Goal: Task Accomplishment & Management: Manage account settings

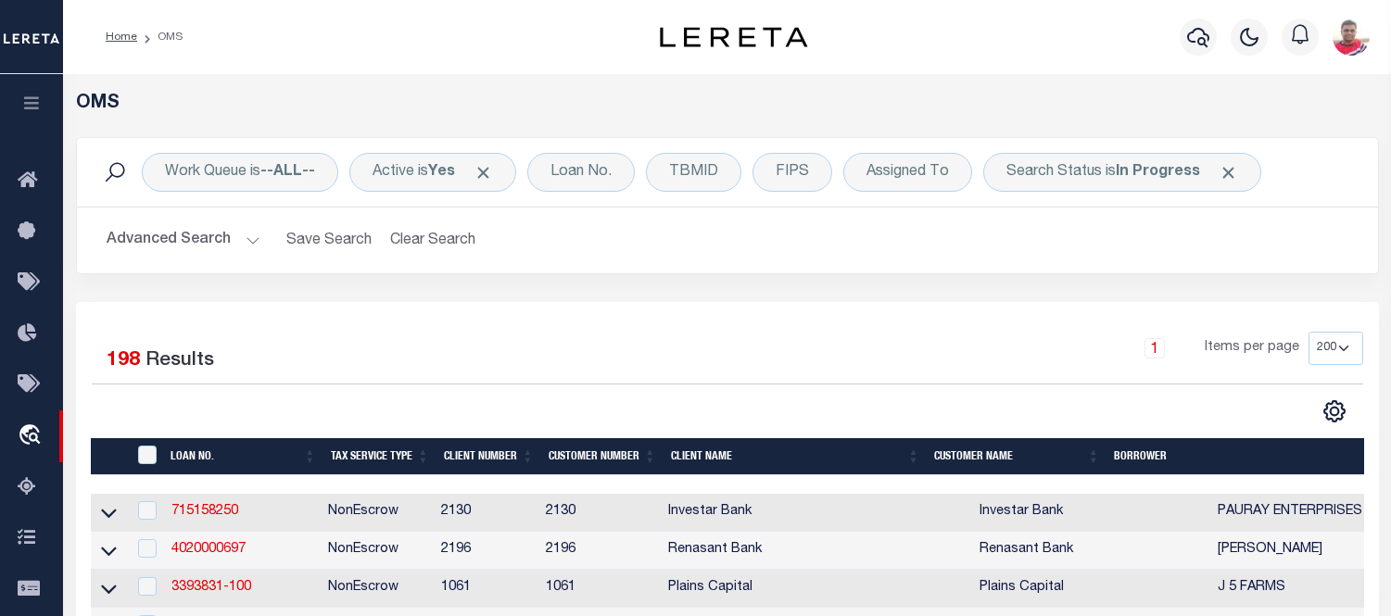
select select "200"
drag, startPoint x: 26, startPoint y: 105, endPoint x: 57, endPoint y: 160, distance: 63.4
click at [26, 105] on icon "button" at bounding box center [31, 103] width 21 height 17
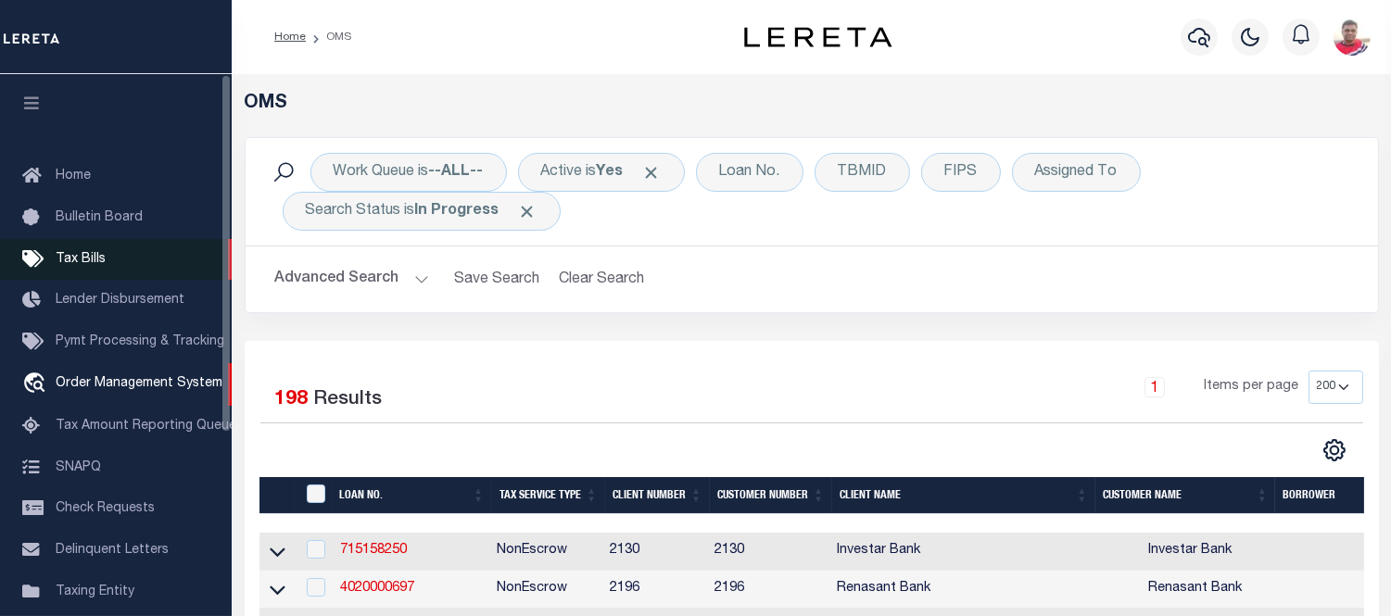
click at [70, 260] on span "Tax Bills" at bounding box center [81, 259] width 50 height 13
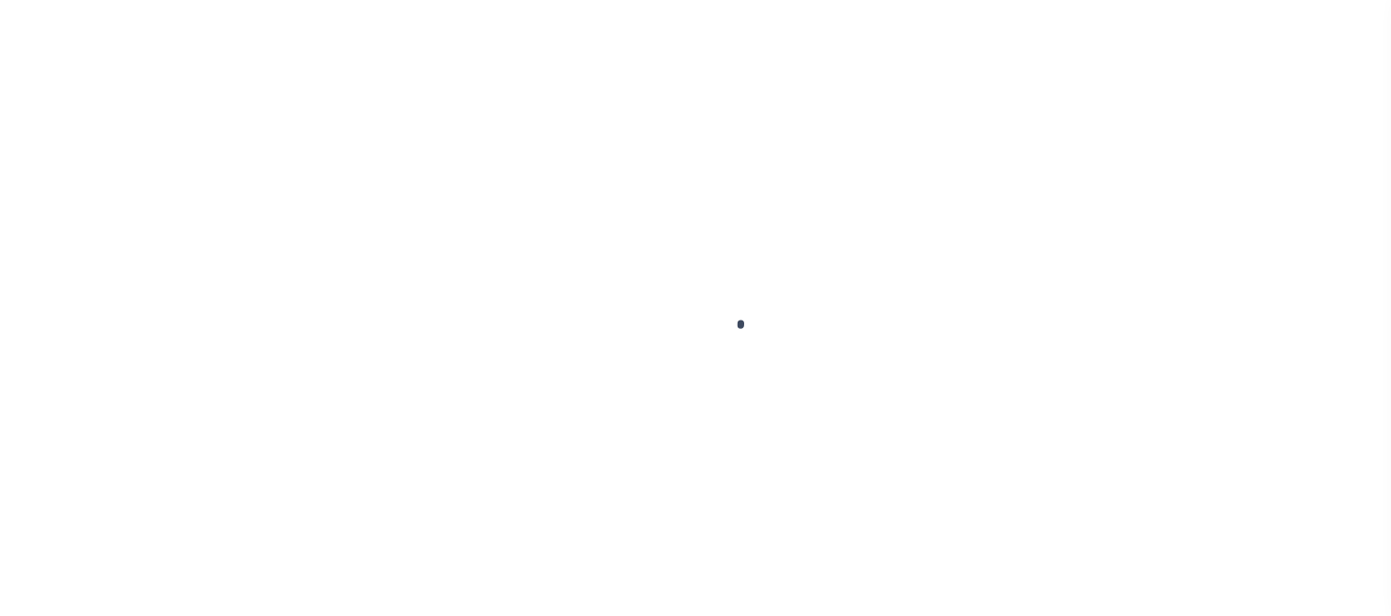
select select
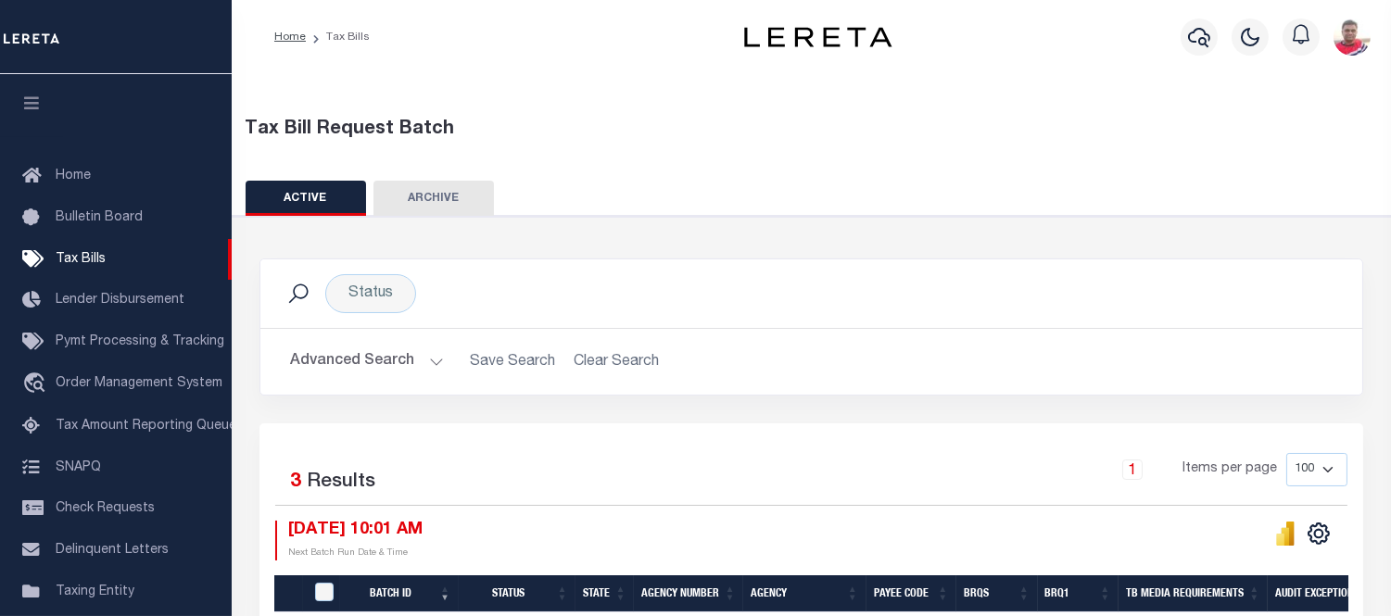
scroll to position [103, 0]
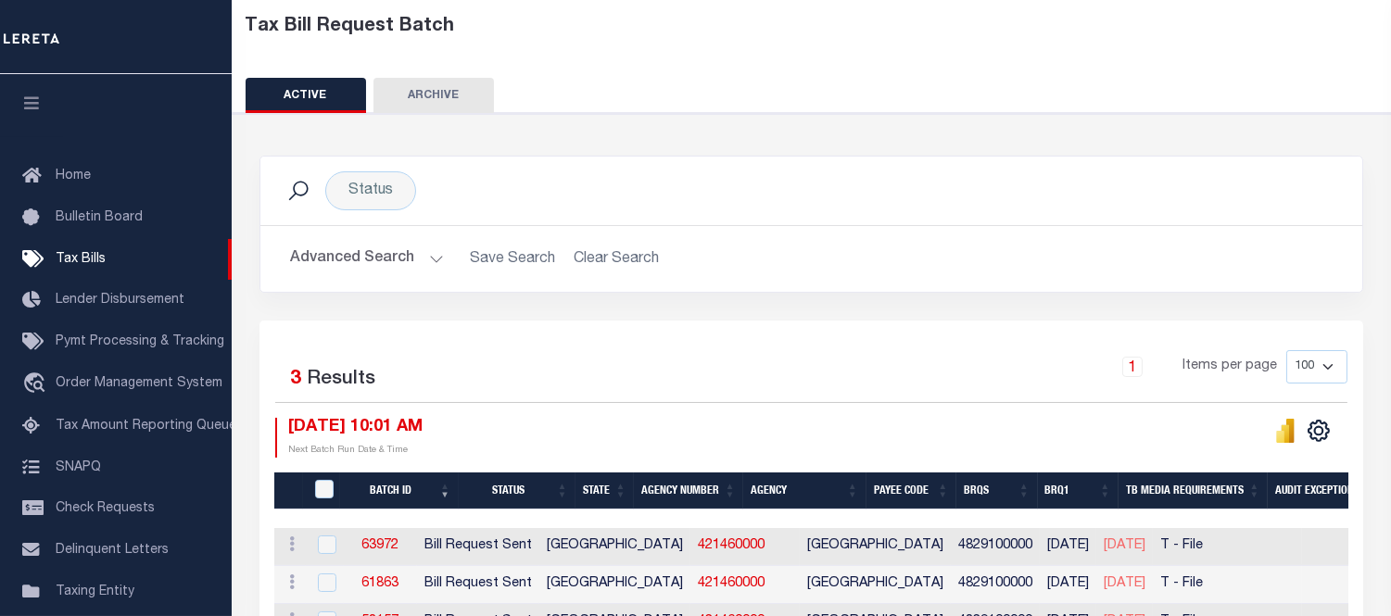
click at [367, 244] on button "Advanced Search" at bounding box center [367, 259] width 154 height 36
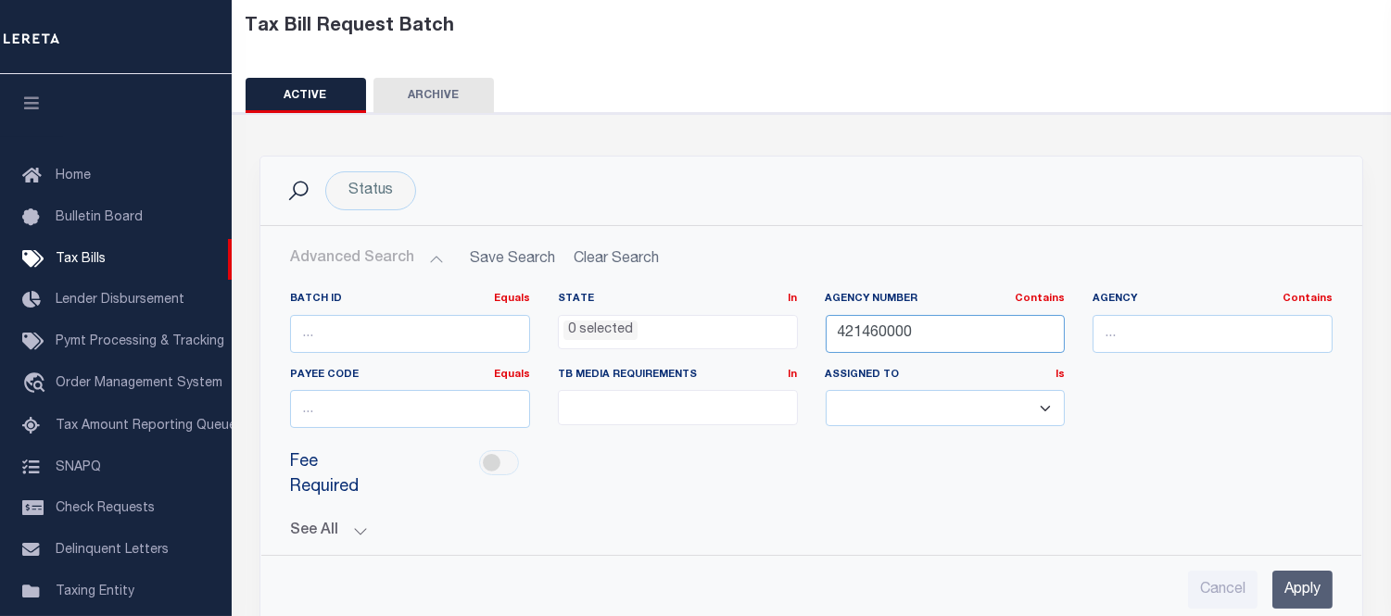
drag, startPoint x: 940, startPoint y: 317, endPoint x: 708, endPoint y: 324, distance: 231.8
click at [723, 321] on div "Batch ID Equals Equals Is Not Equal To Is Greater Than Is Less Than State In In…" at bounding box center [811, 367] width 1070 height 151
paste input "22025"
click at [1301, 571] on input "Apply" at bounding box center [1302, 590] width 60 height 38
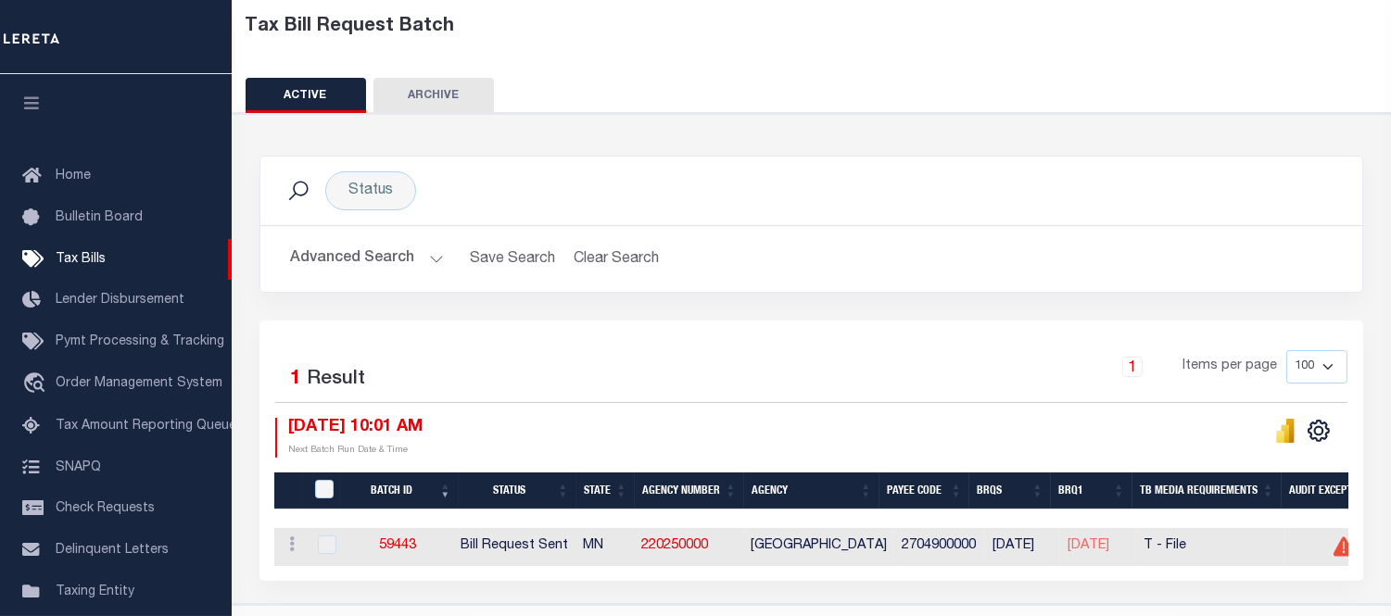
click at [836, 238] on div "Advanced Search Save Search Clear Search TaxBillBatches_dynamictable_____Defaul…" at bounding box center [811, 259] width 1102 height 66
click at [409, 544] on link "59443" at bounding box center [397, 545] width 37 height 13
click at [338, 265] on button "Advanced Search" at bounding box center [367, 259] width 154 height 36
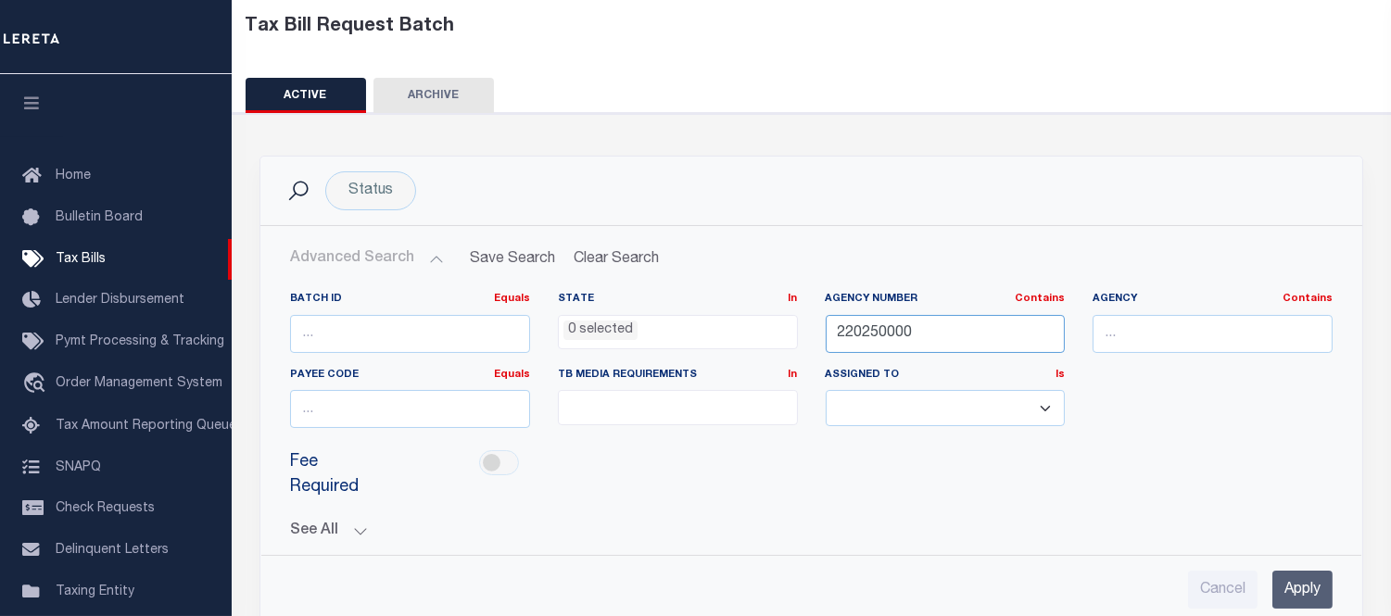
drag, startPoint x: 862, startPoint y: 326, endPoint x: 724, endPoint y: 364, distance: 143.2
click at [721, 340] on div "Batch ID Equals Equals Is Not Equal To Is Greater Than Is Less Than State In In…" at bounding box center [811, 367] width 1070 height 151
paste input "310440202"
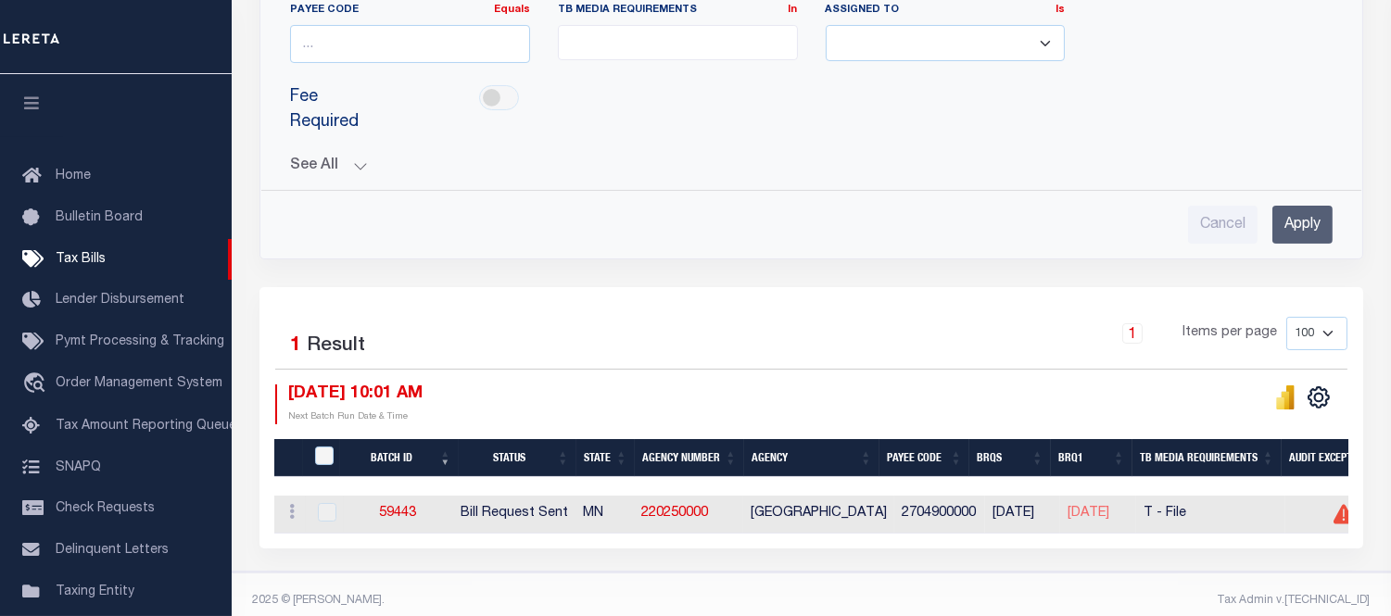
type input "310440202"
click at [1292, 206] on input "Apply" at bounding box center [1302, 225] width 60 height 38
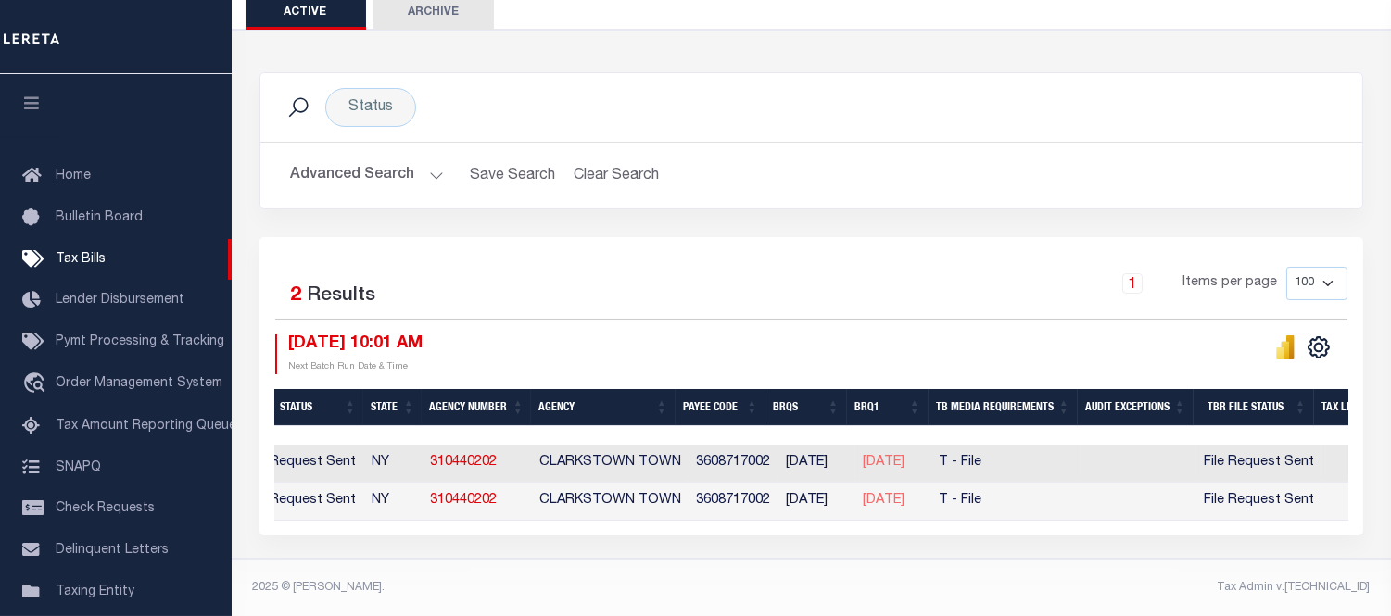
scroll to position [0, 0]
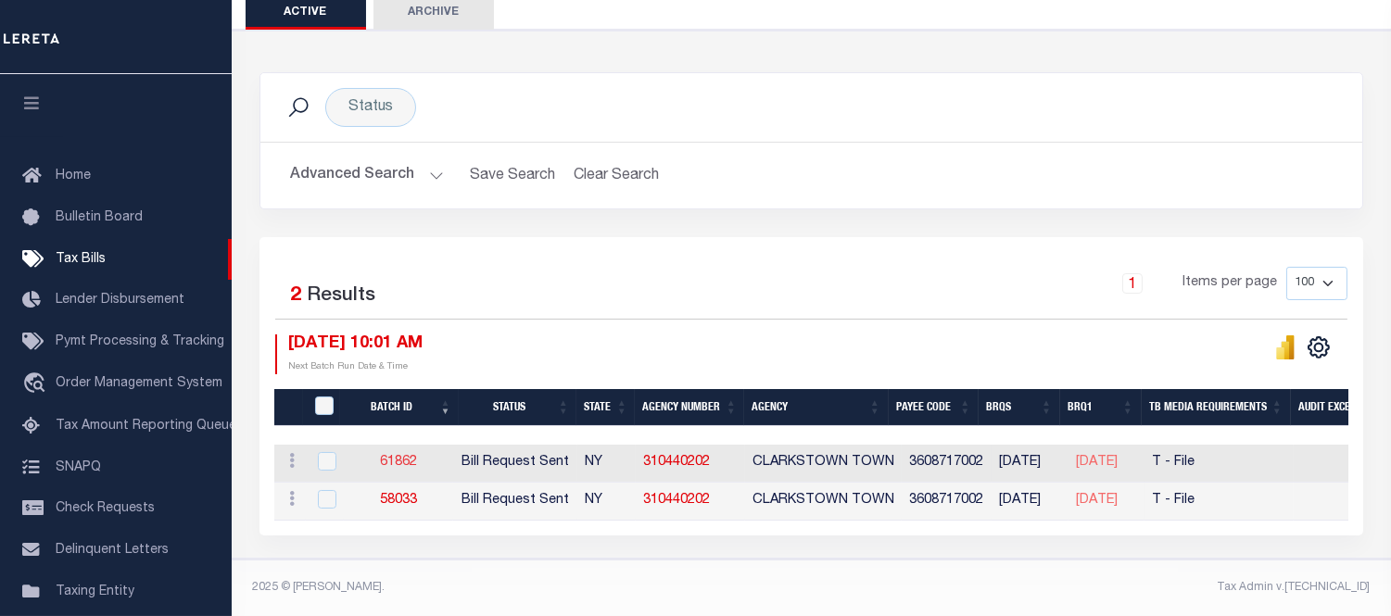
click at [408, 456] on link "61862" at bounding box center [398, 462] width 37 height 13
checkbox input "true"
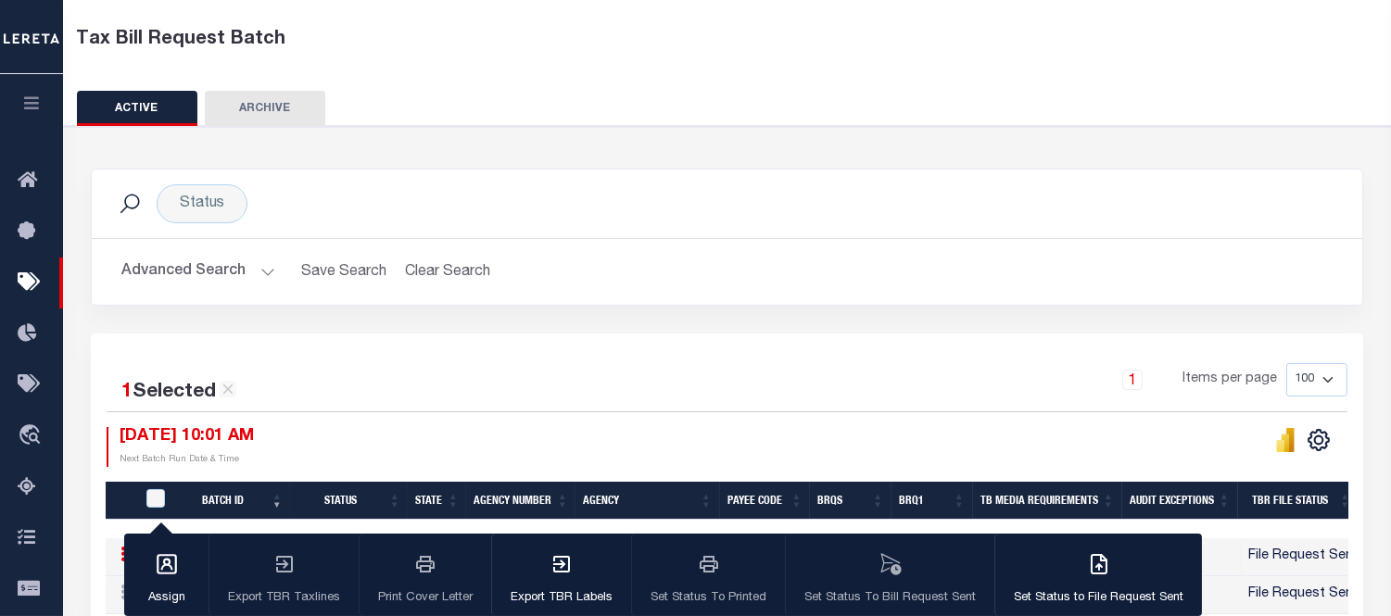
scroll to position [103, 0]
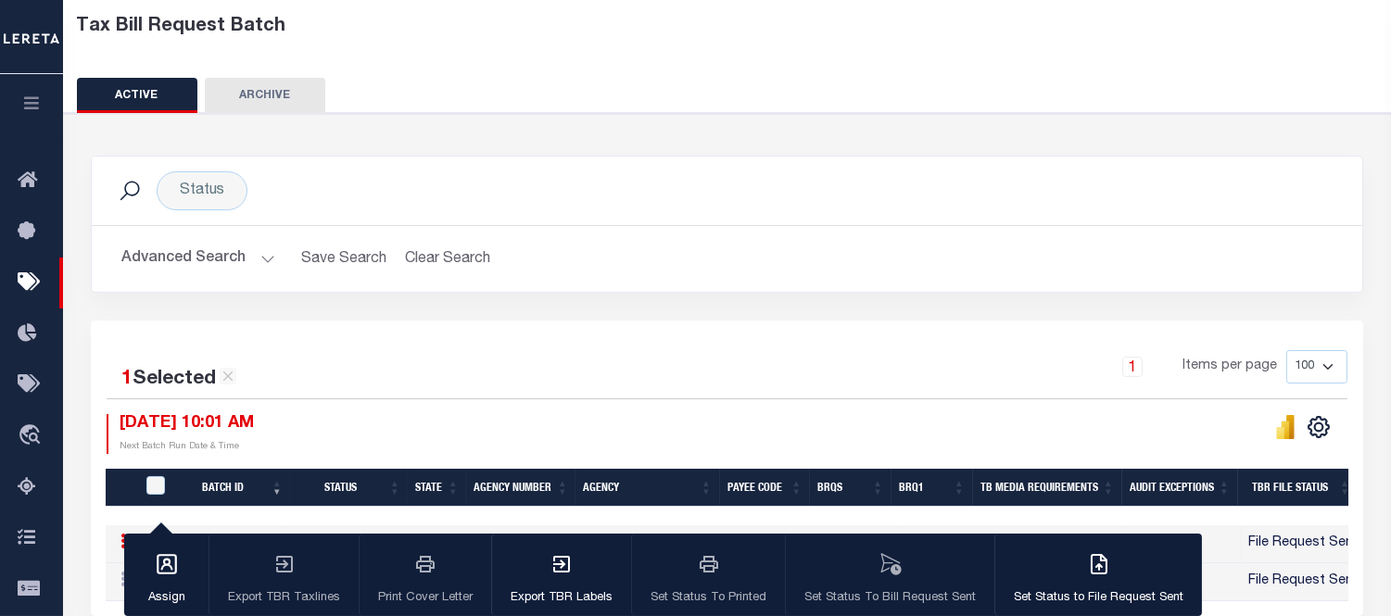
click at [206, 265] on button "Advanced Search" at bounding box center [198, 259] width 154 height 36
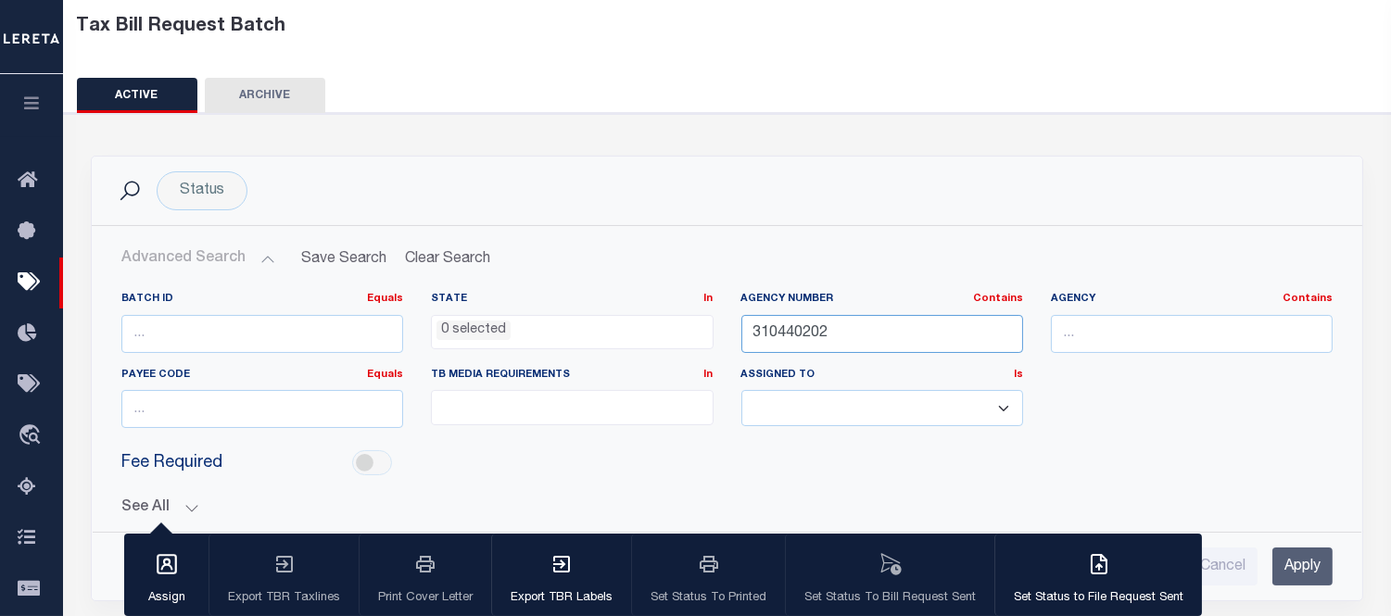
drag, startPoint x: 844, startPoint y: 330, endPoint x: 623, endPoint y: 347, distance: 222.2
click at [627, 346] on div "Batch ID Equals Equals Is Not Equal To Is Greater Than Is Less Than State In In…" at bounding box center [726, 367] width 1239 height 151
paste input "40650000"
type input "340650000"
click at [1312, 568] on input "Apply" at bounding box center [1302, 567] width 60 height 38
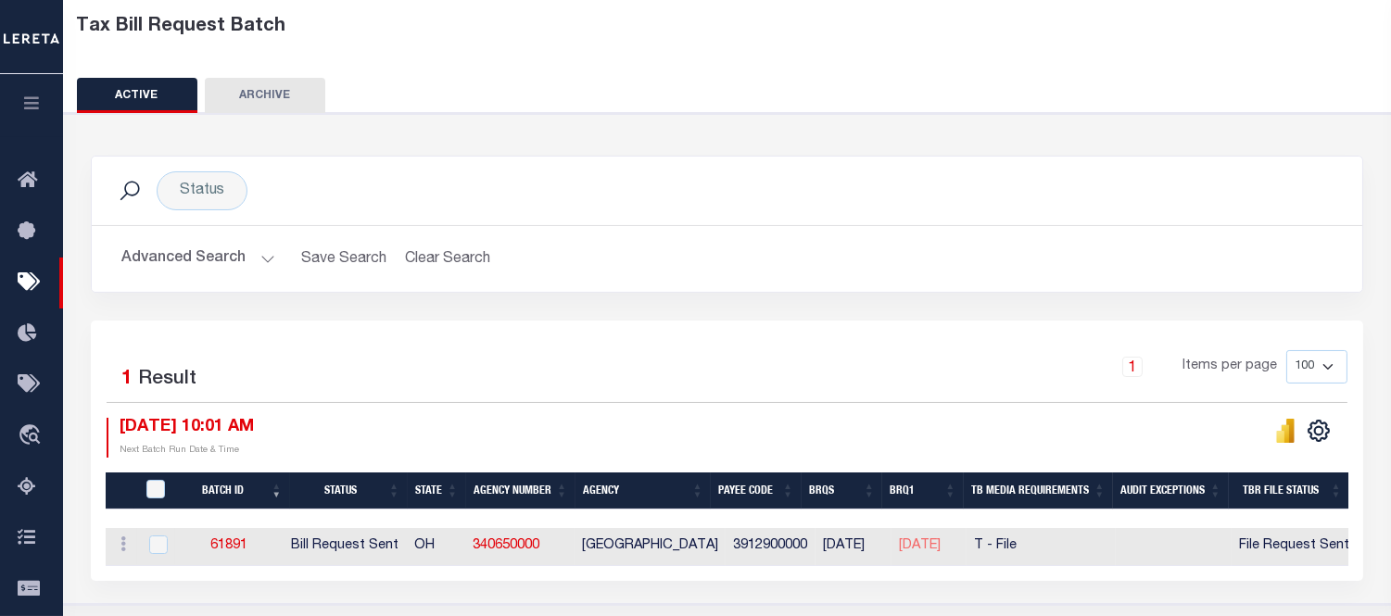
scroll to position [309, 0]
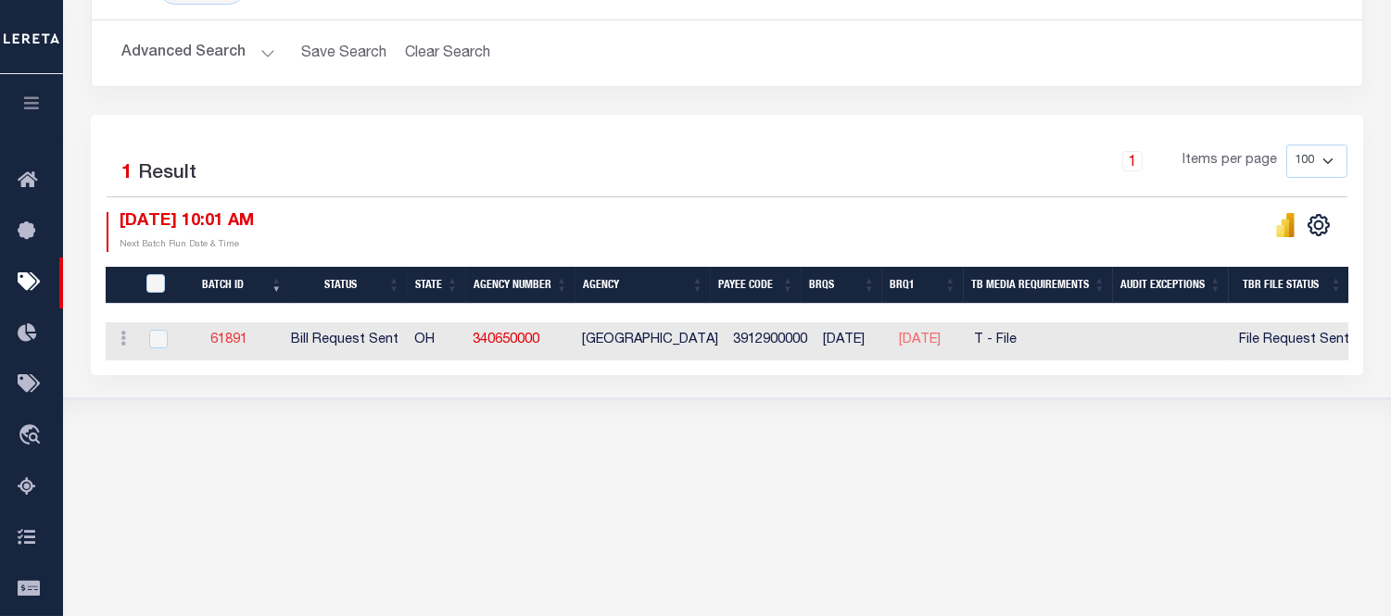
click at [235, 340] on link "61891" at bounding box center [228, 340] width 37 height 13
checkbox input "true"
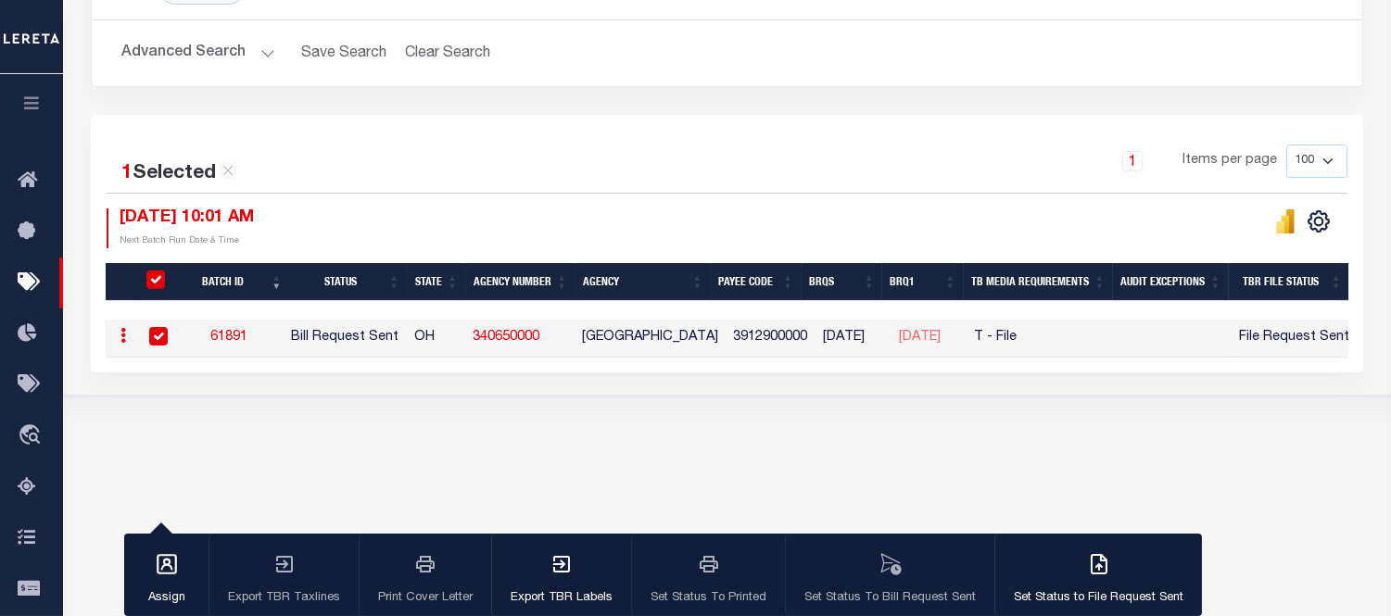
click at [219, 57] on button "Advanced Search" at bounding box center [198, 53] width 154 height 36
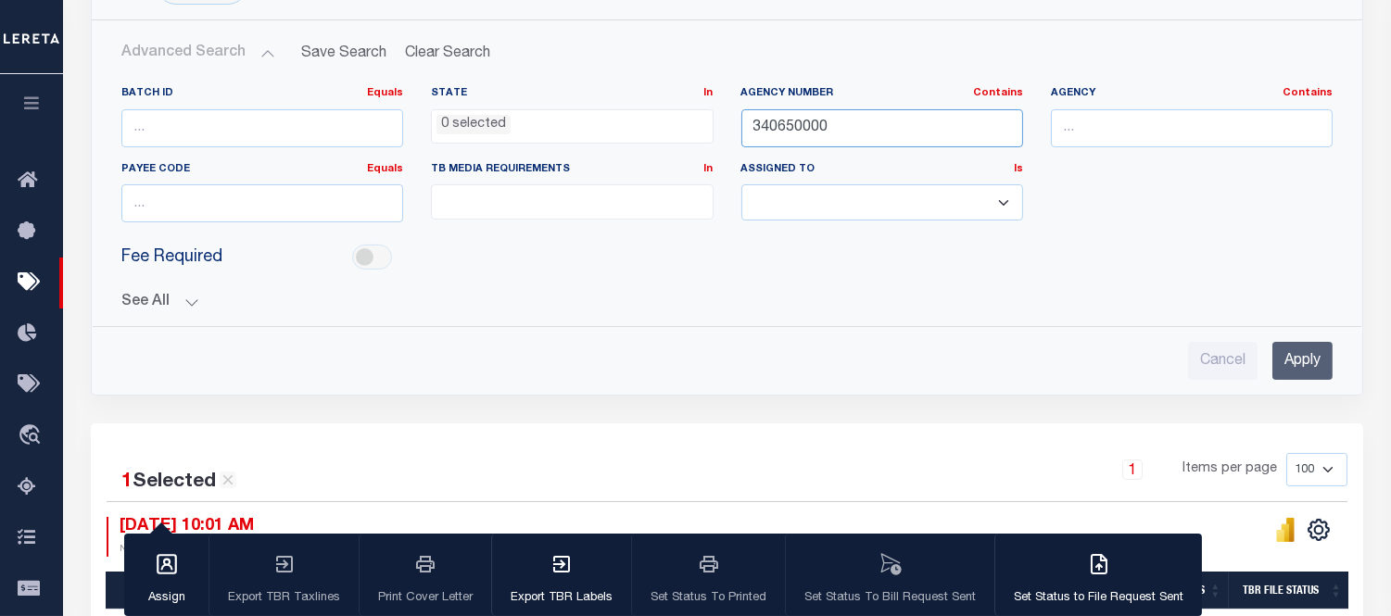
drag, startPoint x: 850, startPoint y: 131, endPoint x: 617, endPoint y: 128, distance: 232.6
click at [617, 128] on div "Batch ID Equals Equals Is Not Equal To Is Greater Than Is Less Than State In In…" at bounding box center [726, 161] width 1239 height 151
paste input "41079"
type input "410790000"
paste input "410790000"
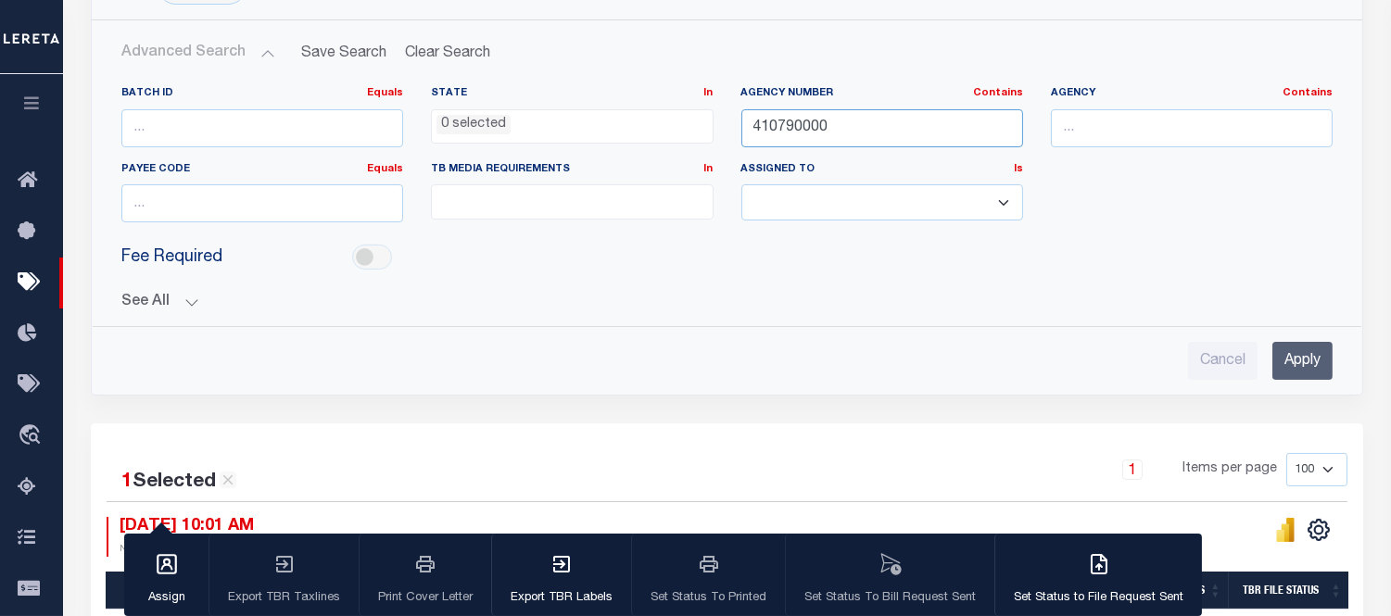
type input "410790000"
click at [1328, 366] on input "Apply" at bounding box center [1302, 361] width 60 height 38
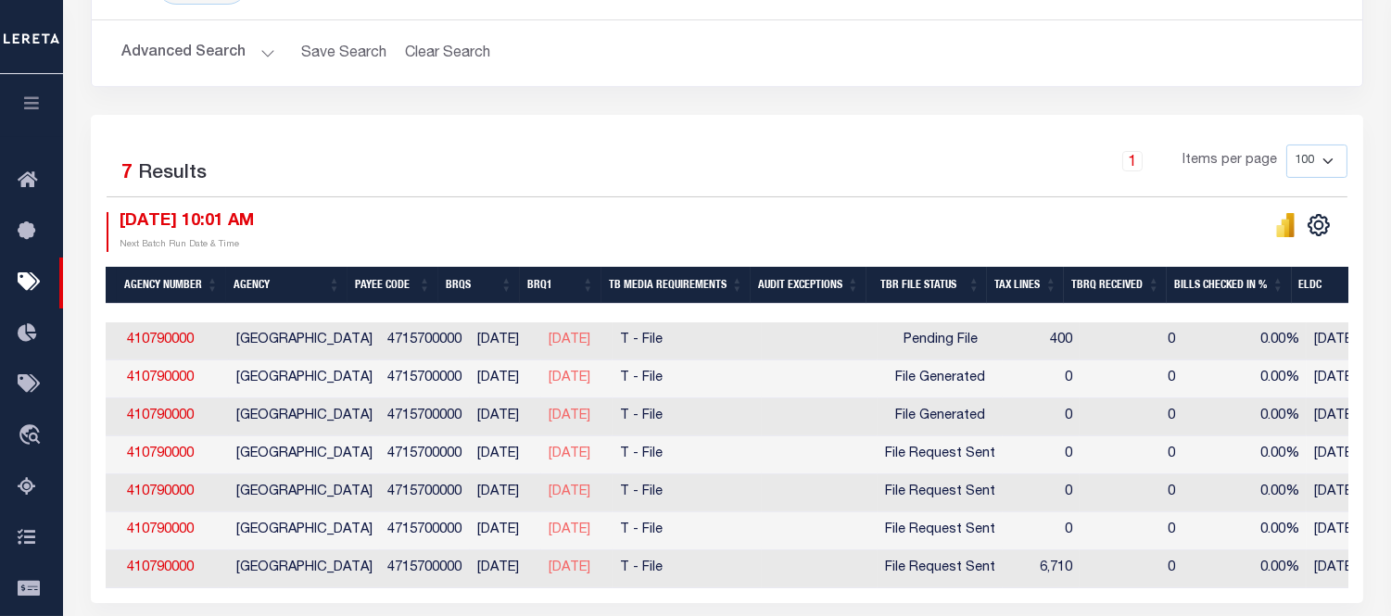
scroll to position [0, 0]
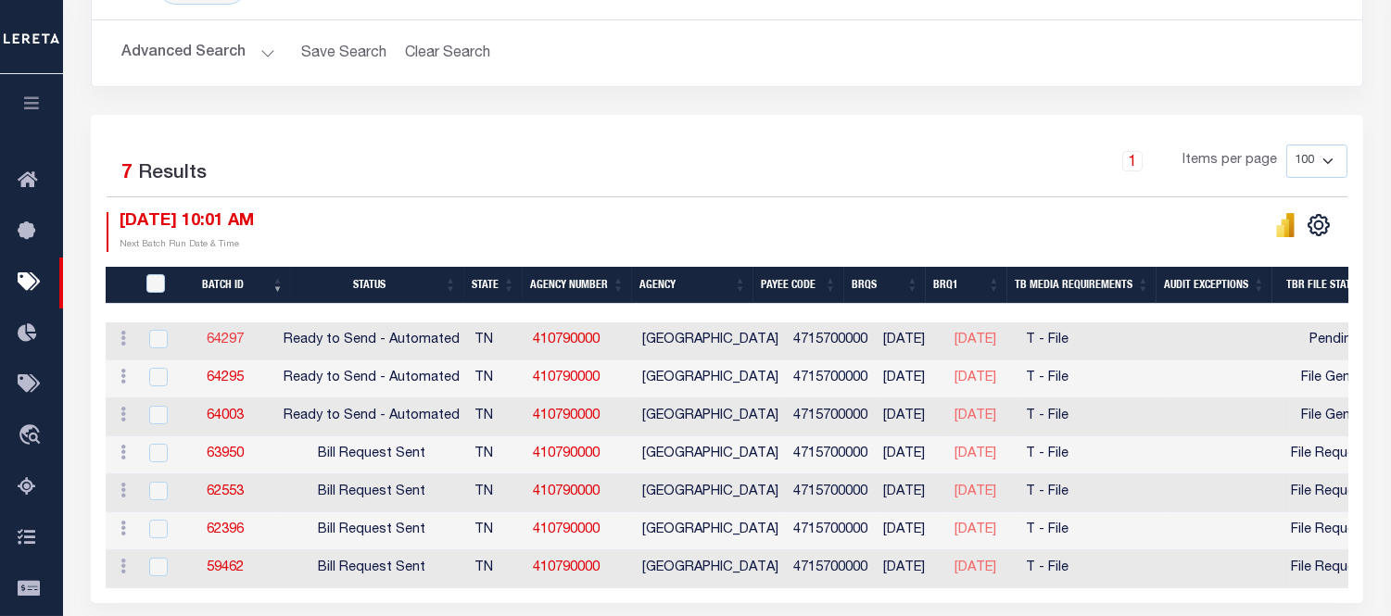
click at [237, 340] on link "64297" at bounding box center [225, 340] width 37 height 13
checkbox input "true"
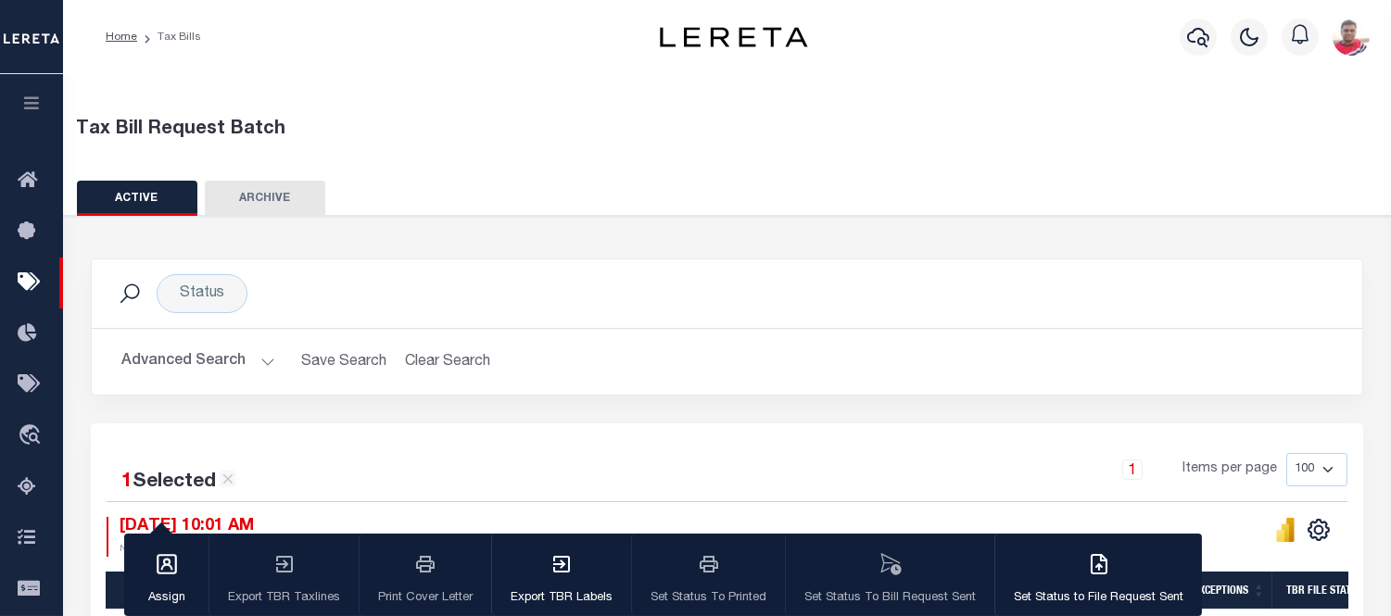
drag, startPoint x: 190, startPoint y: 374, endPoint x: 210, endPoint y: 367, distance: 21.7
click at [191, 374] on button "Advanced Search" at bounding box center [198, 362] width 154 height 36
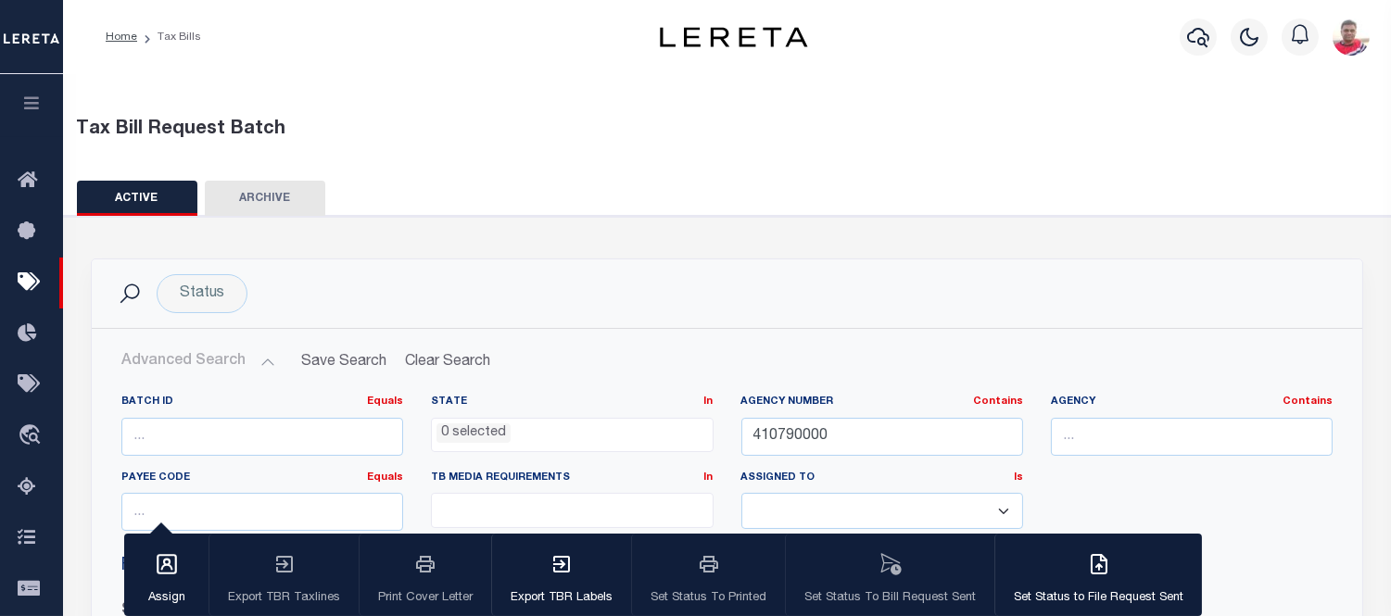
scroll to position [309, 0]
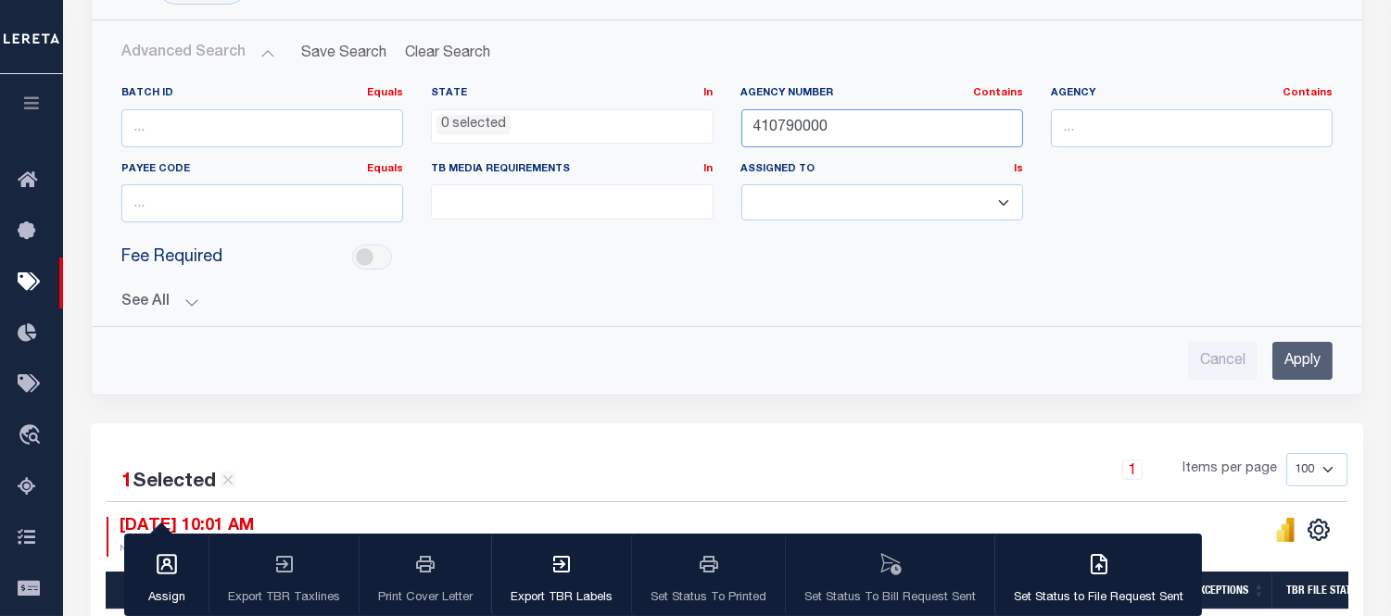
drag, startPoint x: 841, startPoint y: 127, endPoint x: 688, endPoint y: 141, distance: 154.4
click at [688, 140] on div "Batch ID Equals Equals Is Not Equal To Is Greater Than Is Less Than State In In…" at bounding box center [726, 161] width 1239 height 151
paste input "20082001"
type input "420082001"
paste input "420082001"
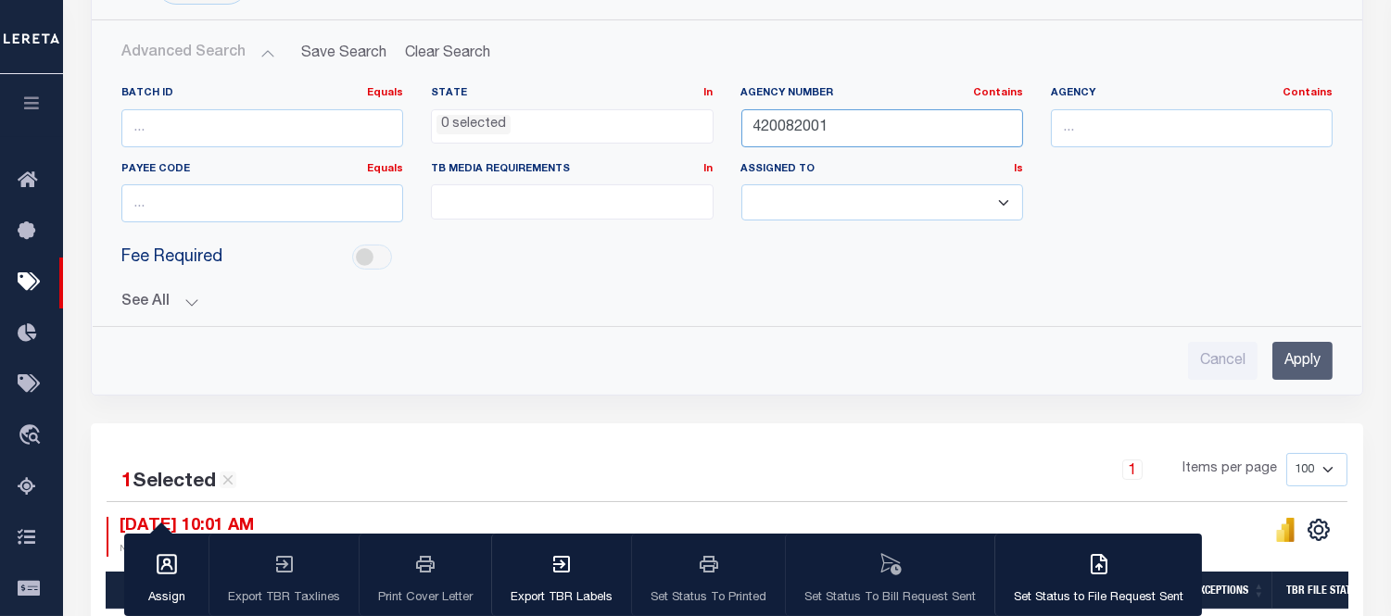
type input "420082001"
drag, startPoint x: 1302, startPoint y: 363, endPoint x: 937, endPoint y: 347, distance: 365.5
click at [1301, 363] on input "Apply" at bounding box center [1302, 361] width 60 height 38
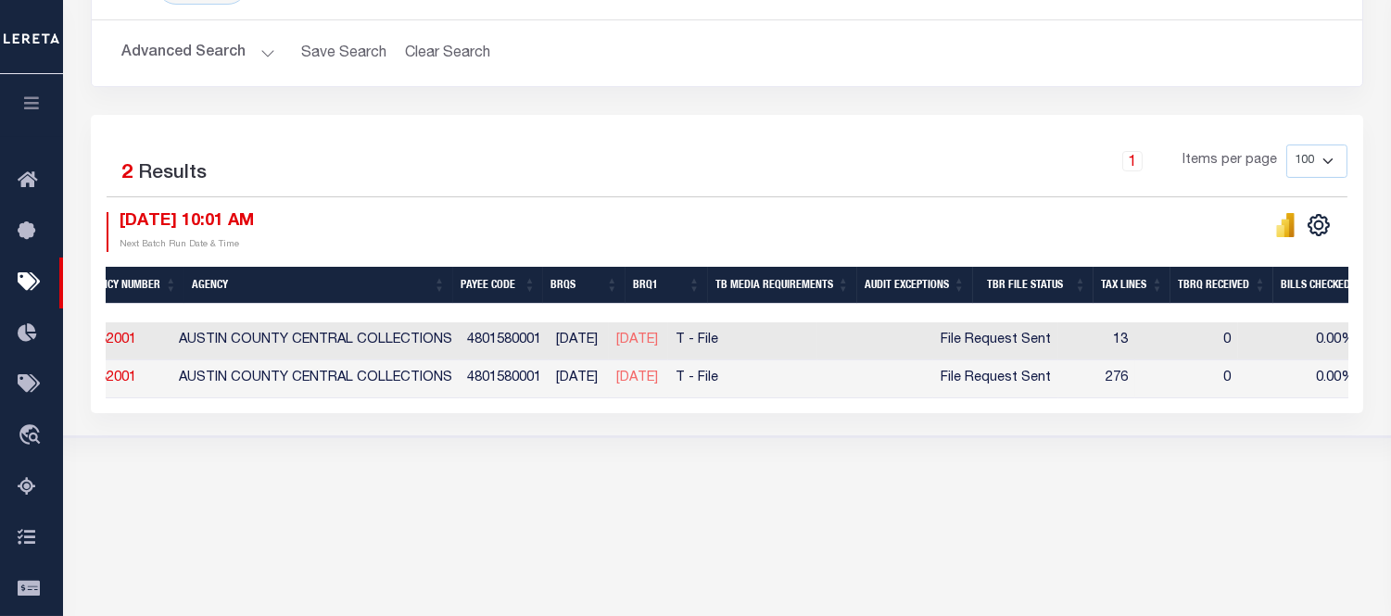
scroll to position [0, 466]
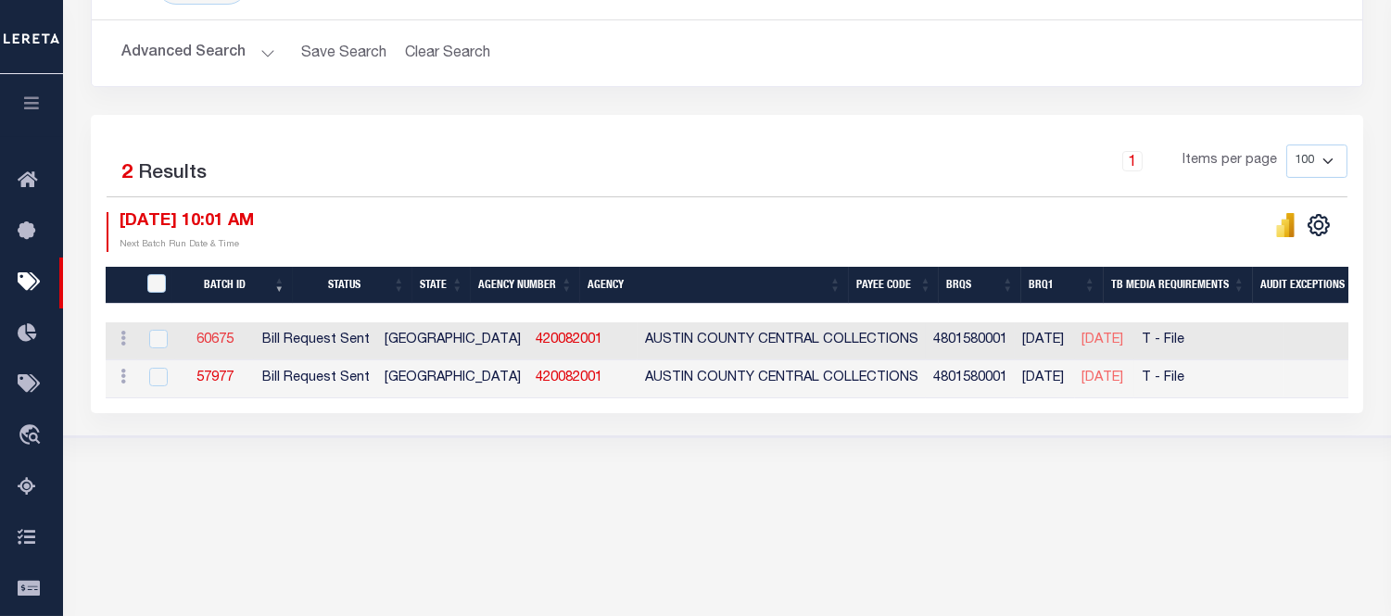
click at [233, 334] on link "60675" at bounding box center [214, 340] width 37 height 13
checkbox input "true"
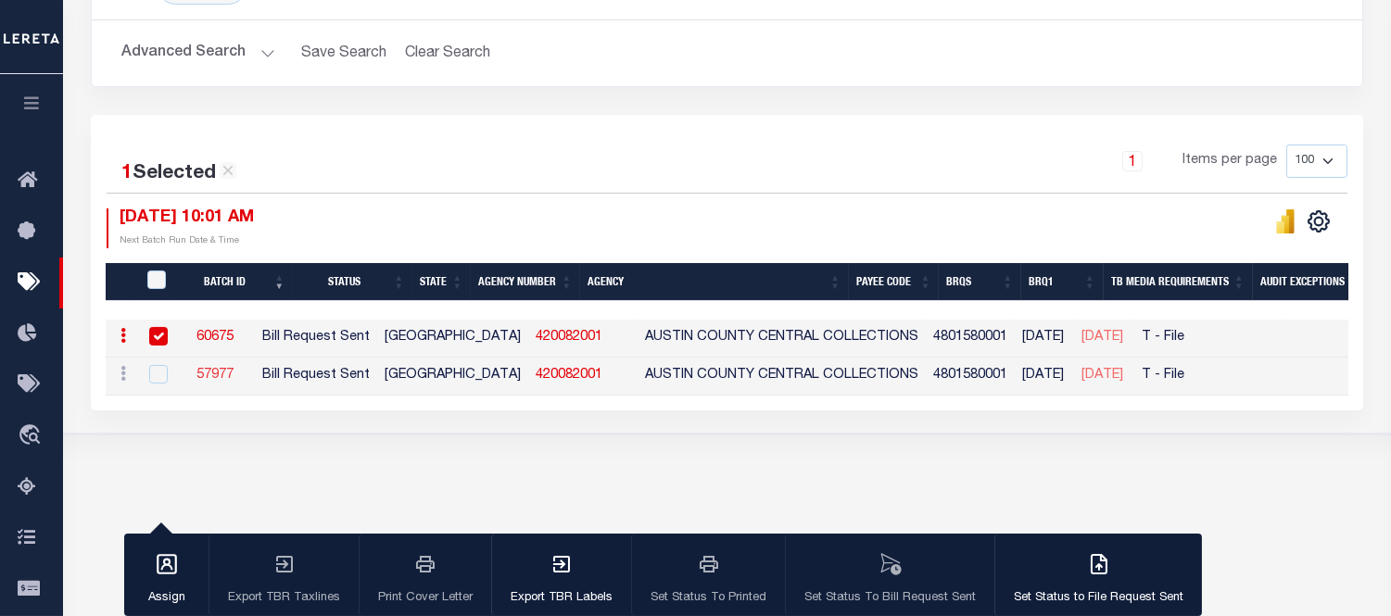
click at [233, 369] on link "57977" at bounding box center [214, 375] width 37 height 13
checkbox input "true"
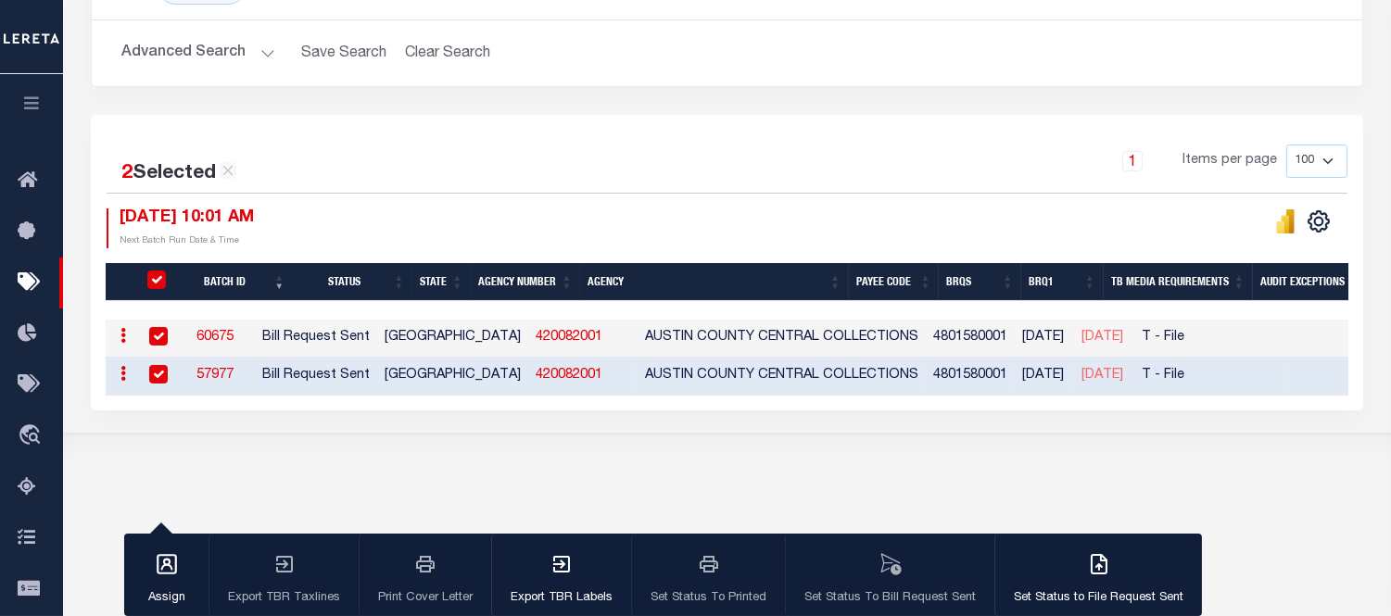
click at [246, 53] on button "Advanced Search" at bounding box center [198, 53] width 154 height 36
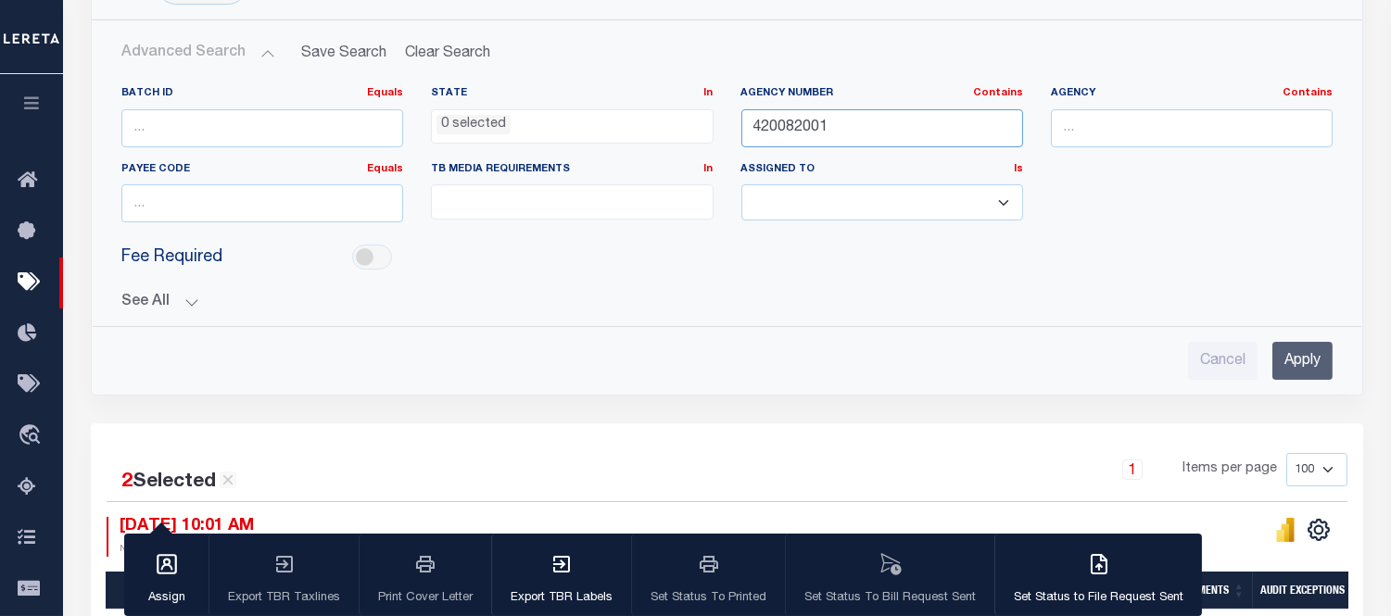
drag, startPoint x: 829, startPoint y: 130, endPoint x: 654, endPoint y: 119, distance: 175.5
click at [655, 119] on div "Batch ID Equals Equals Is Not Equal To Is Greater Than Is Less Than State In In…" at bounding box center [726, 161] width 1239 height 151
paste input "370000"
type input "420370000"
click at [1319, 346] on input "Apply" at bounding box center [1302, 361] width 60 height 38
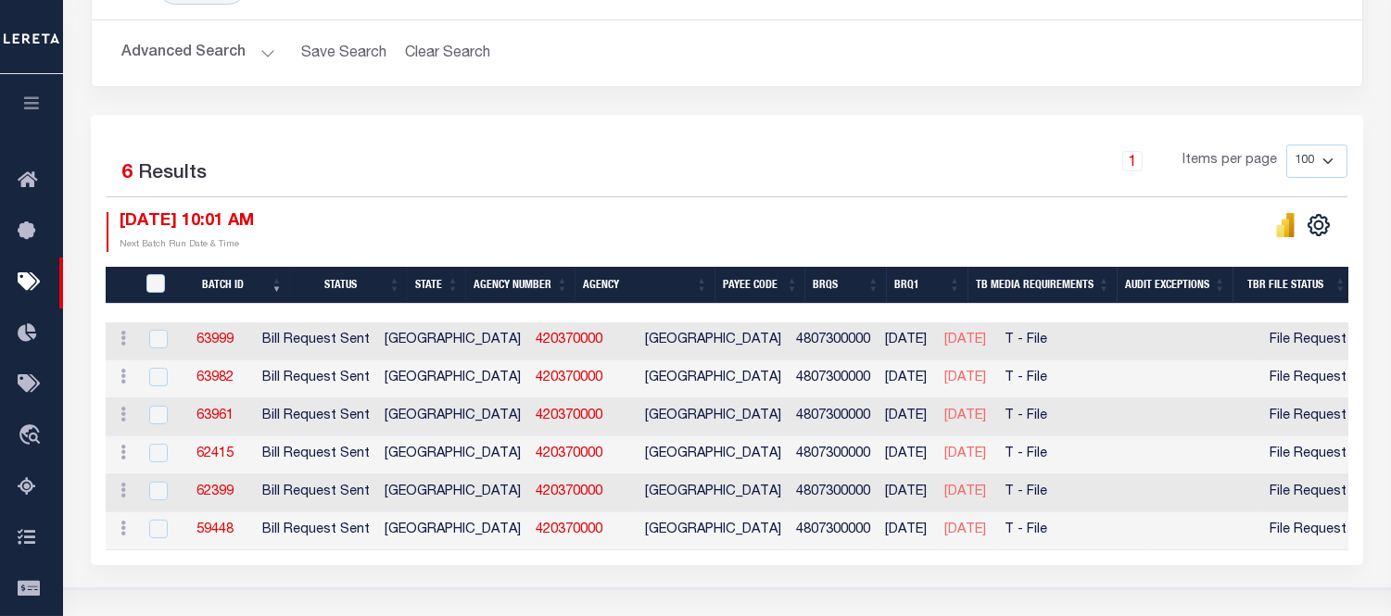
click at [245, 348] on td "63999" at bounding box center [215, 341] width 80 height 38
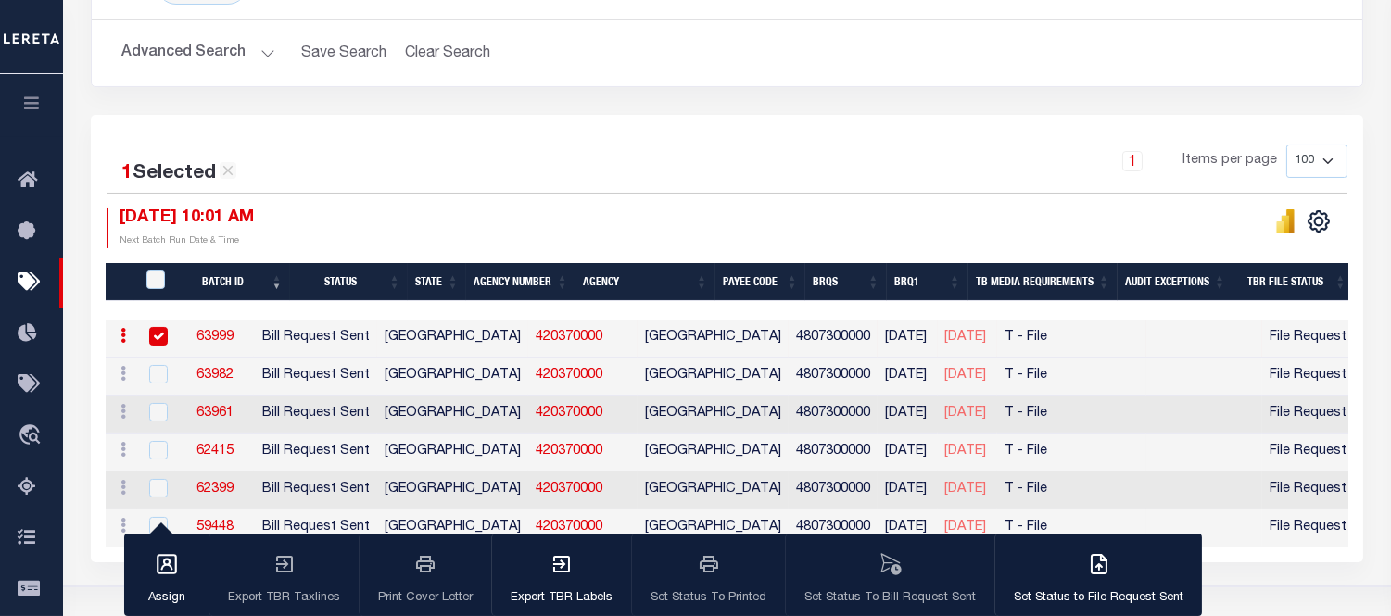
click at [233, 334] on link "63999" at bounding box center [214, 337] width 37 height 13
checkbox input "false"
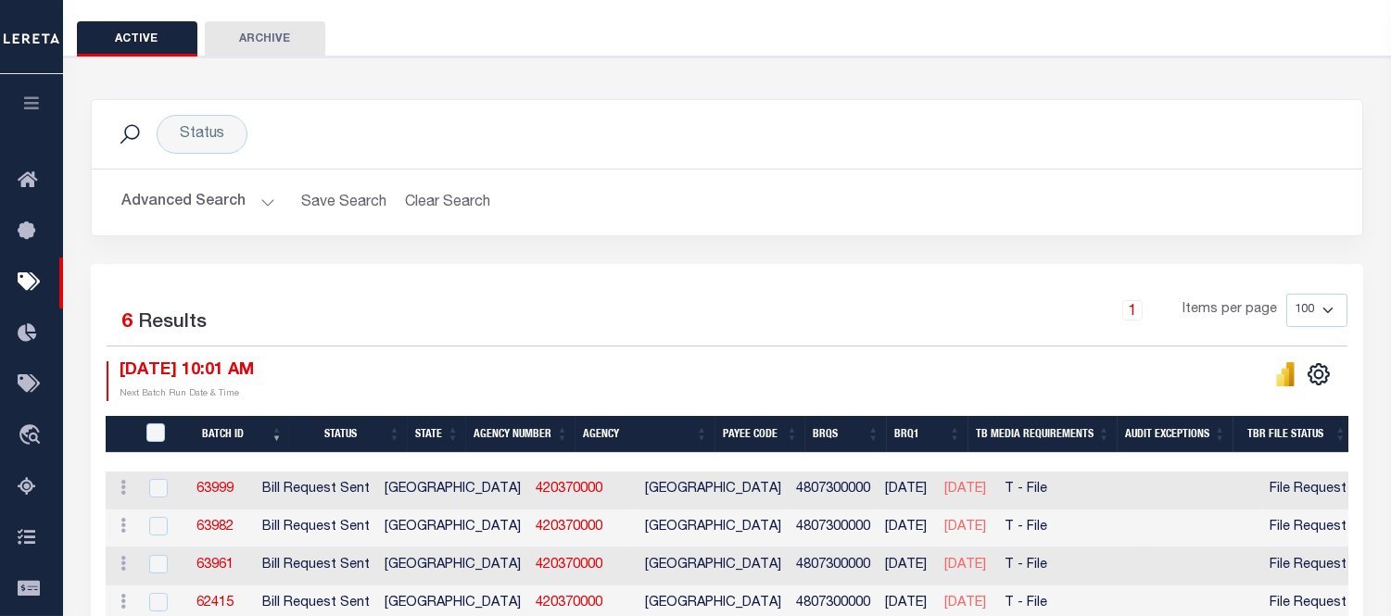
click at [206, 210] on button "Advanced Search" at bounding box center [198, 202] width 154 height 36
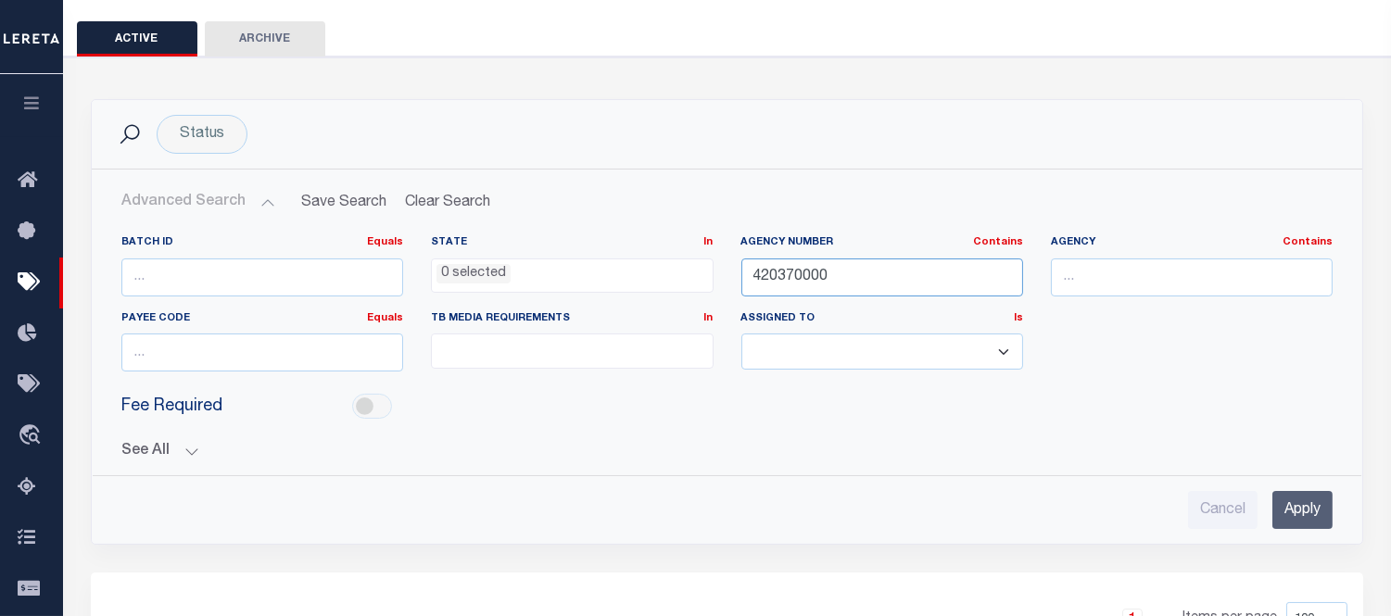
drag, startPoint x: 826, startPoint y: 270, endPoint x: 662, endPoint y: 273, distance: 164.0
click at [663, 270] on div "Batch ID Equals Equals Is Not Equal To Is Greater Than Is Less Than State In In…" at bounding box center [726, 310] width 1239 height 151
paste input "501"
type input "420370501"
click at [1302, 510] on input "Apply" at bounding box center [1302, 510] width 60 height 38
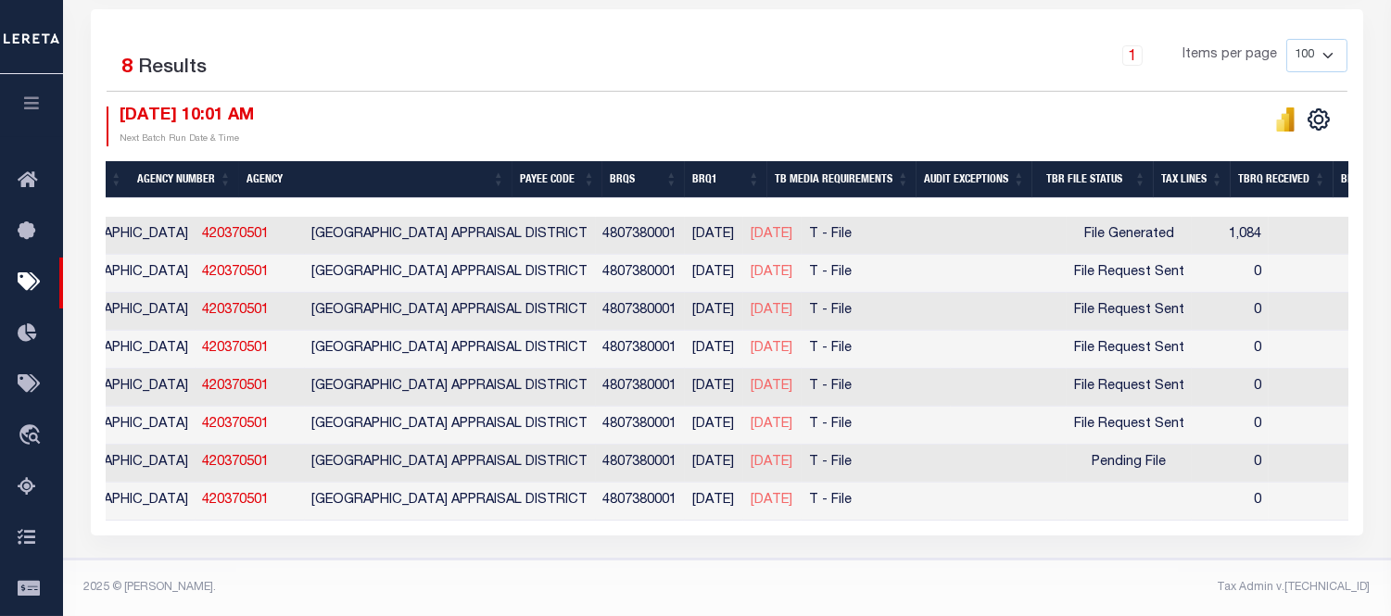
scroll to position [0, 402]
click at [199, 228] on link "420370501" at bounding box center [232, 234] width 67 height 13
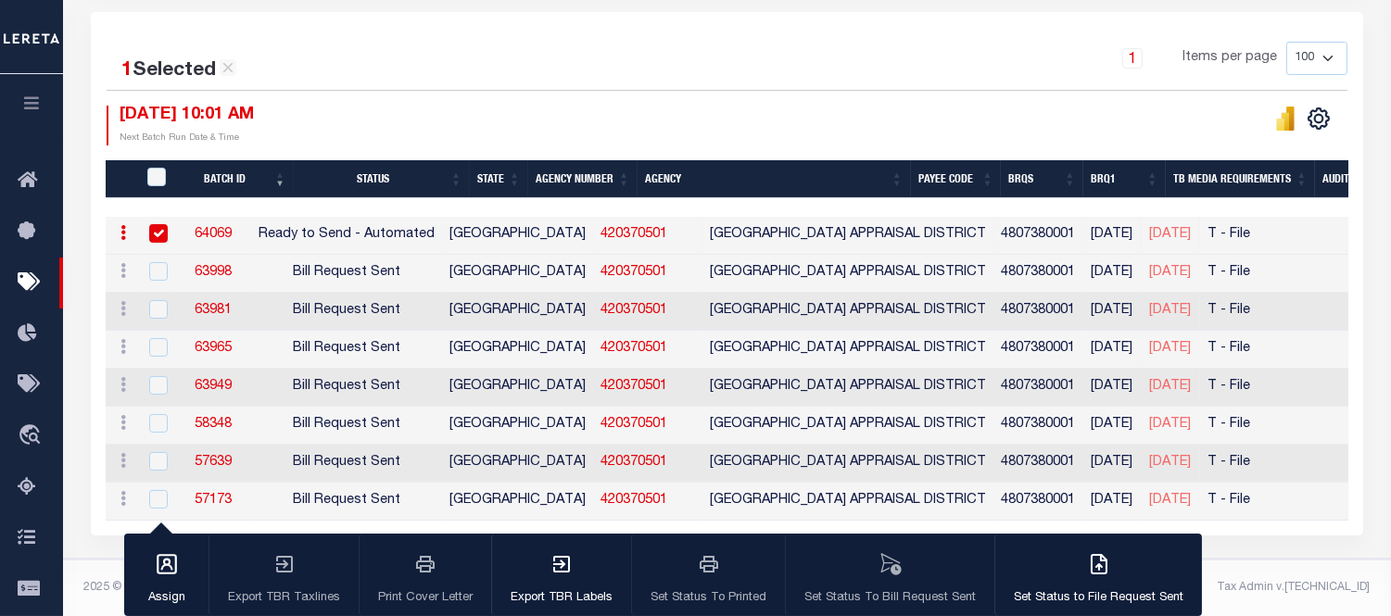
scroll to position [0, 0]
click at [226, 228] on link "64069" at bounding box center [213, 234] width 37 height 13
checkbox input "false"
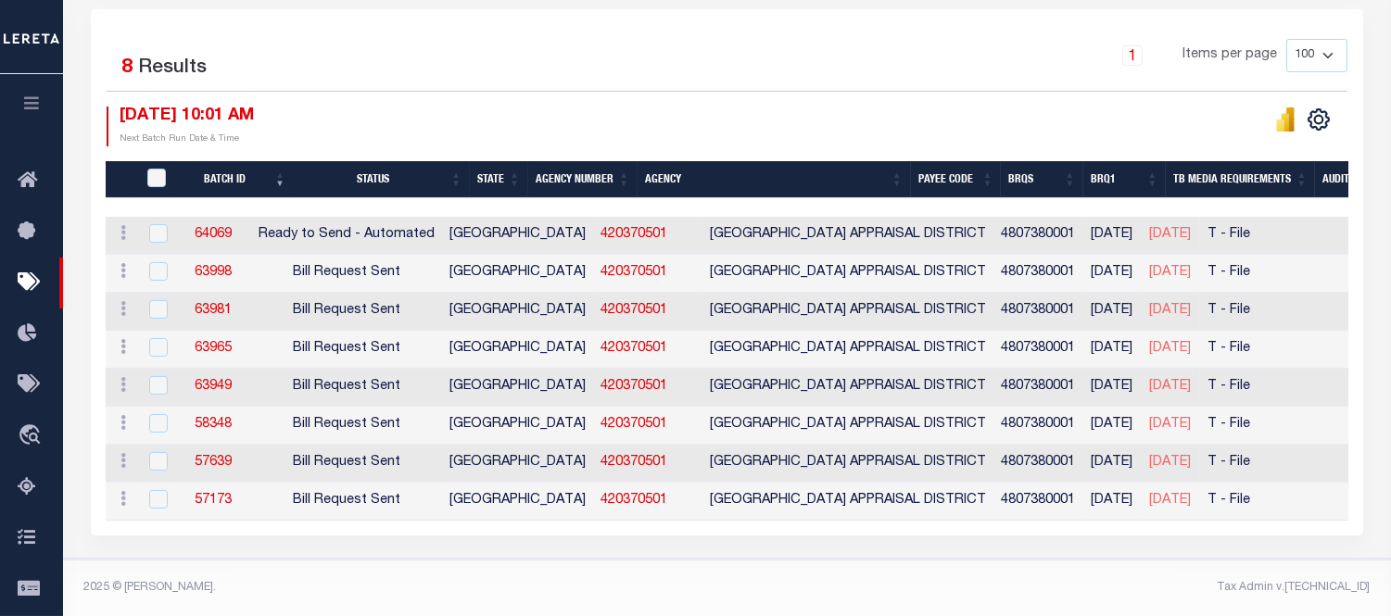
scroll to position [322, 0]
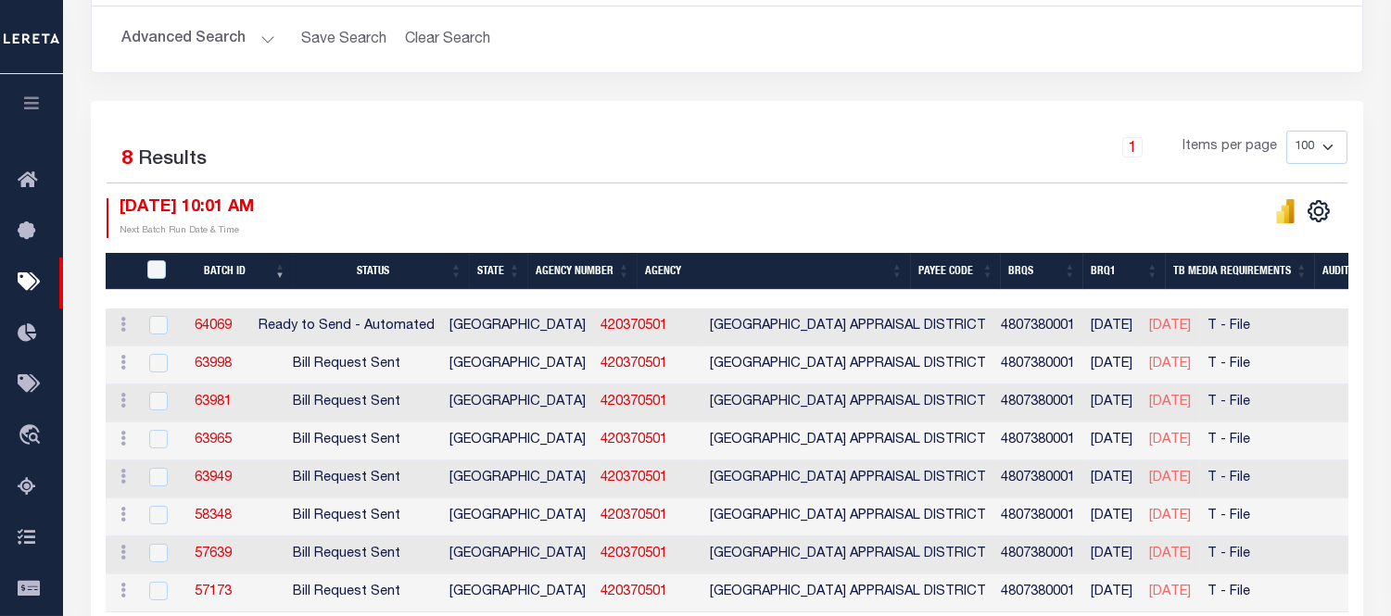
click at [208, 44] on button "Advanced Search" at bounding box center [198, 39] width 154 height 36
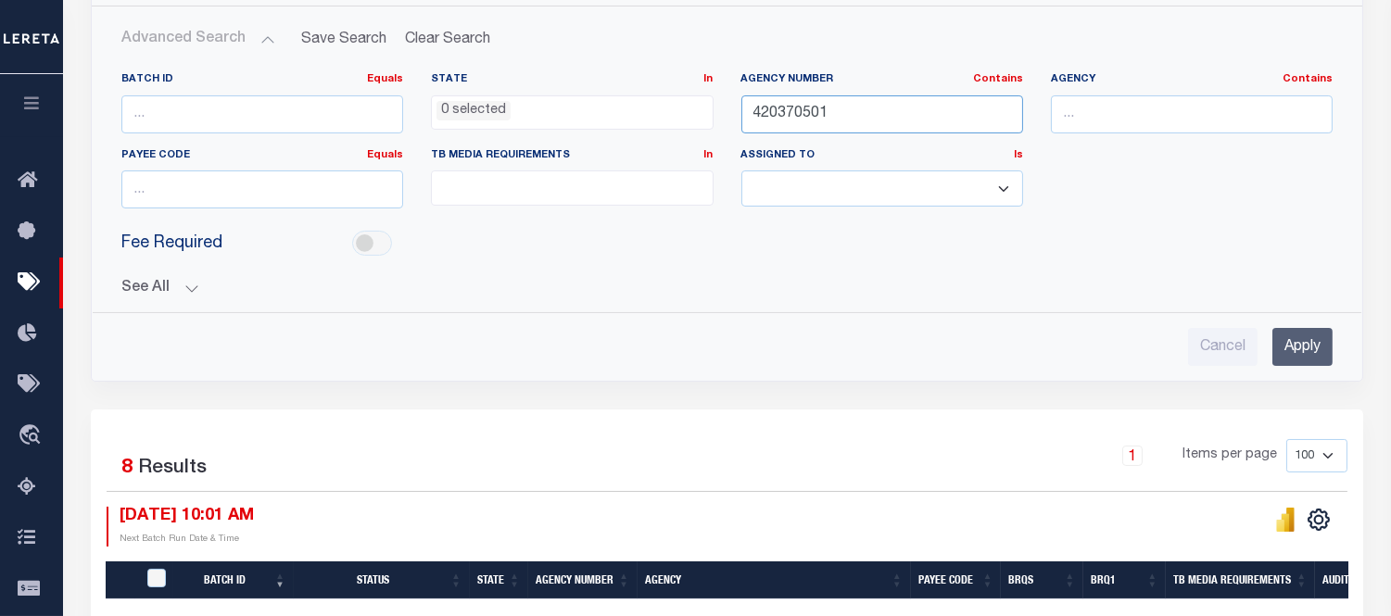
drag, startPoint x: 846, startPoint y: 107, endPoint x: 628, endPoint y: 117, distance: 218.0
click at [632, 115] on div "Batch ID Equals Equals Is Not Equal To Is Greater Than Is Less Than State In In…" at bounding box center [726, 147] width 1239 height 151
paste input "1460000"
type input "421460000"
click at [1292, 349] on input "Apply" at bounding box center [1302, 347] width 60 height 38
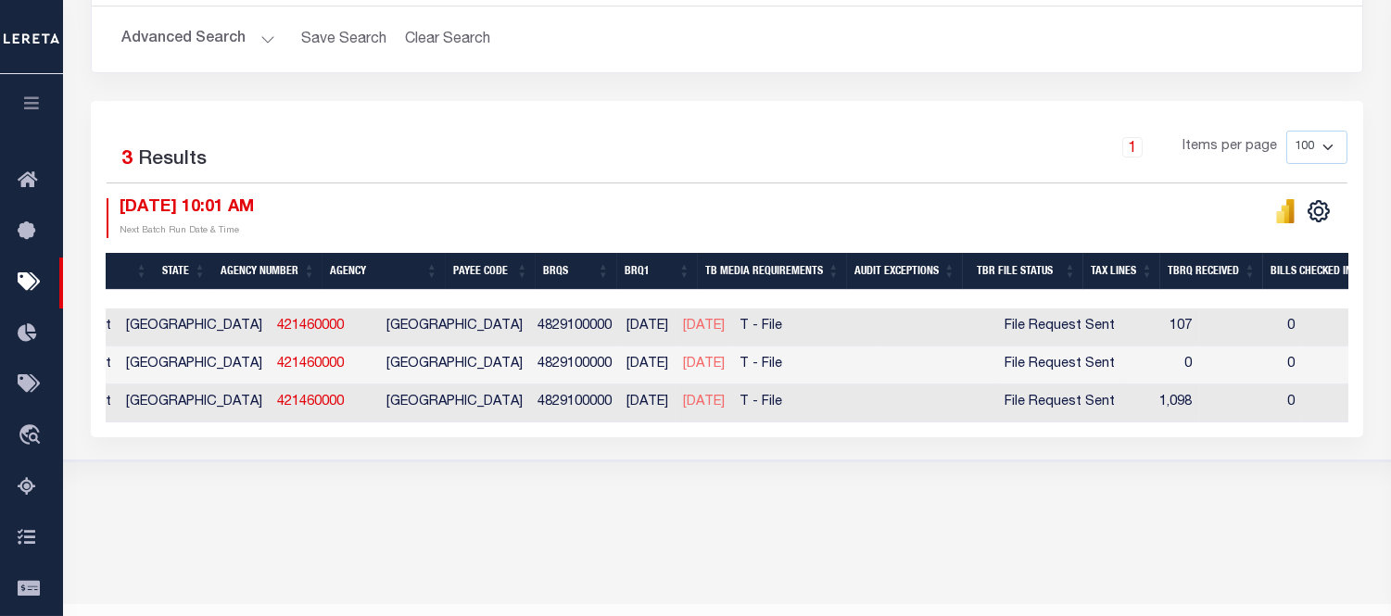
scroll to position [0, 0]
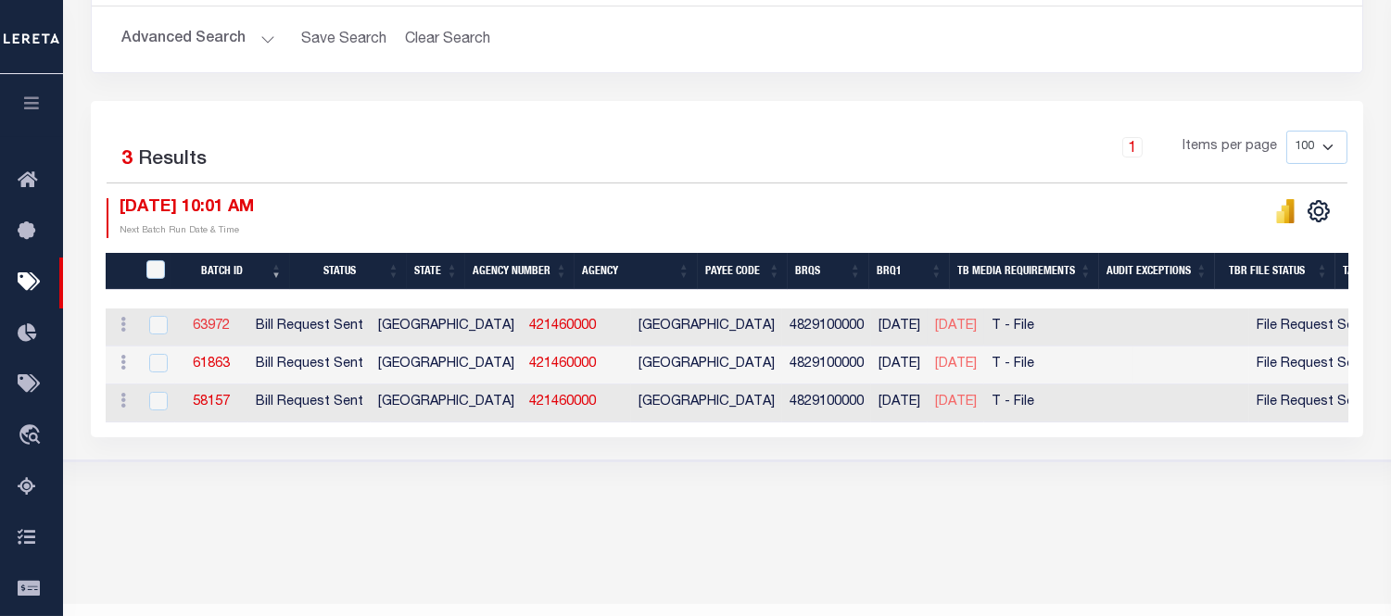
click at [226, 322] on link "63972" at bounding box center [211, 326] width 37 height 13
checkbox input "true"
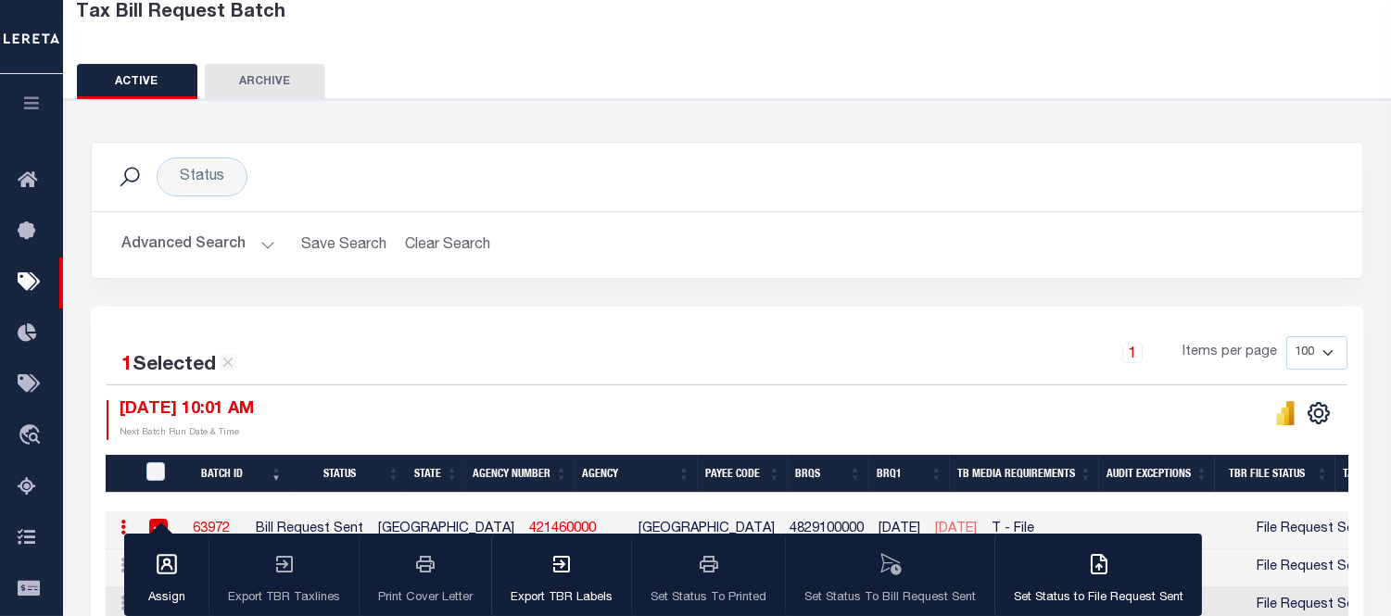
scroll to position [14, 0]
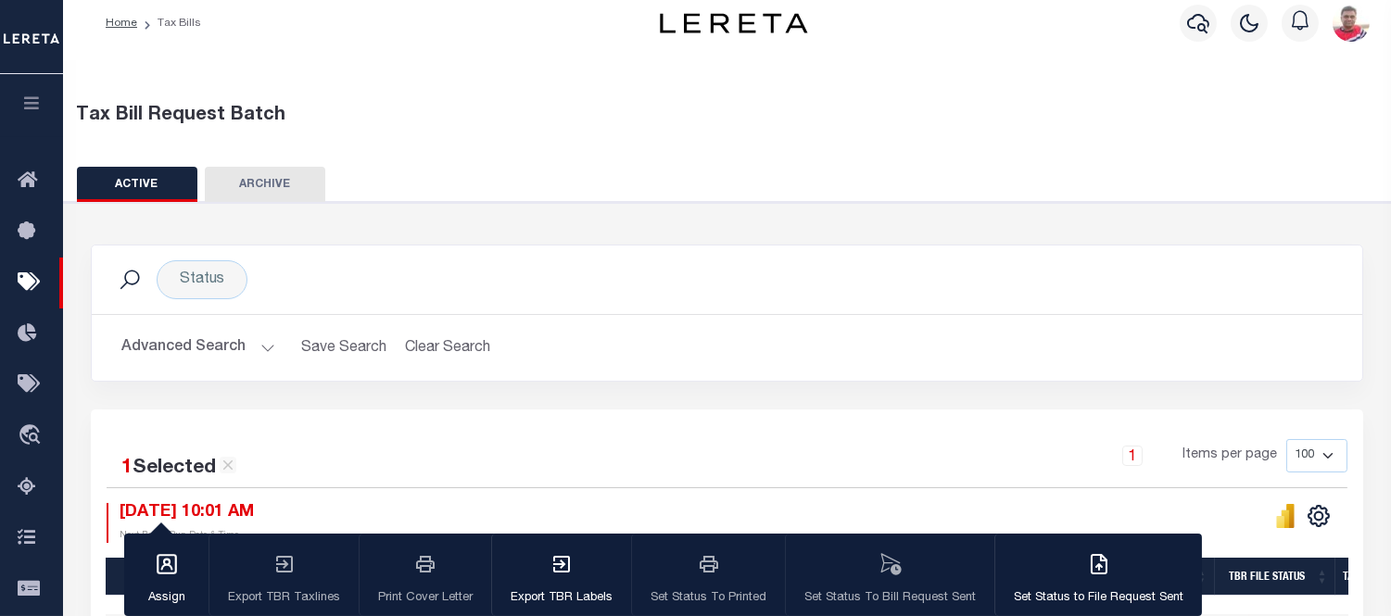
click at [169, 343] on button "Advanced Search" at bounding box center [198, 348] width 154 height 36
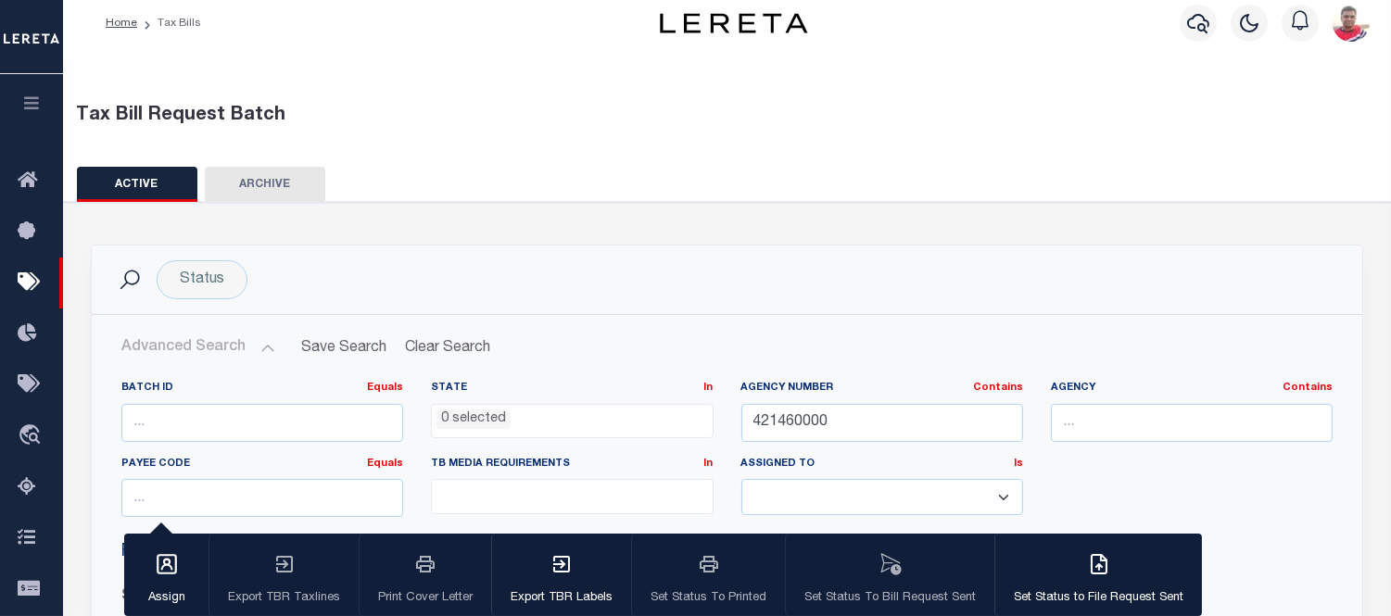
scroll to position [426, 0]
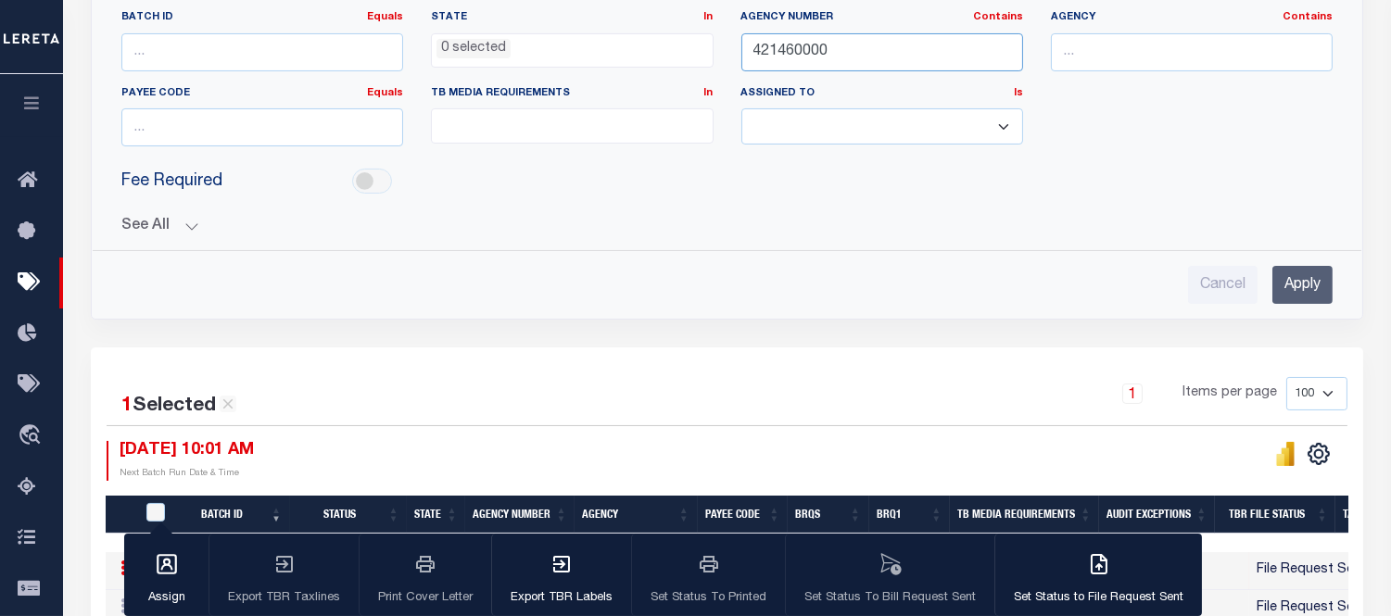
drag, startPoint x: 827, startPoint y: 9, endPoint x: 664, endPoint y: 16, distance: 162.3
click at [664, 16] on div "Advanced Search Save Search Clear Search TaxBillBatches_dynamictable_____Defaul…" at bounding box center [727, 131] width 1241 height 345
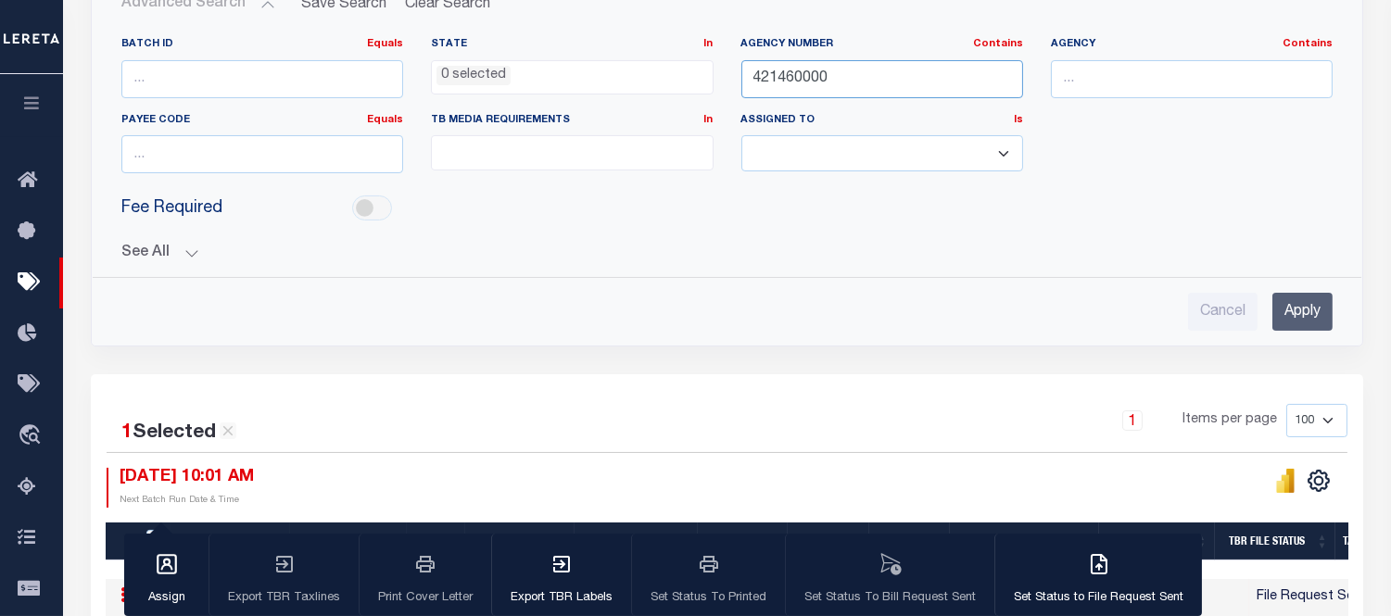
paste input "63"
type input "421630000"
paste input "421630000"
type input "421630000"
click at [1301, 309] on input "Apply" at bounding box center [1302, 312] width 60 height 38
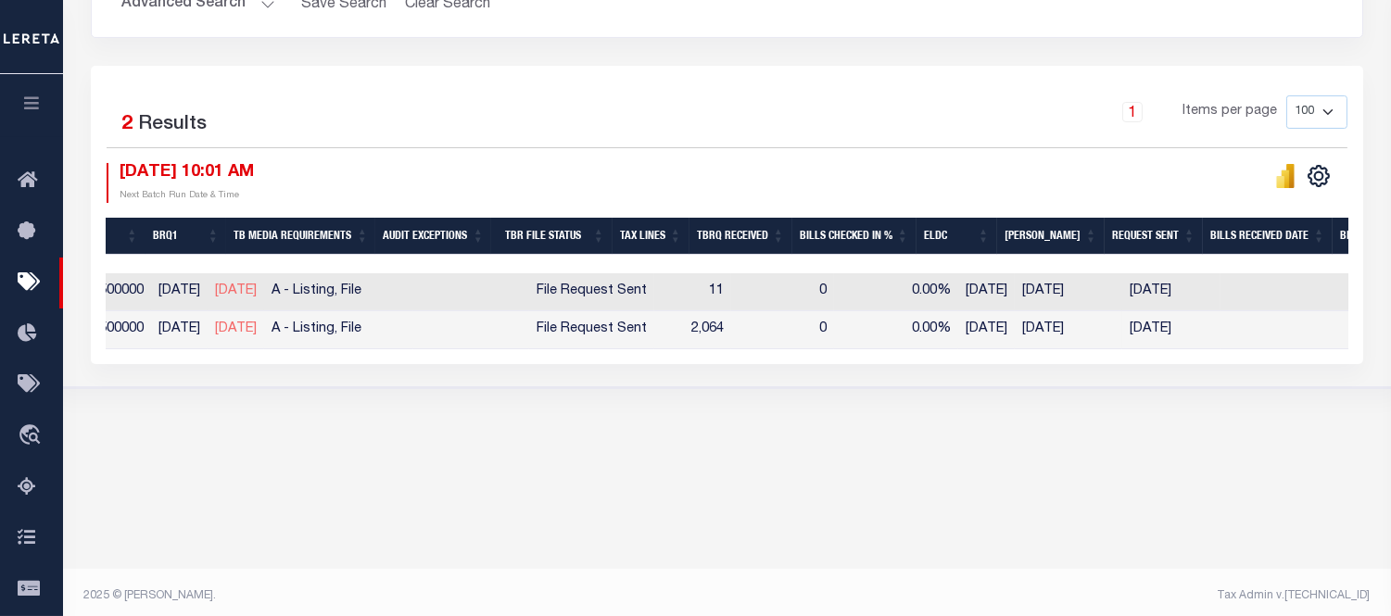
scroll to position [0, 726]
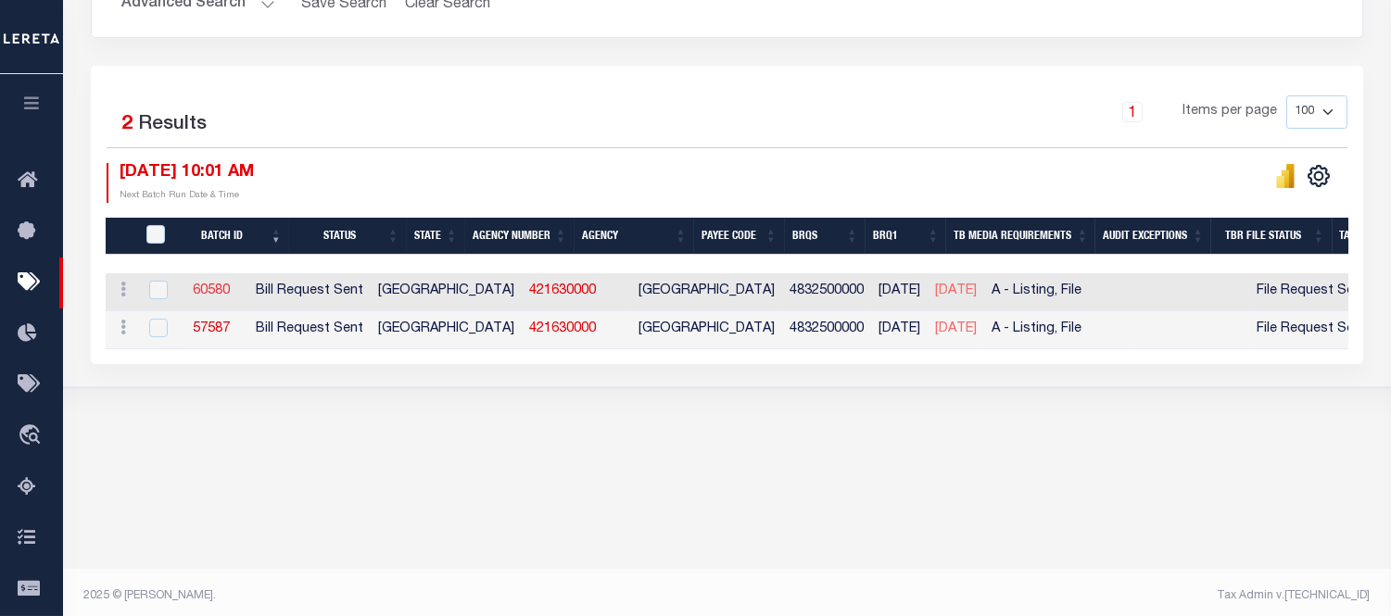
click at [226, 284] on link "60580" at bounding box center [211, 290] width 37 height 13
checkbox input "true"
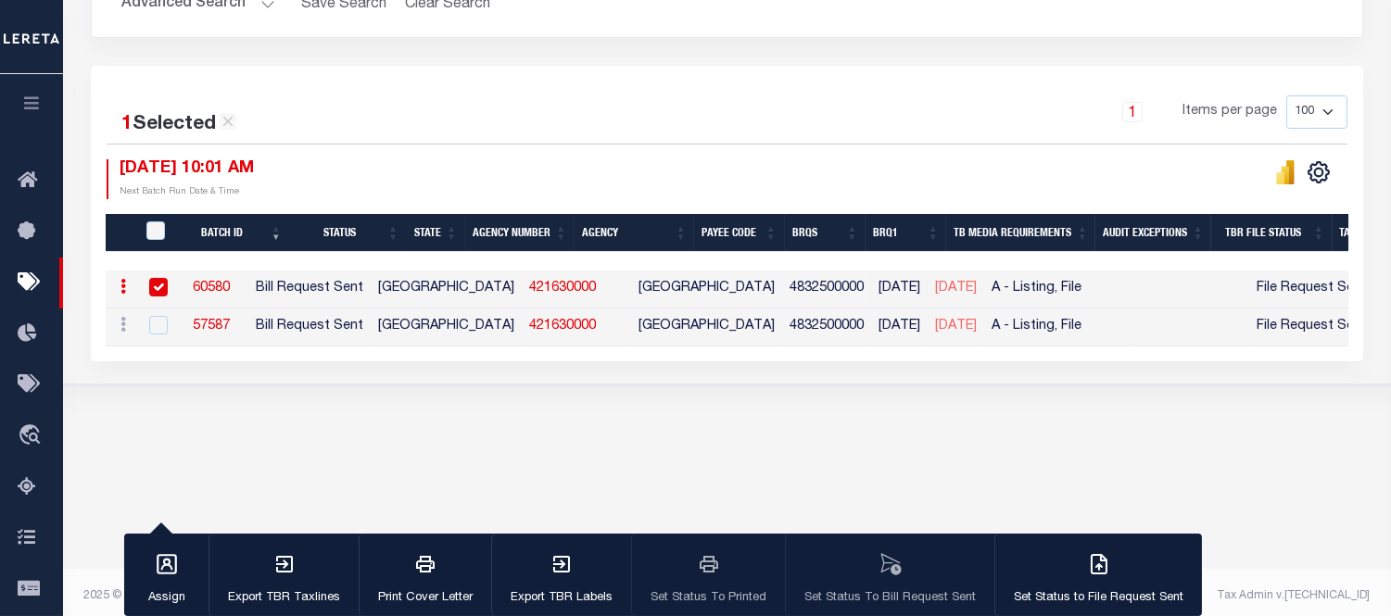
scroll to position [57, 0]
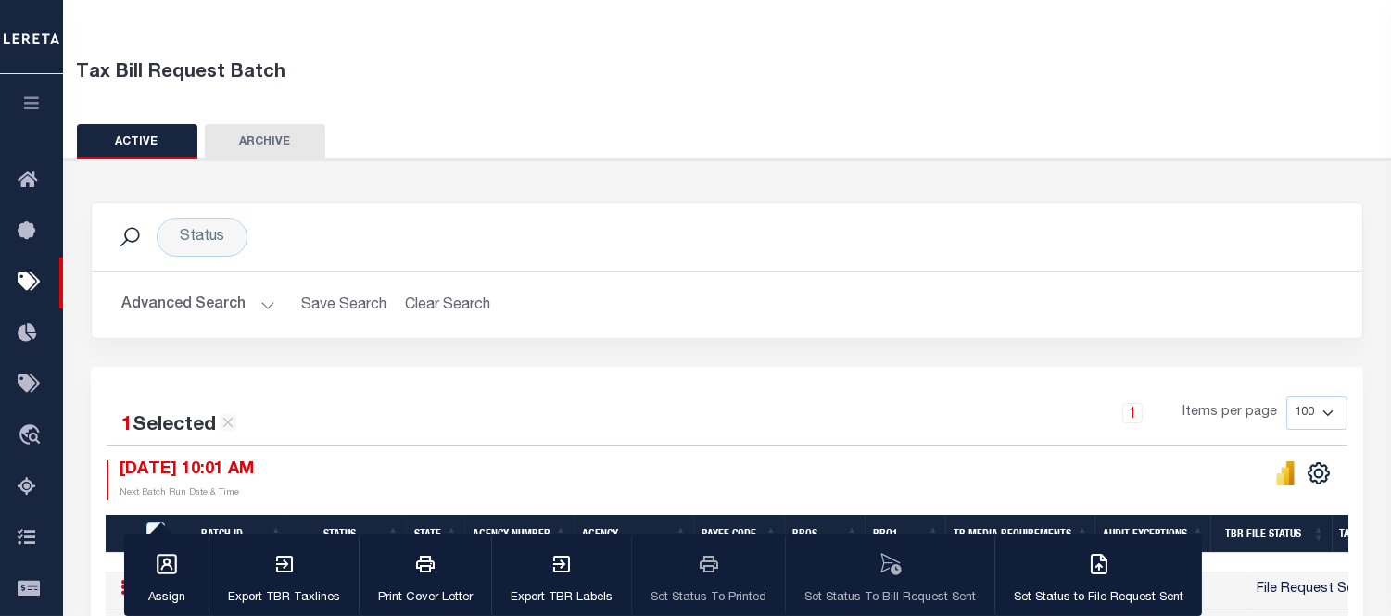
click at [191, 301] on button "Advanced Search" at bounding box center [198, 305] width 154 height 36
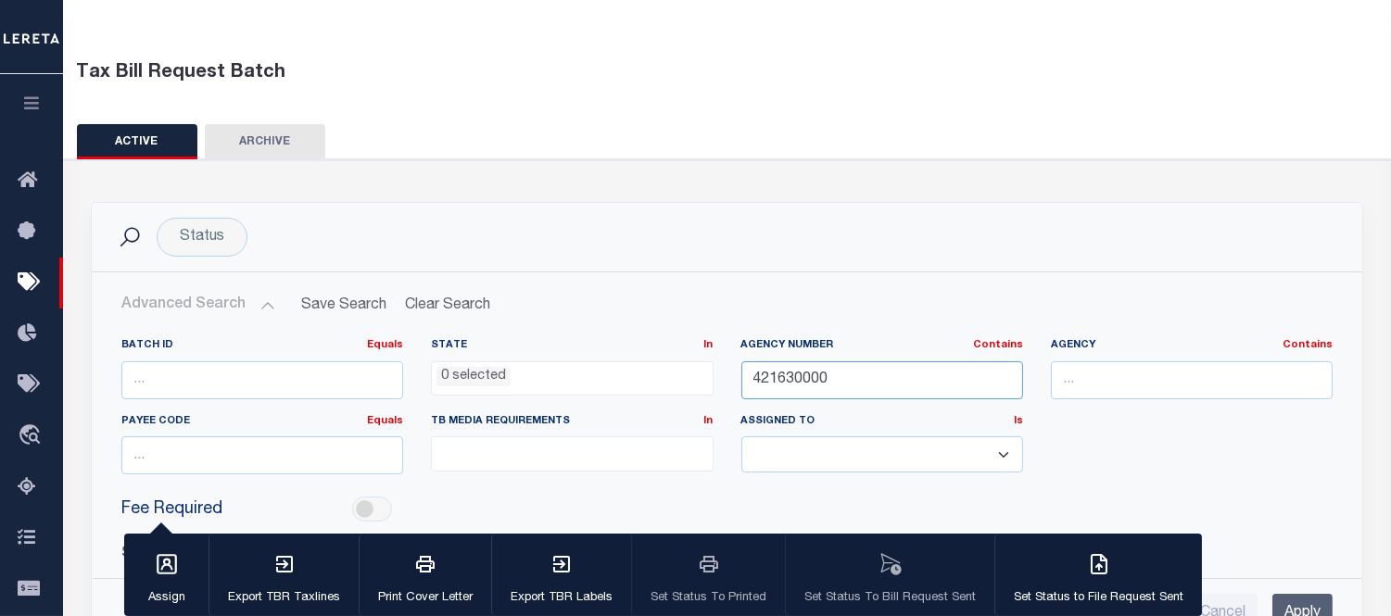
drag, startPoint x: 804, startPoint y: 369, endPoint x: 688, endPoint y: 362, distance: 116.9
click at [688, 361] on div "Batch ID Equals Equals Is Not Equal To Is Greater Than Is Less Than State In In…" at bounding box center [726, 413] width 1239 height 151
paste input "421690000"
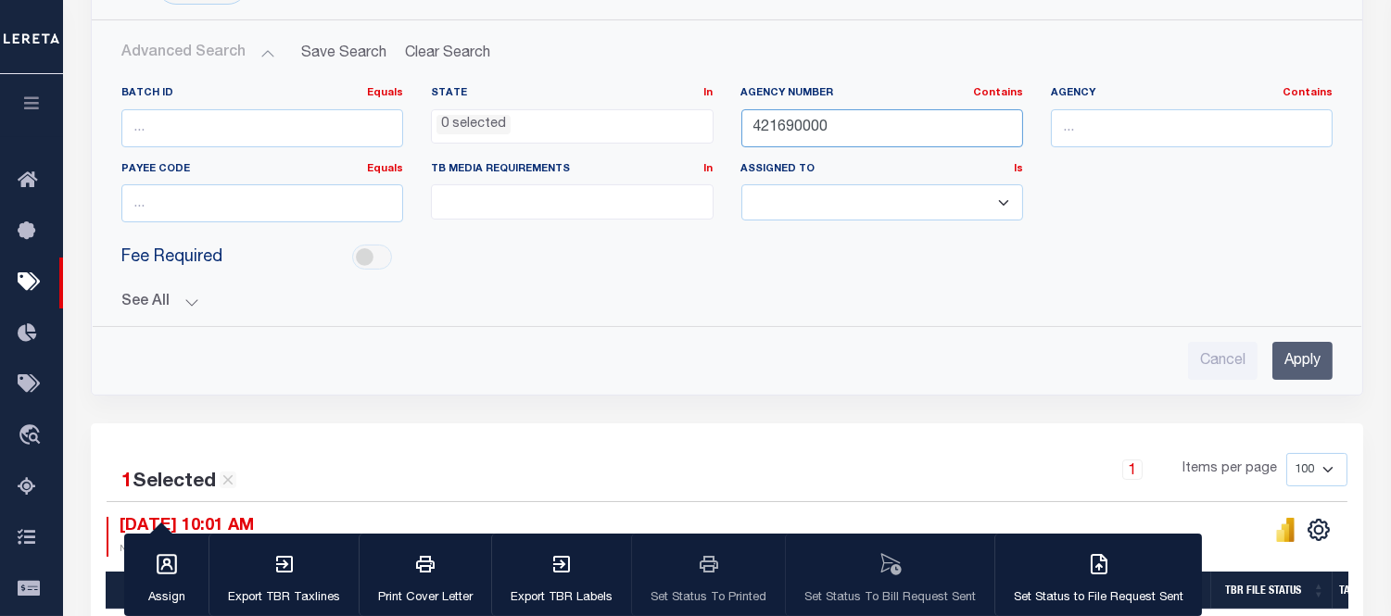
scroll to position [503, 0]
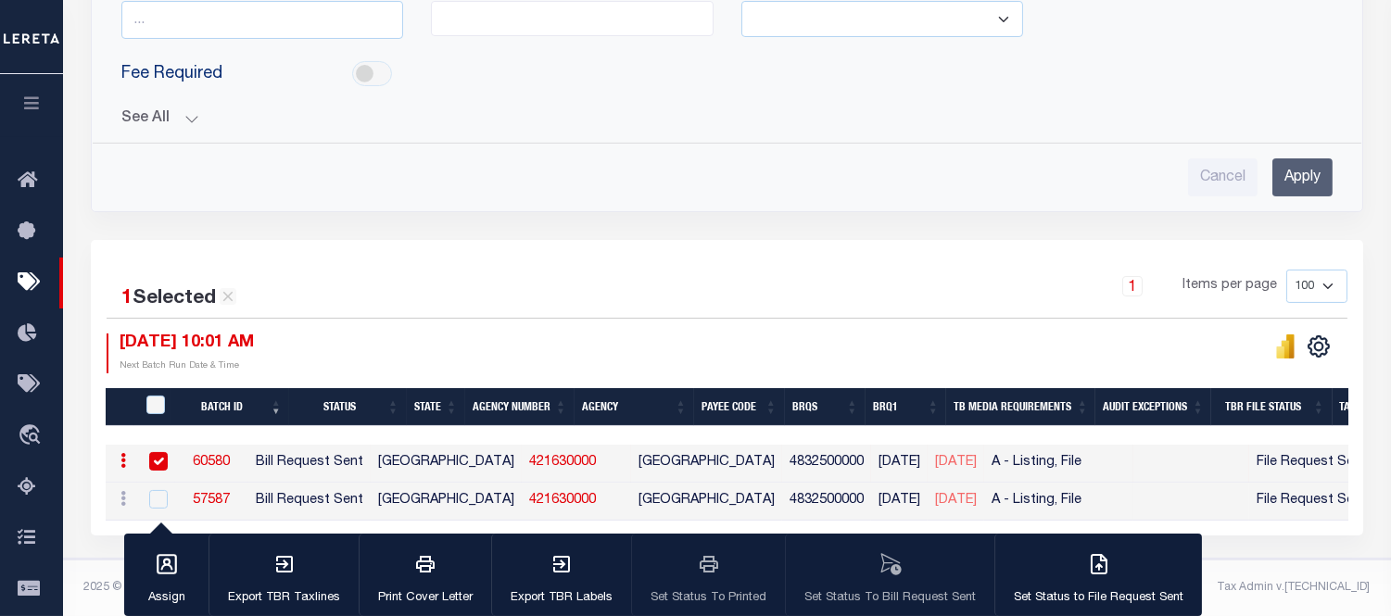
type input "421690000"
click at [1320, 165] on input "Apply" at bounding box center [1302, 177] width 60 height 38
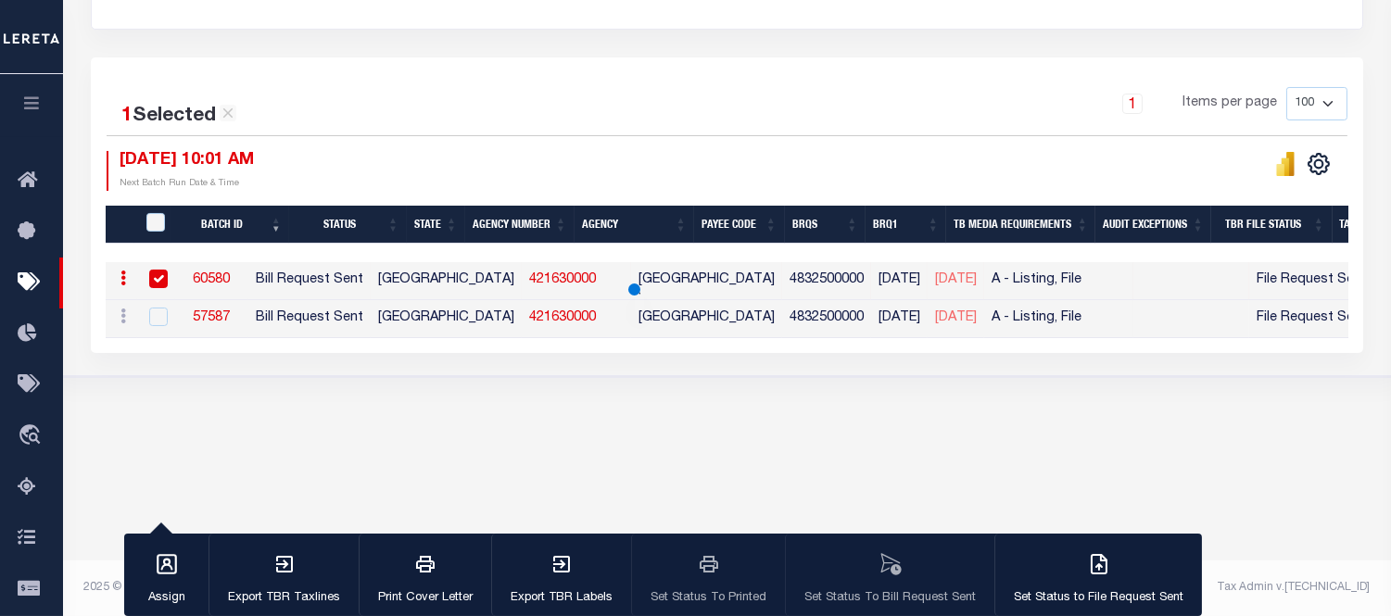
scroll to position [365, 0]
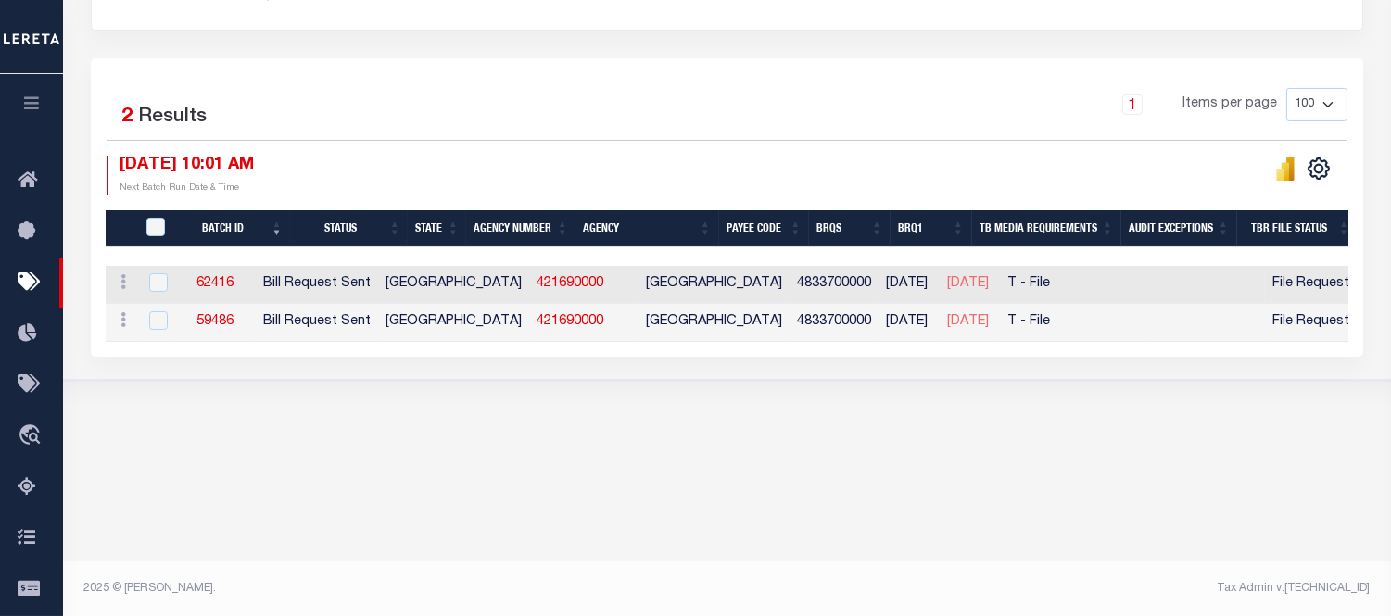
drag, startPoint x: 641, startPoint y: 338, endPoint x: 806, endPoint y: 353, distance: 165.6
click at [811, 342] on div "Batch ID Status State Agency Number Agency Payee Code BRQS BRQ1 TB Media Requir…" at bounding box center [727, 304] width 1243 height 76
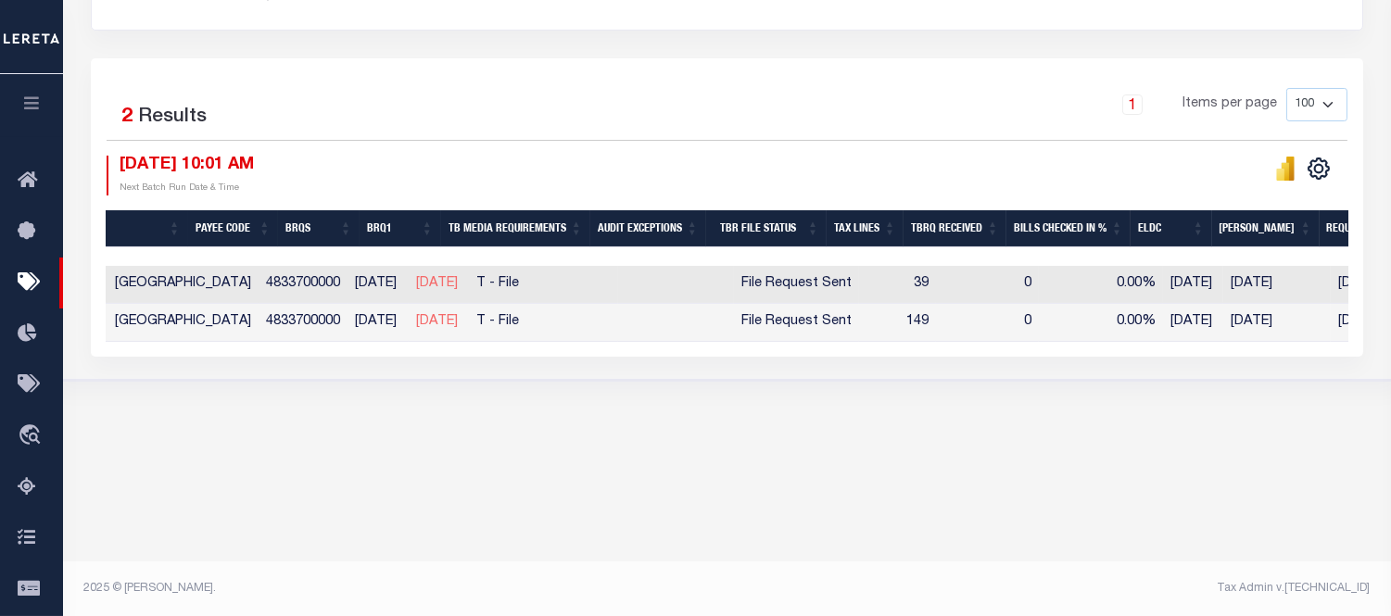
scroll to position [0, 0]
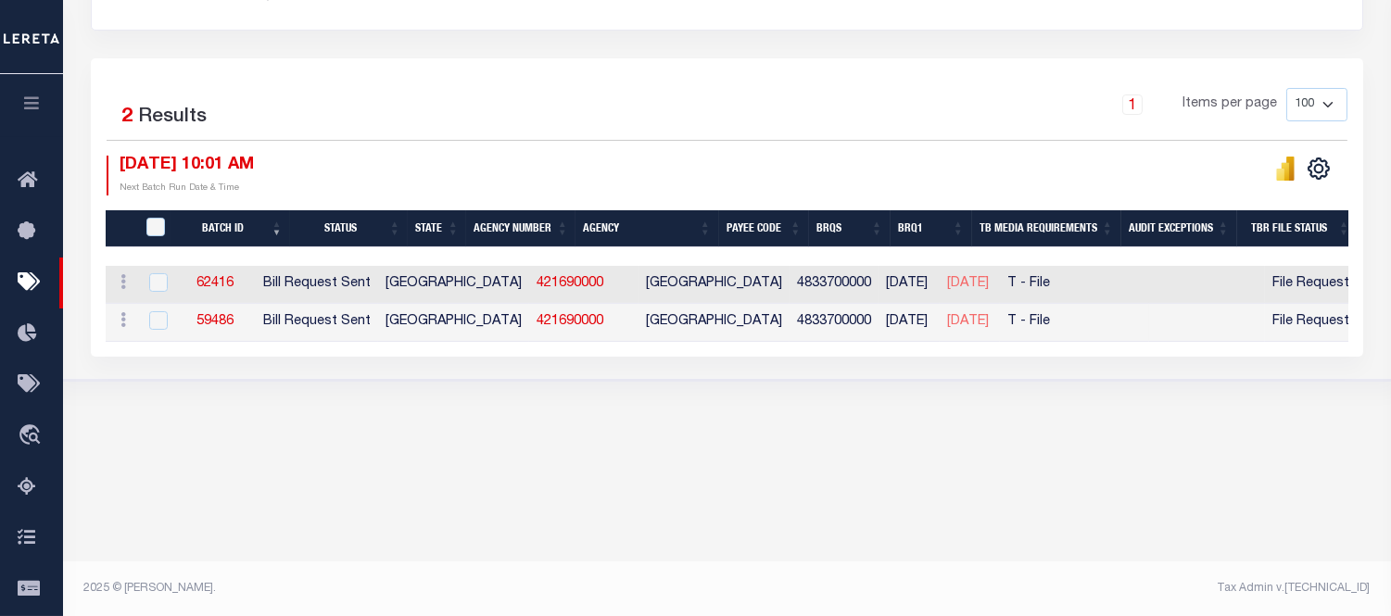
drag, startPoint x: 220, startPoint y: 280, endPoint x: 304, endPoint y: 233, distance: 96.2
click at [221, 280] on link "62416" at bounding box center [214, 283] width 37 height 13
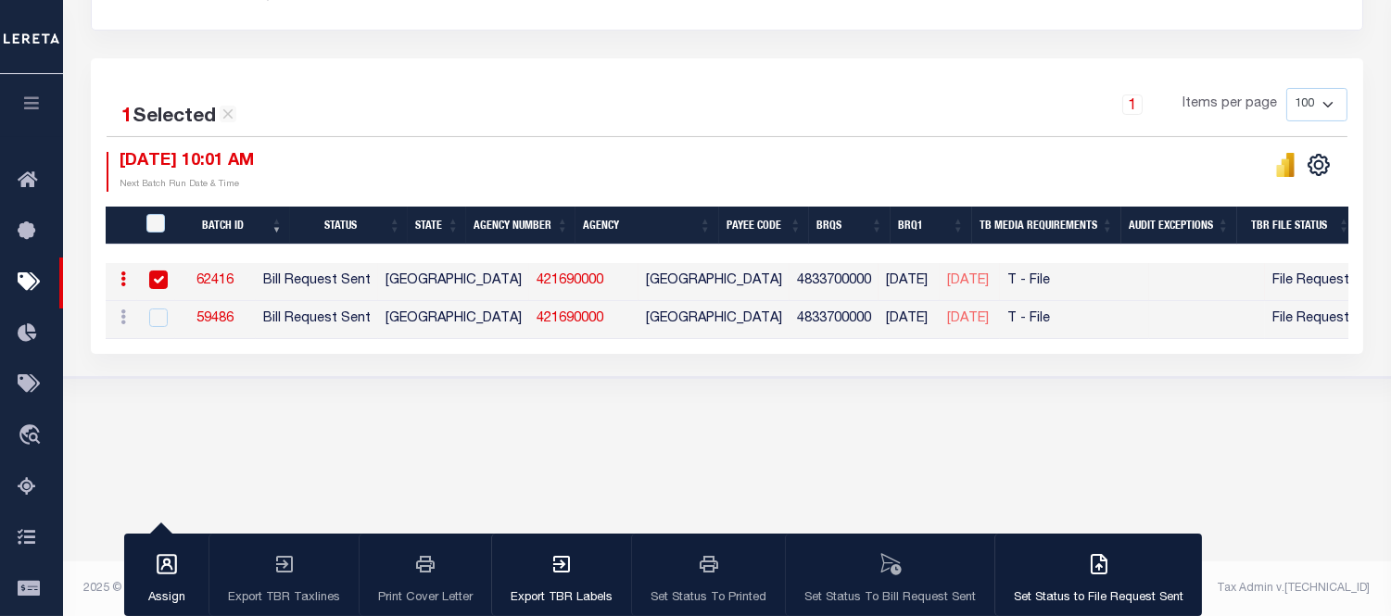
click at [536, 280] on link "421690000" at bounding box center [569, 280] width 67 height 13
checkbox input "false"
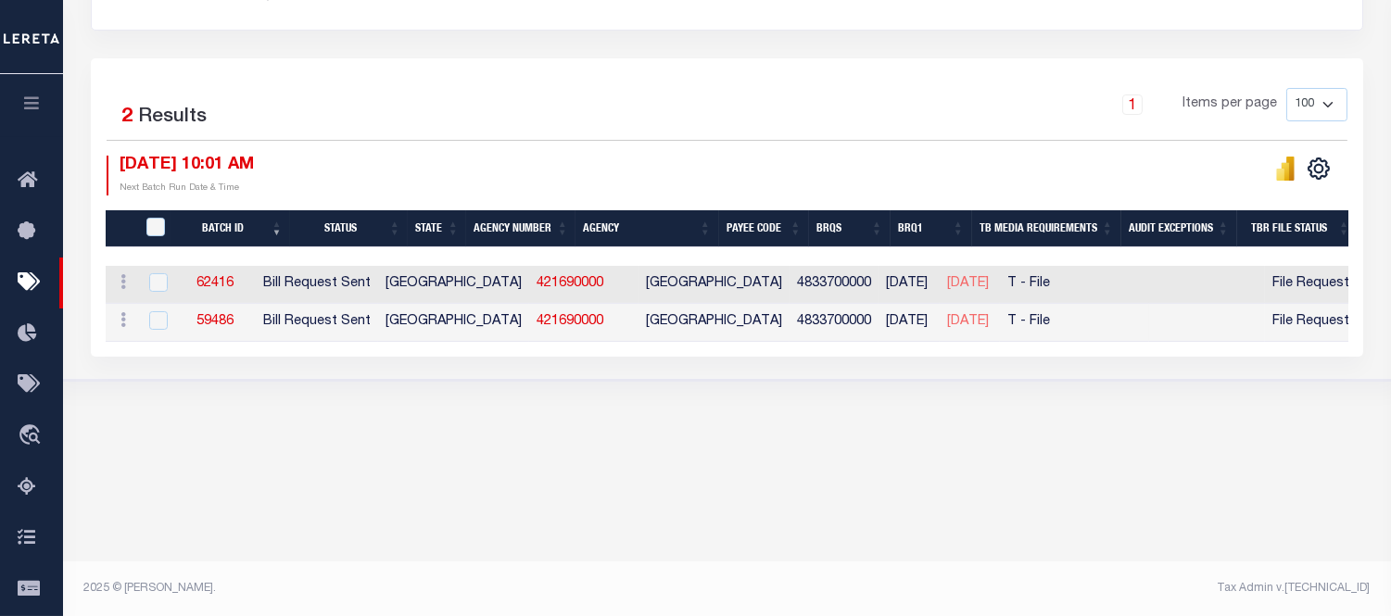
scroll to position [57, 0]
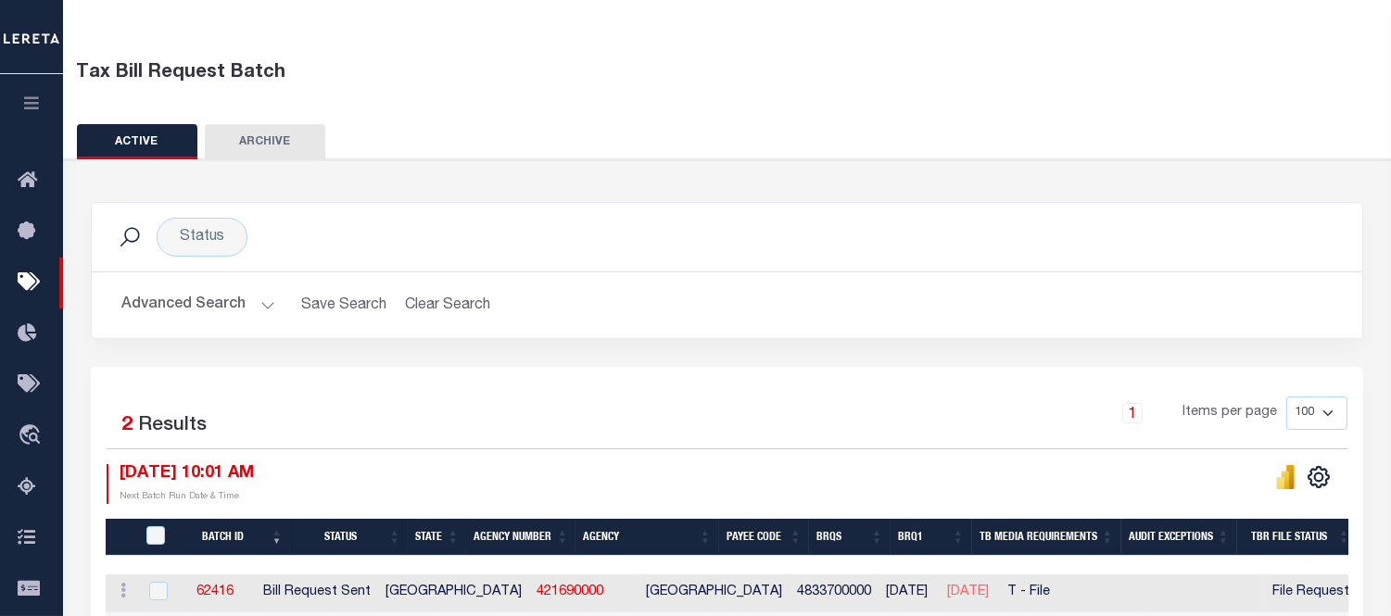
click at [197, 311] on button "Advanced Search" at bounding box center [198, 305] width 154 height 36
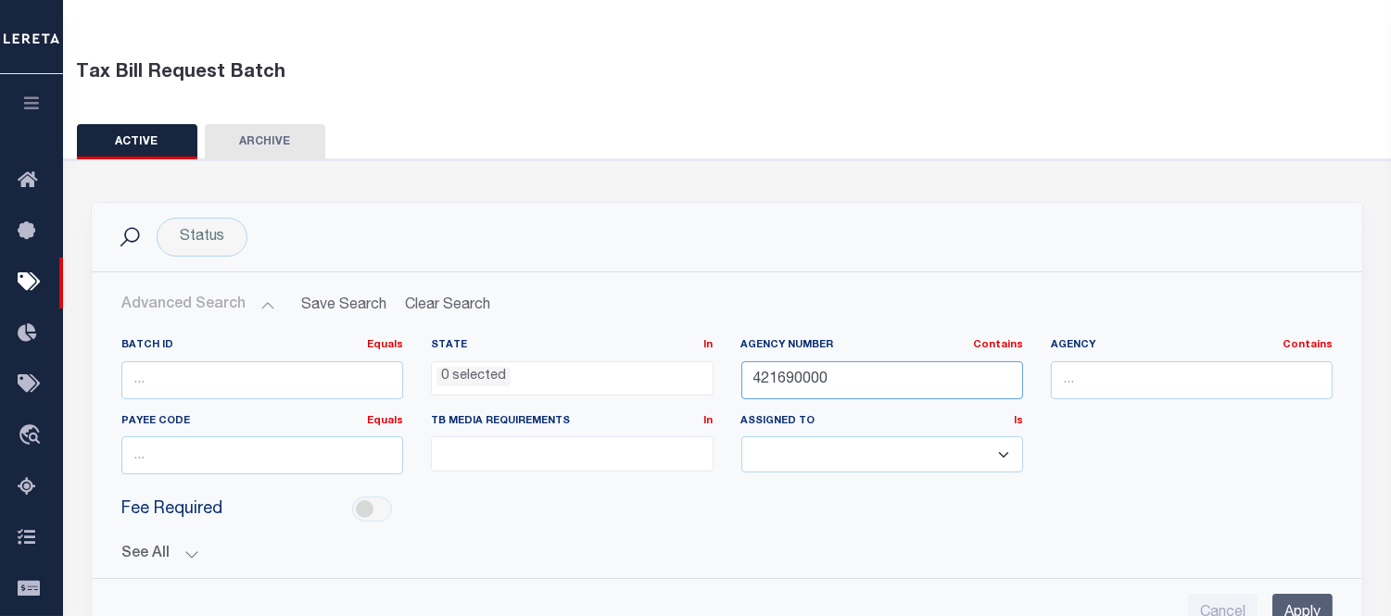
drag, startPoint x: 836, startPoint y: 382, endPoint x: 637, endPoint y: 420, distance: 202.8
click at [663, 385] on div "Batch ID Equals Equals Is Not Equal To Is Greater Than Is Less Than State In In…" at bounding box center [726, 413] width 1239 height 151
paste input "75"
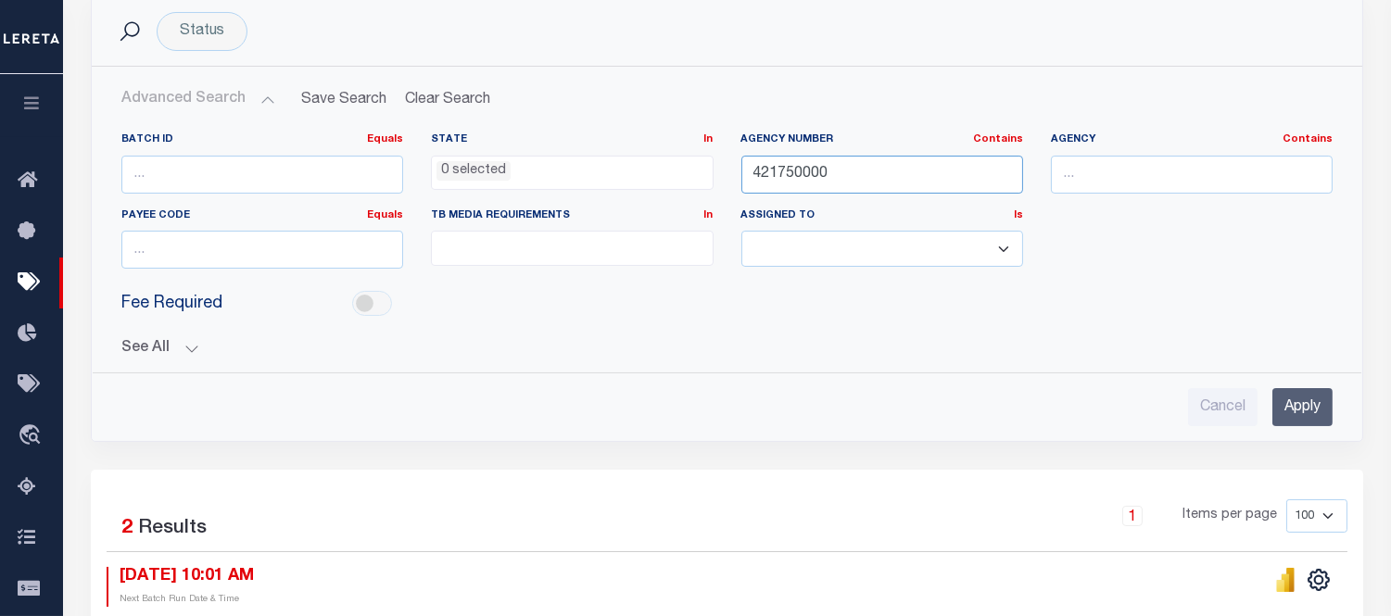
type input "421750000"
click at [1297, 417] on input "Apply" at bounding box center [1302, 407] width 60 height 38
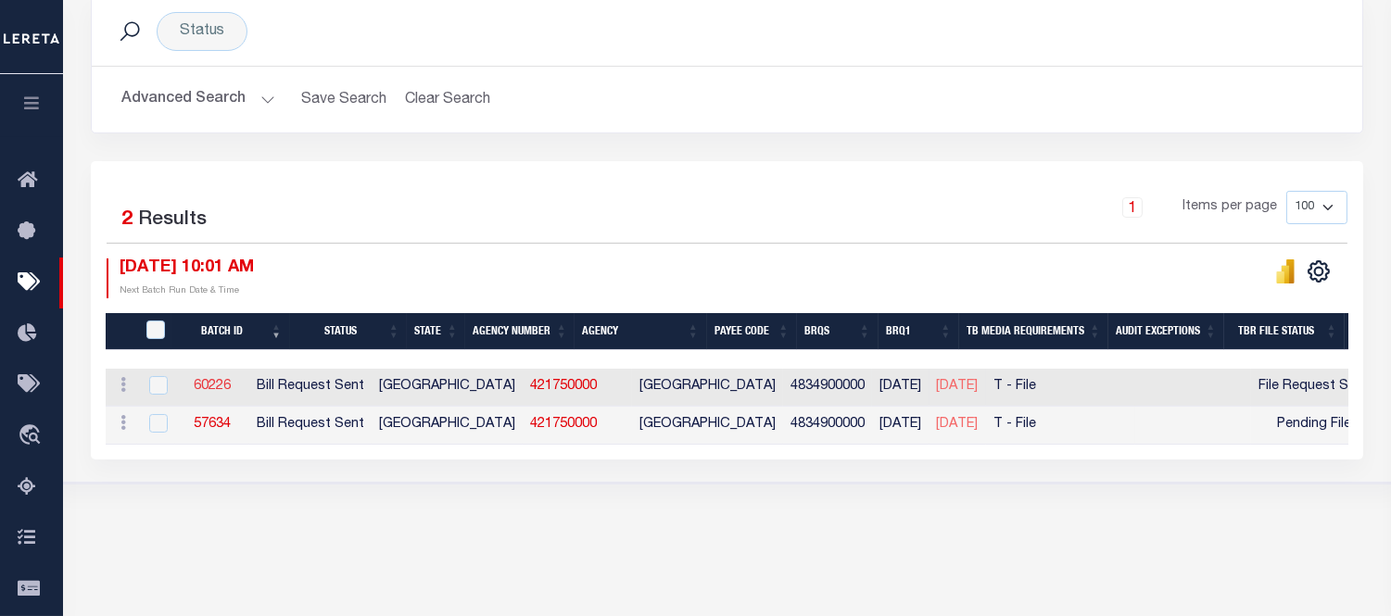
click at [231, 390] on link "60226" at bounding box center [212, 386] width 37 height 13
checkbox input "true"
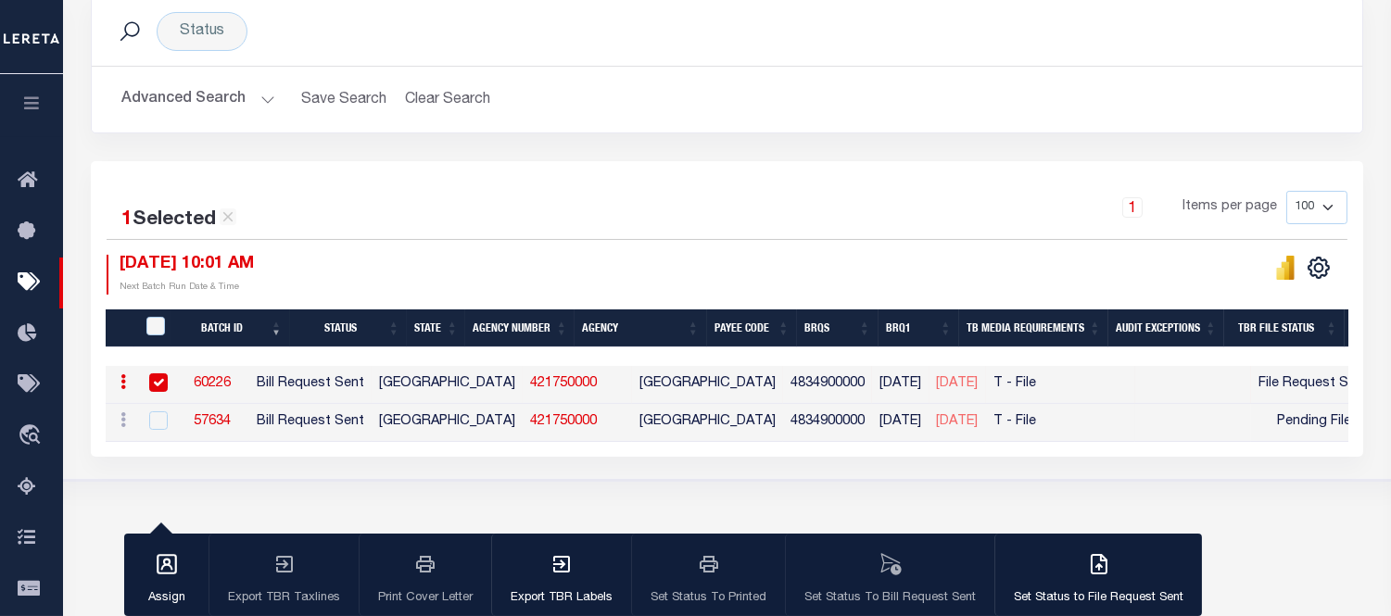
click at [189, 79] on div "Advanced Search Save Search Clear Search TaxBillBatches_dynamictable_____Defaul…" at bounding box center [727, 100] width 1270 height 66
click at [179, 87] on button "Advanced Search" at bounding box center [198, 100] width 154 height 36
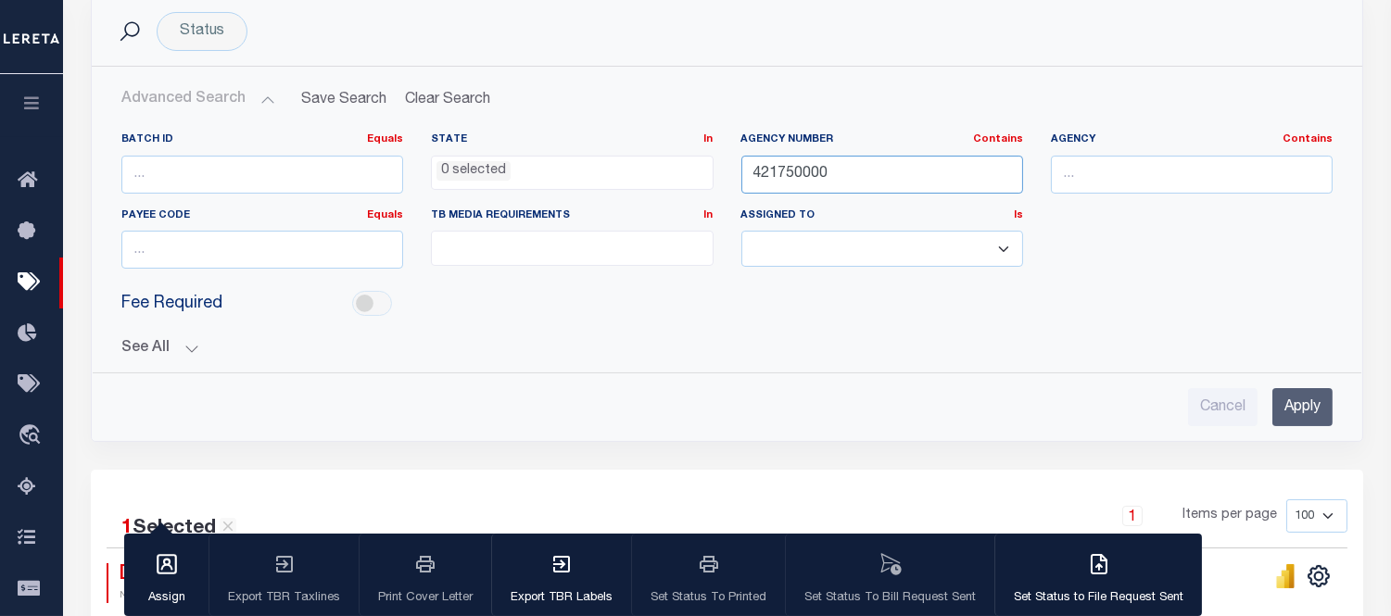
drag, startPoint x: 839, startPoint y: 165, endPoint x: 489, endPoint y: 161, distance: 349.3
click at [489, 161] on div "Batch ID Equals Equals Is Not Equal To Is Greater Than Is Less Than State In In…" at bounding box center [726, 208] width 1239 height 151
paste input "2250501"
type input "422250501"
click at [1305, 406] on input "Apply" at bounding box center [1302, 407] width 60 height 38
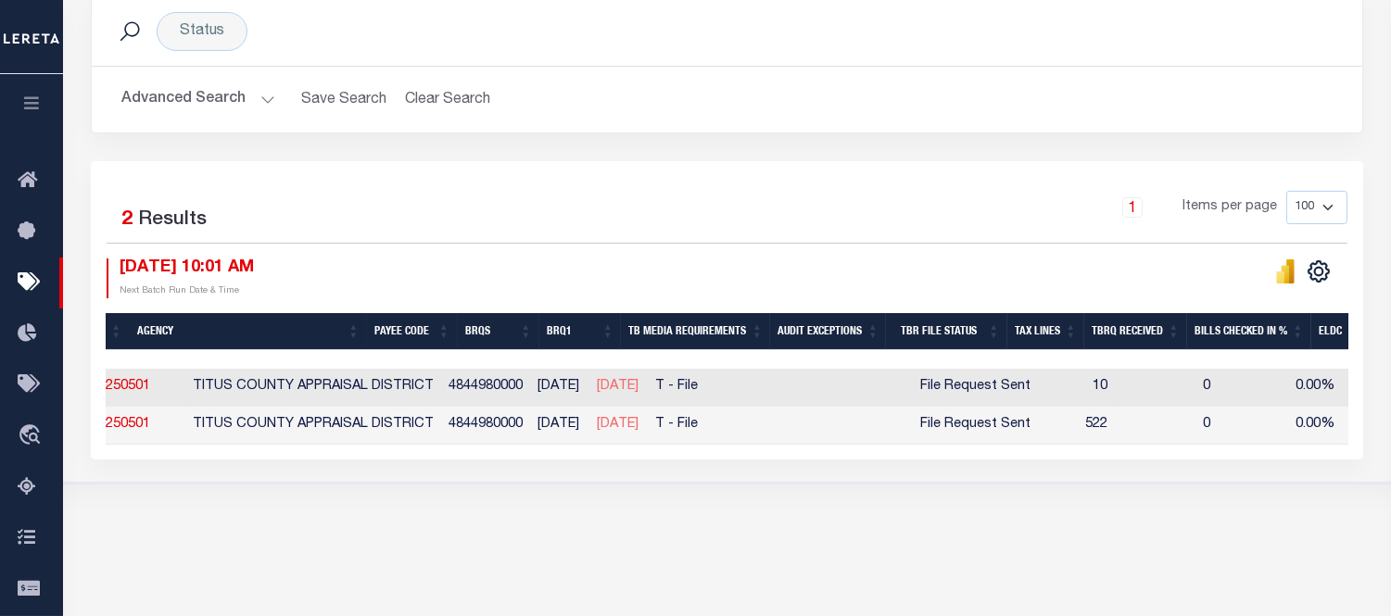
scroll to position [0, 0]
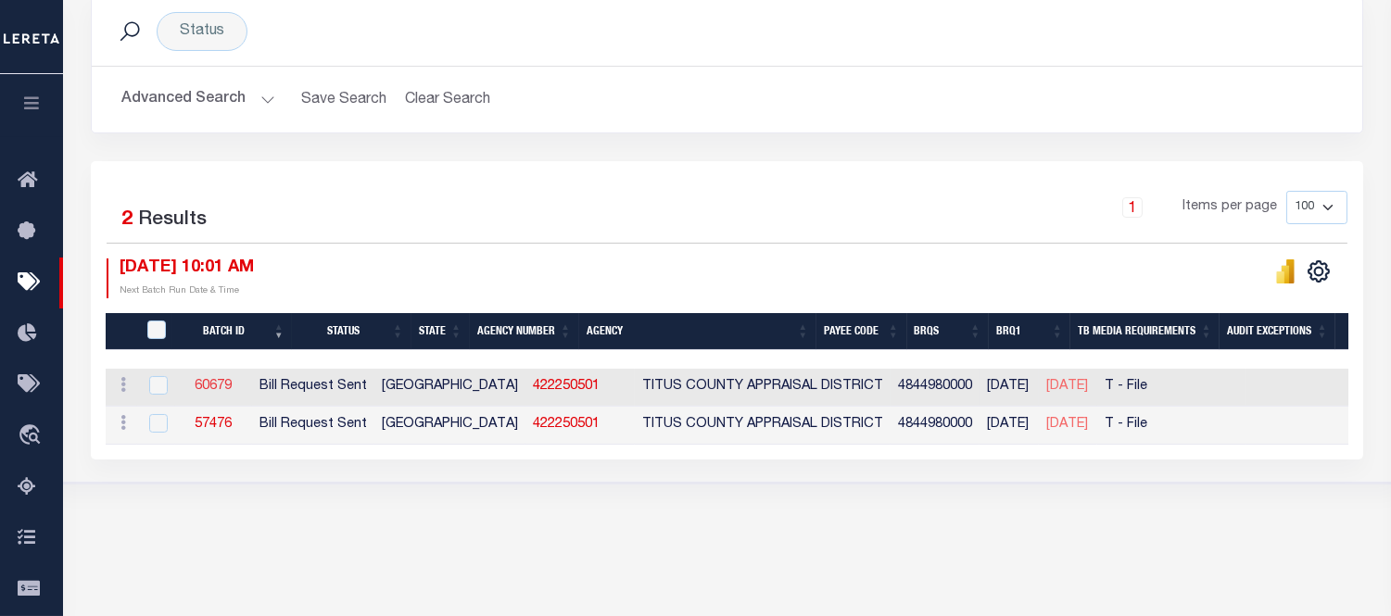
click at [232, 381] on link "60679" at bounding box center [213, 386] width 37 height 13
checkbox input "true"
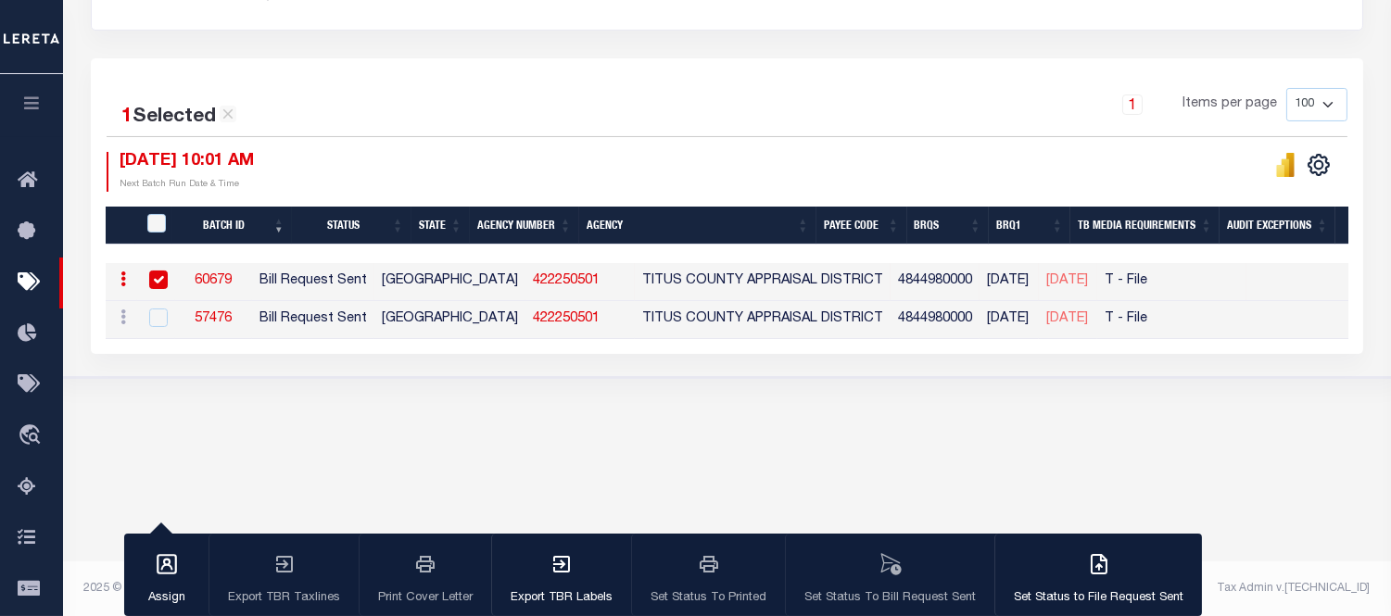
scroll to position [159, 0]
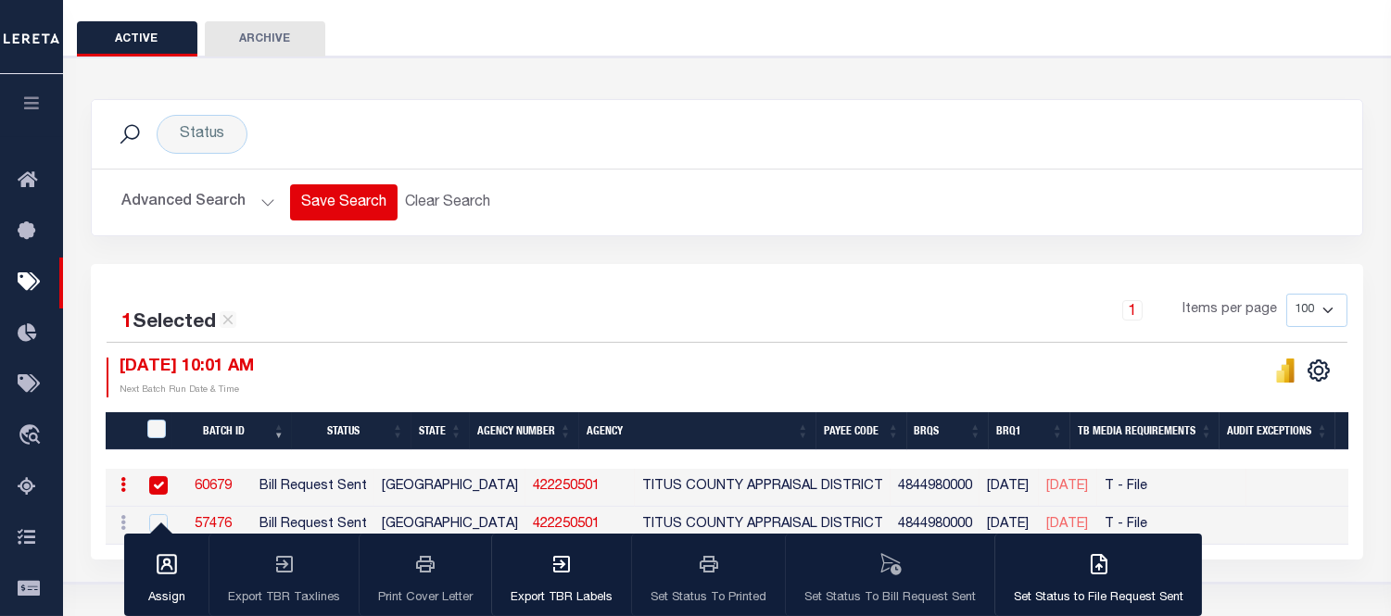
drag, startPoint x: 233, startPoint y: 202, endPoint x: 287, endPoint y: 210, distance: 55.3
click at [233, 202] on button "Advanced Search" at bounding box center [198, 202] width 154 height 36
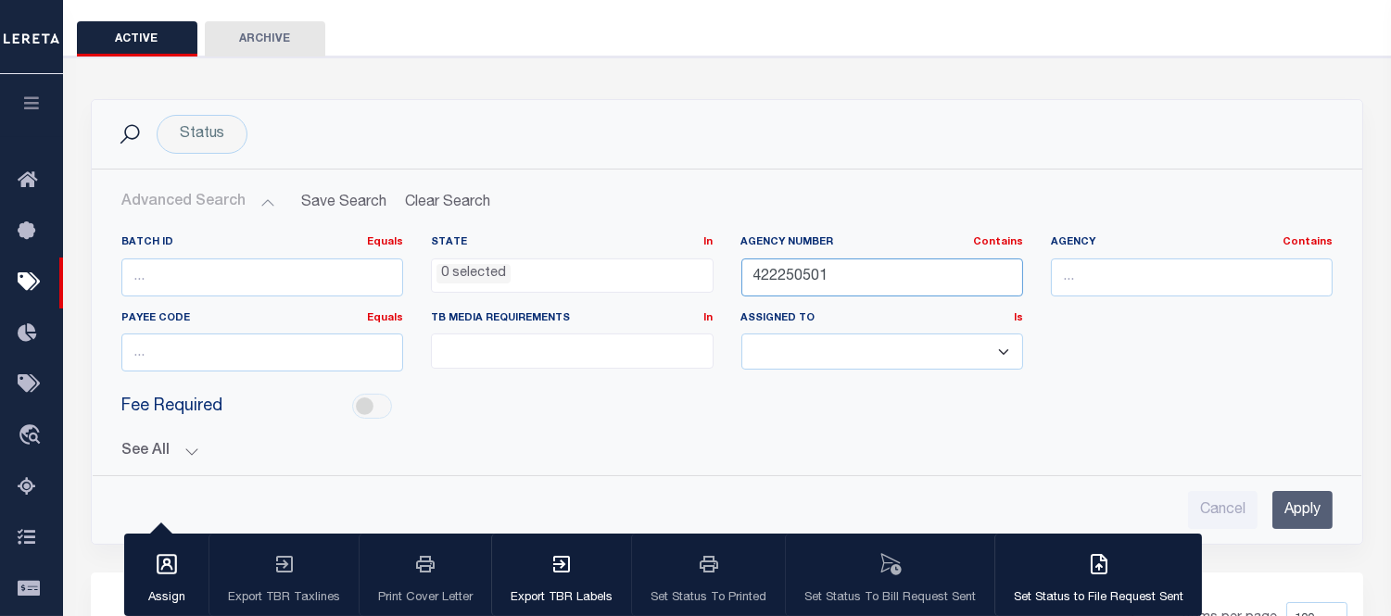
drag, startPoint x: 871, startPoint y: 284, endPoint x: 682, endPoint y: 274, distance: 189.3
click at [683, 271] on div "Batch ID Equals Equals Is Not Equal To Is Greater Than Is Less Than State In In…" at bounding box center [726, 310] width 1239 height 151
paste input "3706"
type input "422370601"
click at [1295, 507] on input "Apply" at bounding box center [1302, 510] width 60 height 38
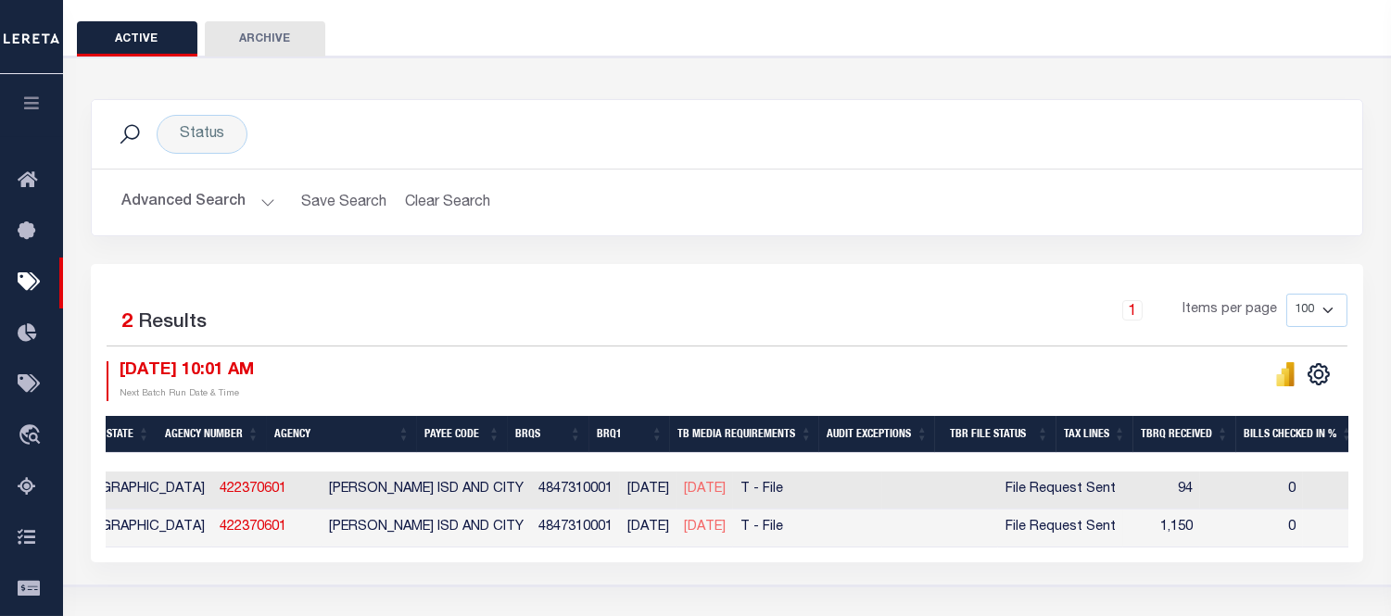
scroll to position [0, 0]
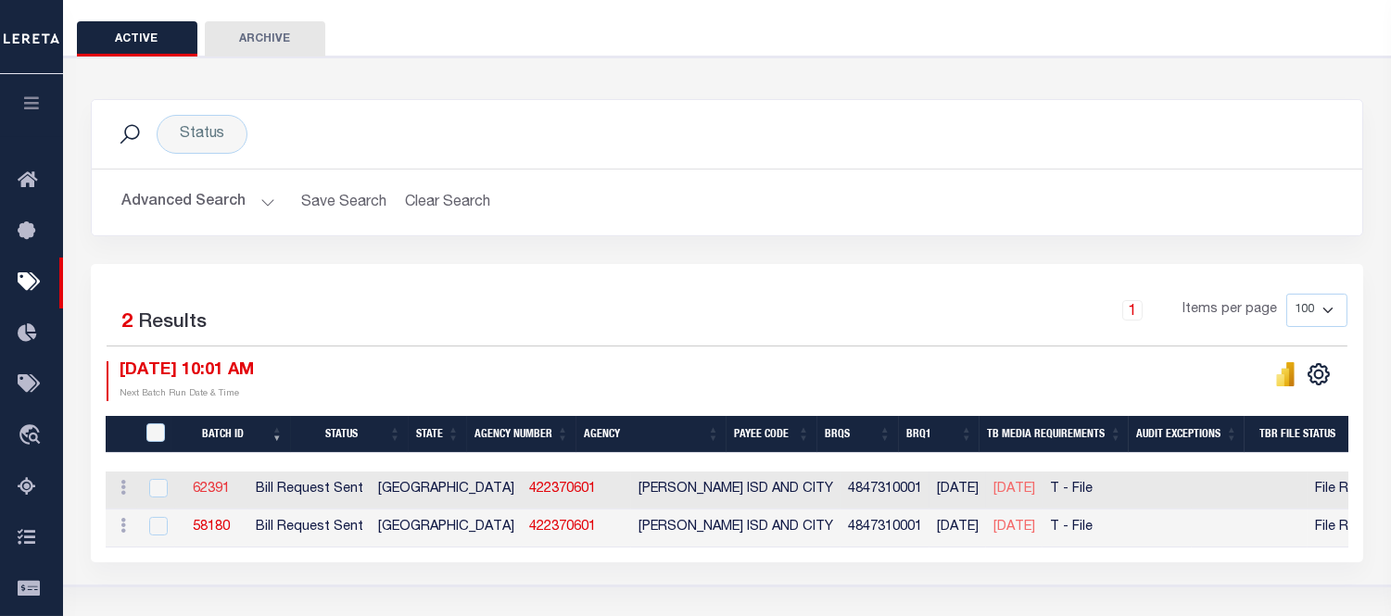
click at [230, 489] on link "62391" at bounding box center [211, 489] width 37 height 13
checkbox input "true"
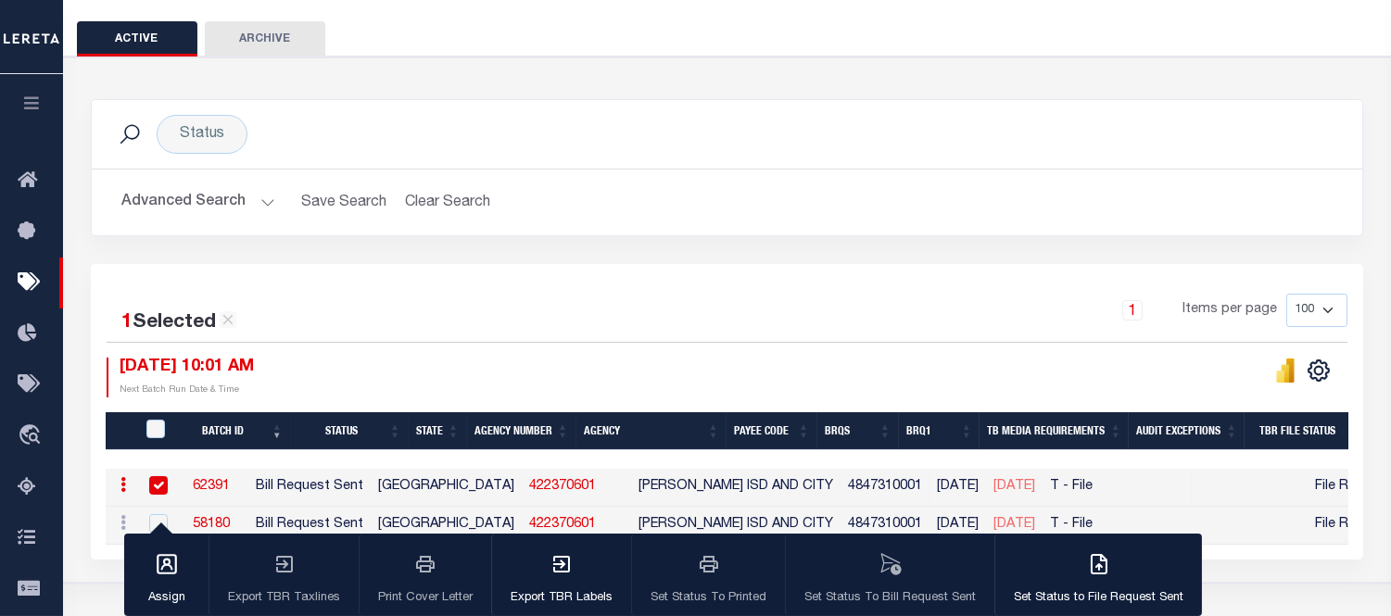
click at [207, 208] on button "Advanced Search" at bounding box center [198, 202] width 154 height 36
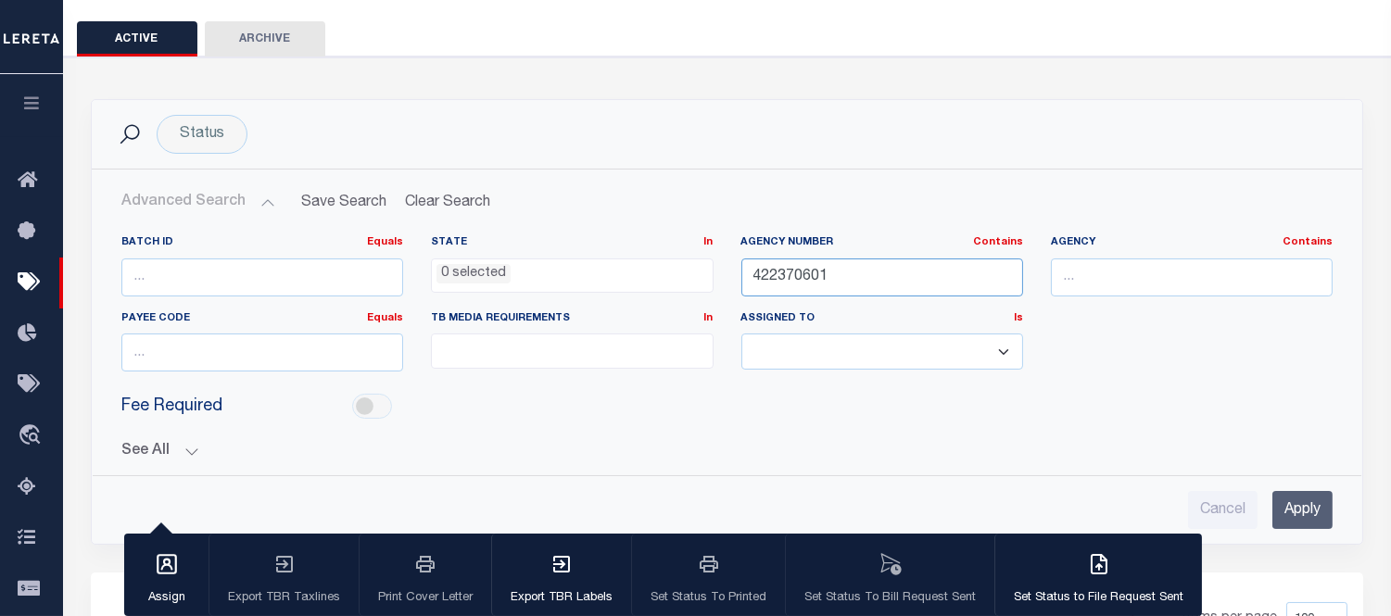
drag, startPoint x: 835, startPoint y: 275, endPoint x: 660, endPoint y: 289, distance: 175.7
click at [662, 288] on div "Batch ID Equals Equals Is Not Equal To Is Greater Than Is Less Than State In In…" at bounding box center [726, 310] width 1239 height 151
paste input "410000"
type input "422410000"
click at [1310, 507] on input "Apply" at bounding box center [1302, 510] width 60 height 38
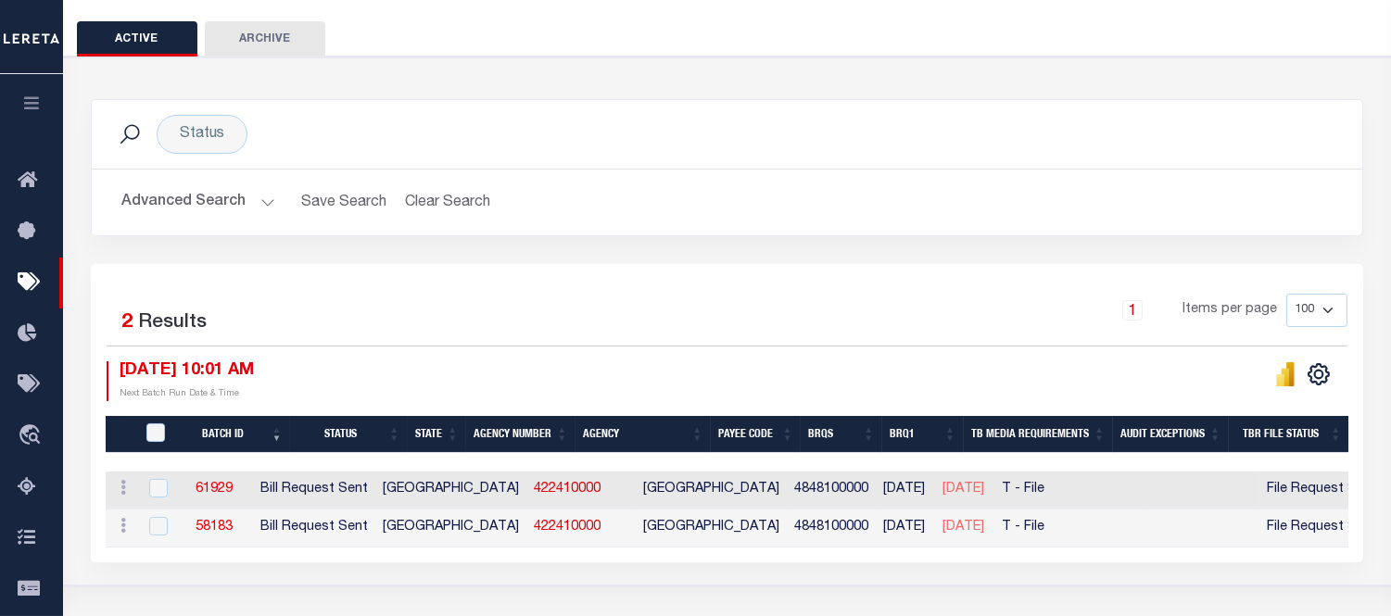
drag, startPoint x: 623, startPoint y: 547, endPoint x: 748, endPoint y: 563, distance: 126.2
click at [748, 562] on div "1 Selected 2 Results 1 Items per page 100 200 500 1000 09/03/2025 10:01 AM" at bounding box center [727, 413] width 1272 height 298
click at [233, 491] on link "61929" at bounding box center [214, 489] width 37 height 13
checkbox input "true"
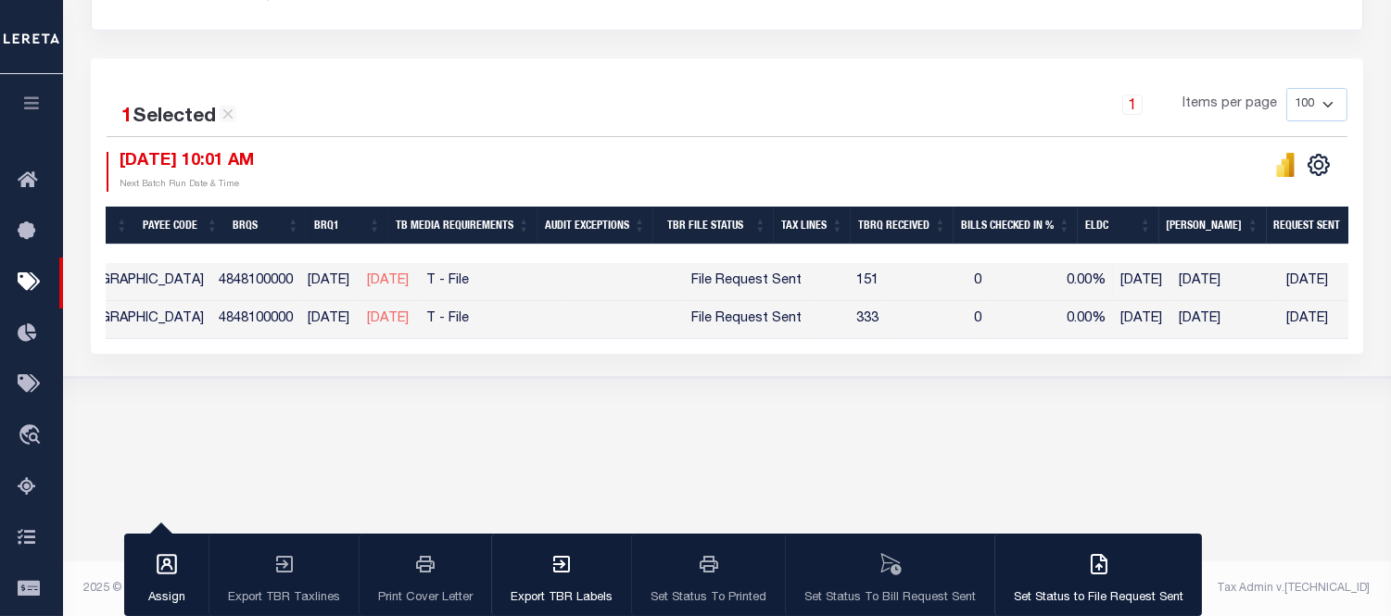
scroll to position [0, 596]
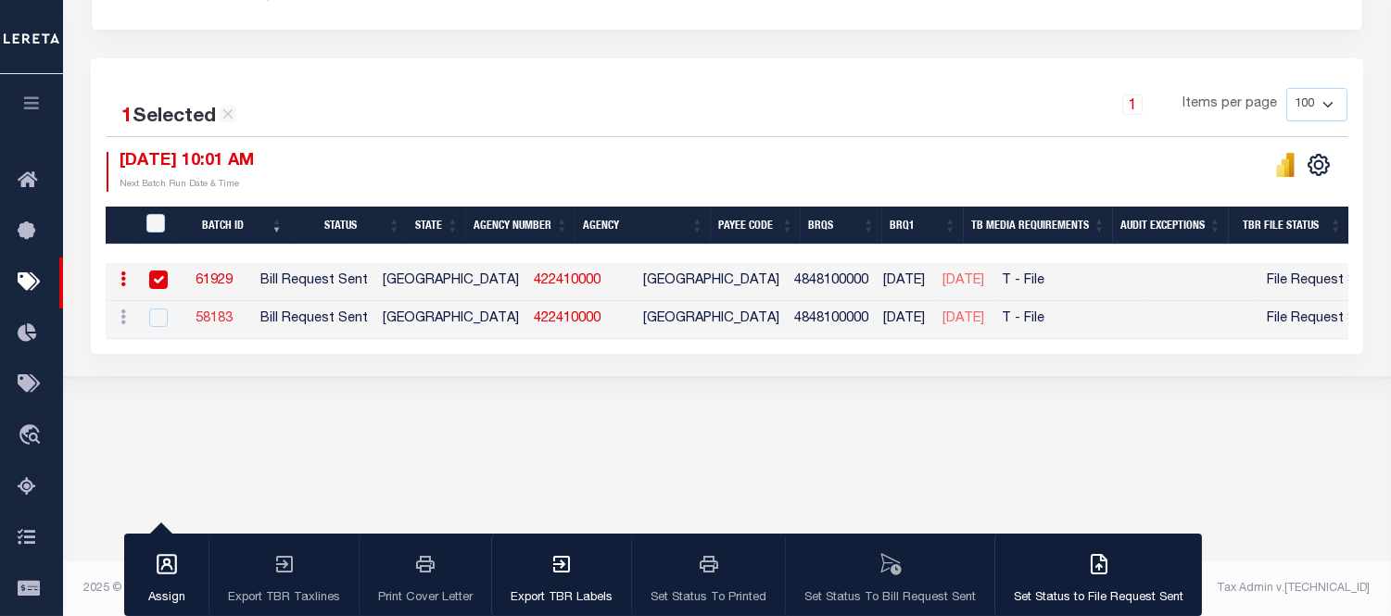
click at [230, 324] on link "58183" at bounding box center [214, 318] width 37 height 13
checkbox input "true"
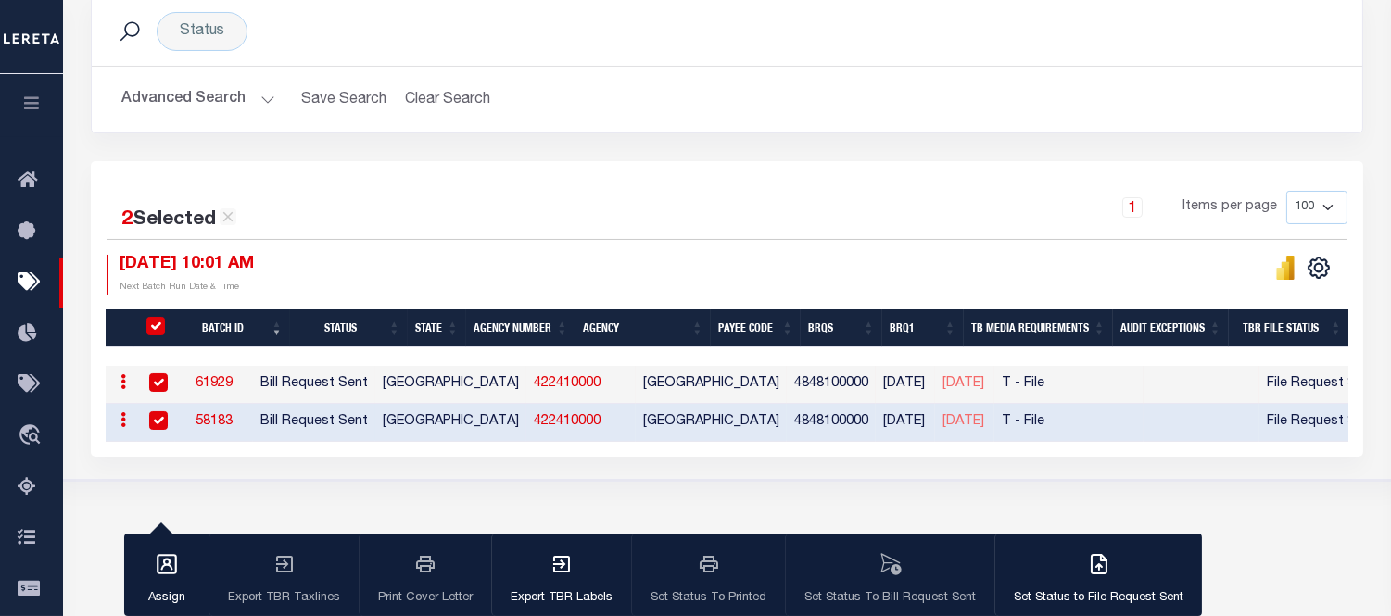
drag, startPoint x: 211, startPoint y: 417, endPoint x: 259, endPoint y: 420, distance: 48.3
click at [253, 420] on td "58183" at bounding box center [214, 423] width 78 height 38
checkbox input "false"
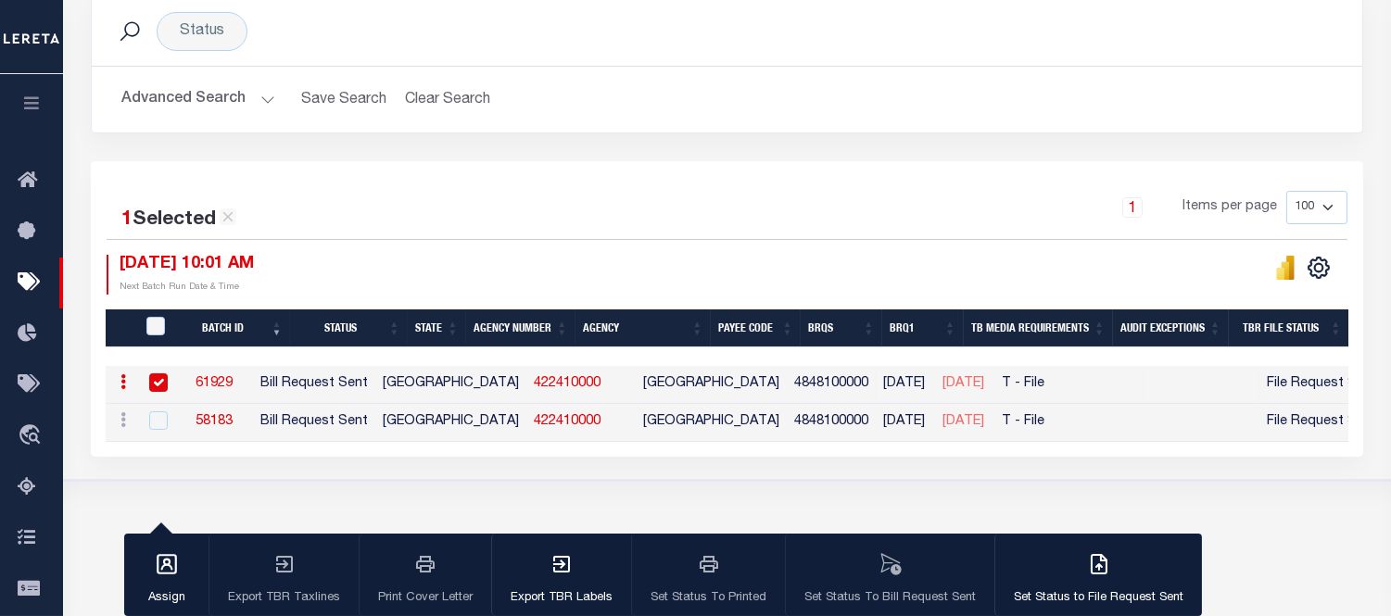
drag, startPoint x: 290, startPoint y: 426, endPoint x: 267, endPoint y: 424, distance: 23.2
click at [253, 424] on td "58183" at bounding box center [214, 423] width 78 height 38
checkbox input "true"
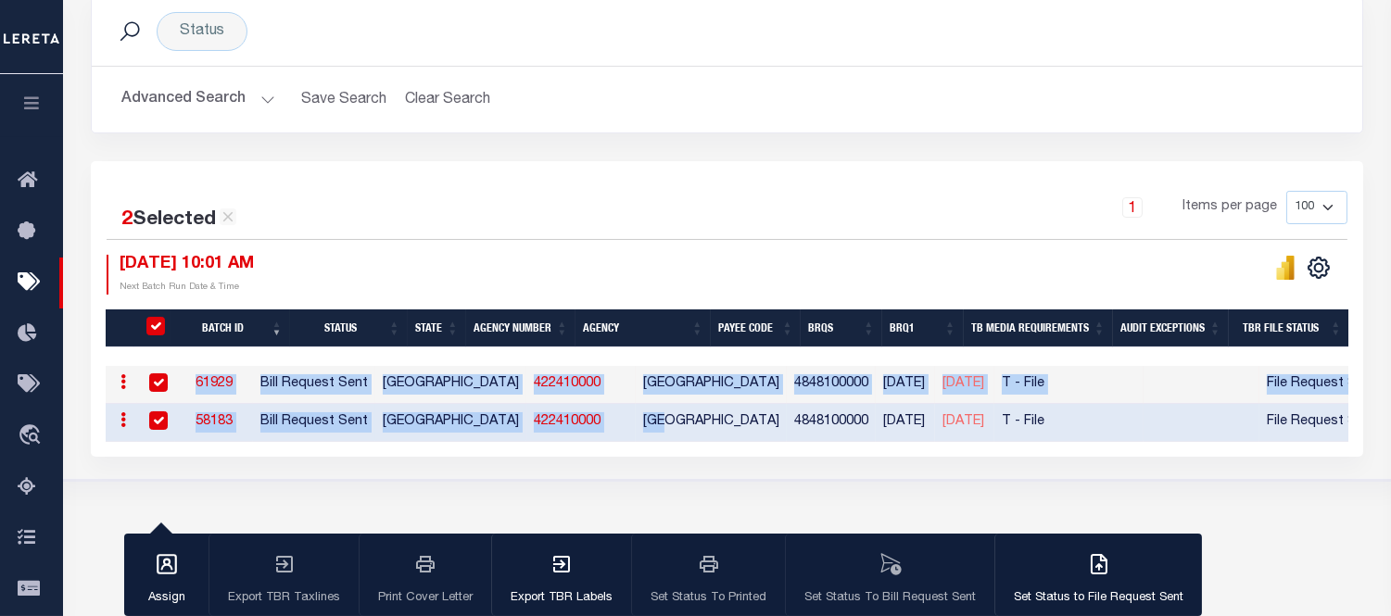
drag, startPoint x: 695, startPoint y: 455, endPoint x: 865, endPoint y: 463, distance: 169.8
click at [882, 457] on div "2 Selected 2 Results 1 Items per page 100 200 500 1000 09/03/2025 10:01 AM" at bounding box center [727, 309] width 1272 height 296
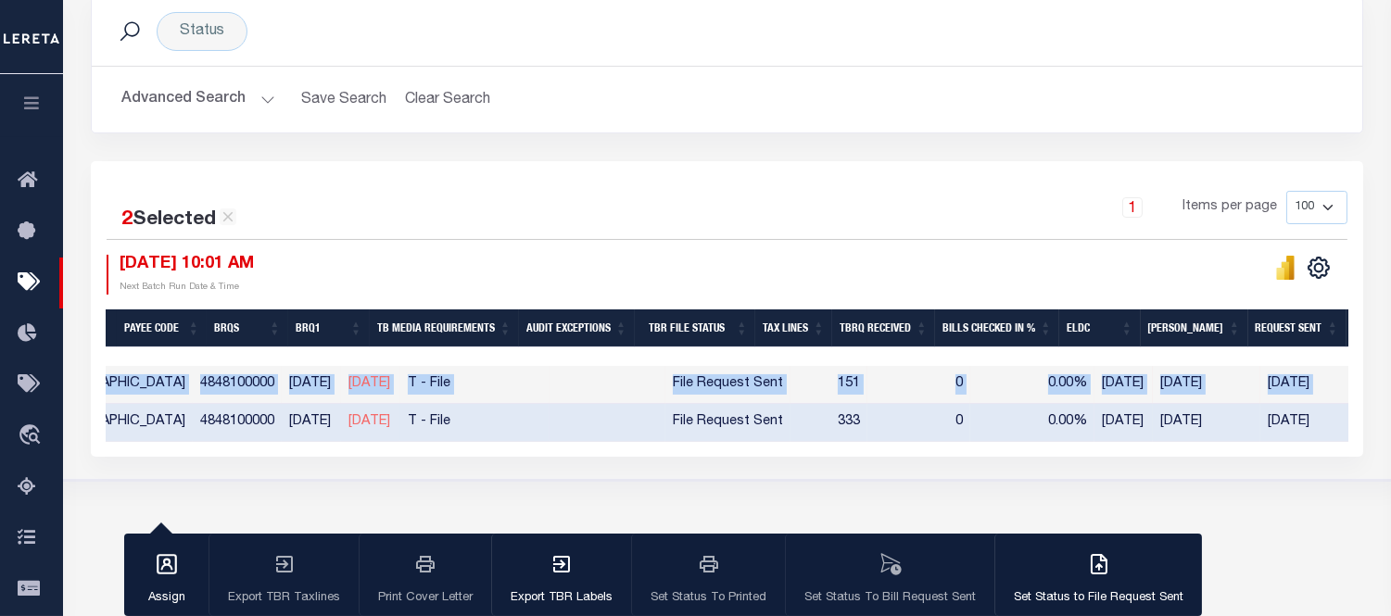
scroll to position [0, 597]
click at [884, 481] on div "Status Search Advanced Search Save Search Clear Search Equals" at bounding box center [727, 217] width 1345 height 527
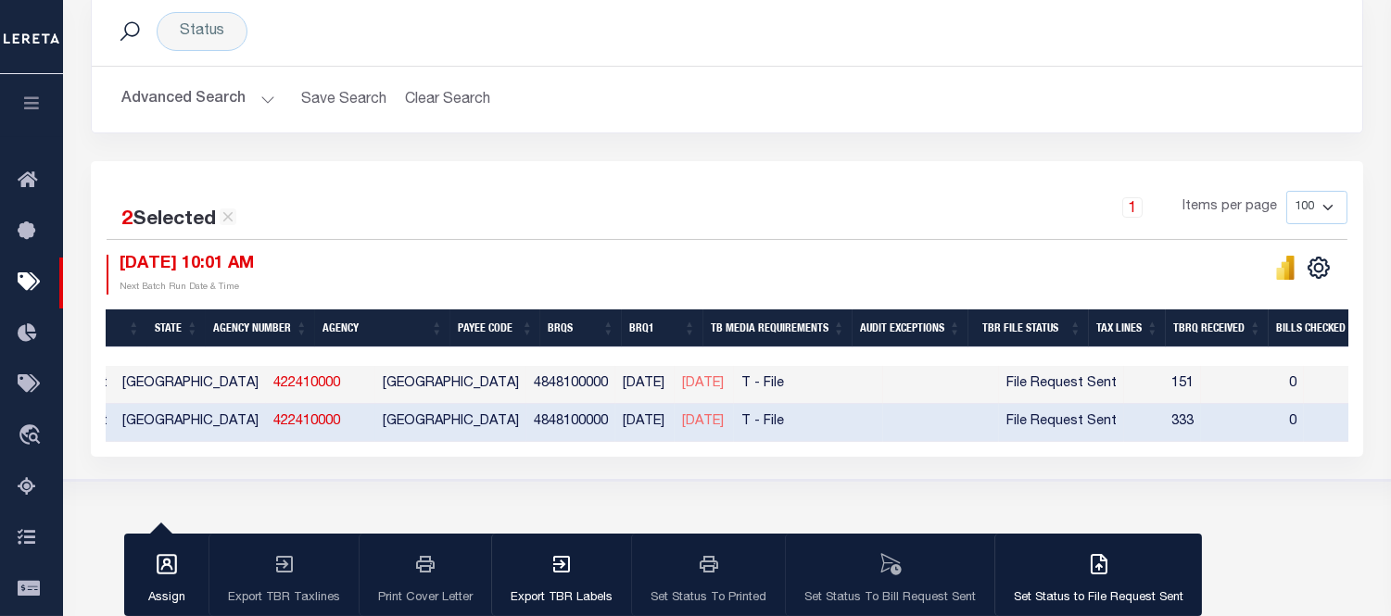
scroll to position [0, 0]
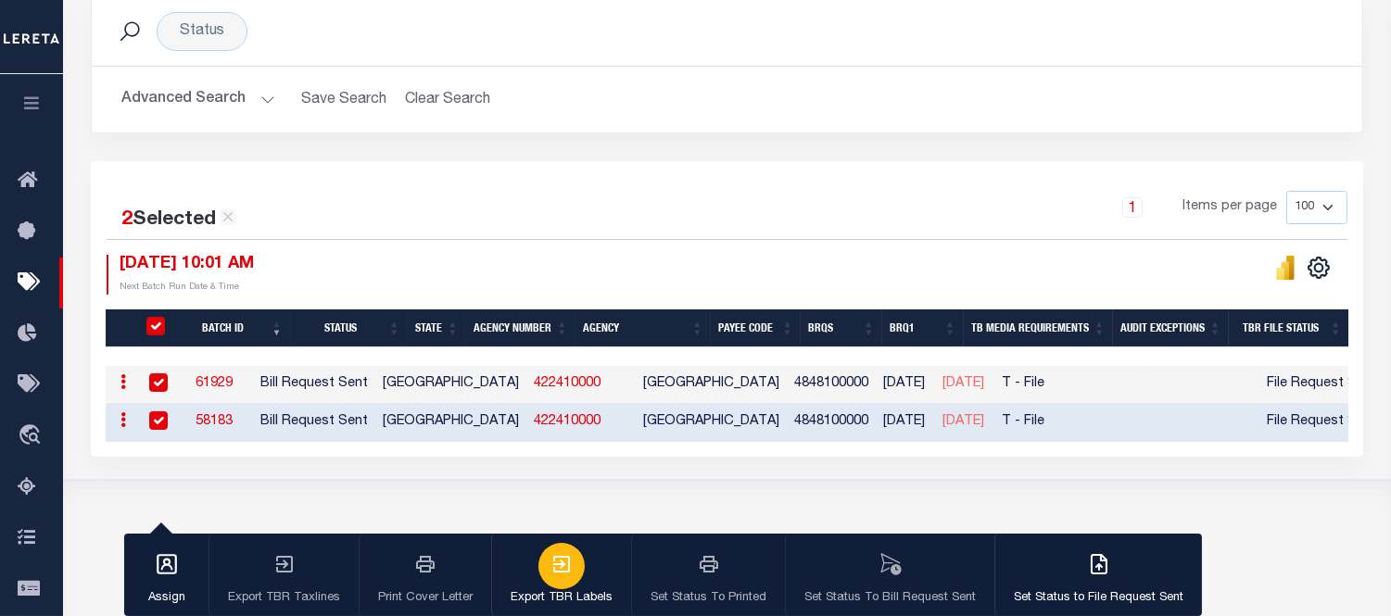
click at [602, 534] on button "Export TBR Labels" at bounding box center [561, 575] width 140 height 83
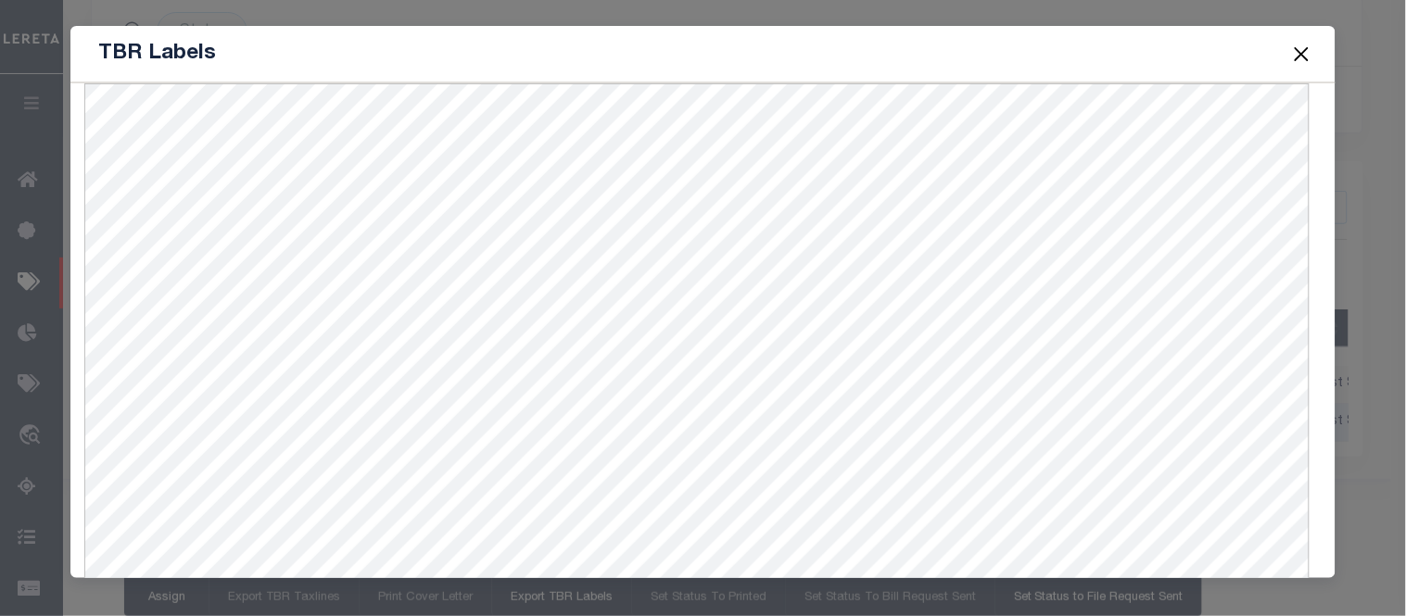
click at [1294, 51] on button "Close" at bounding box center [1301, 54] width 24 height 24
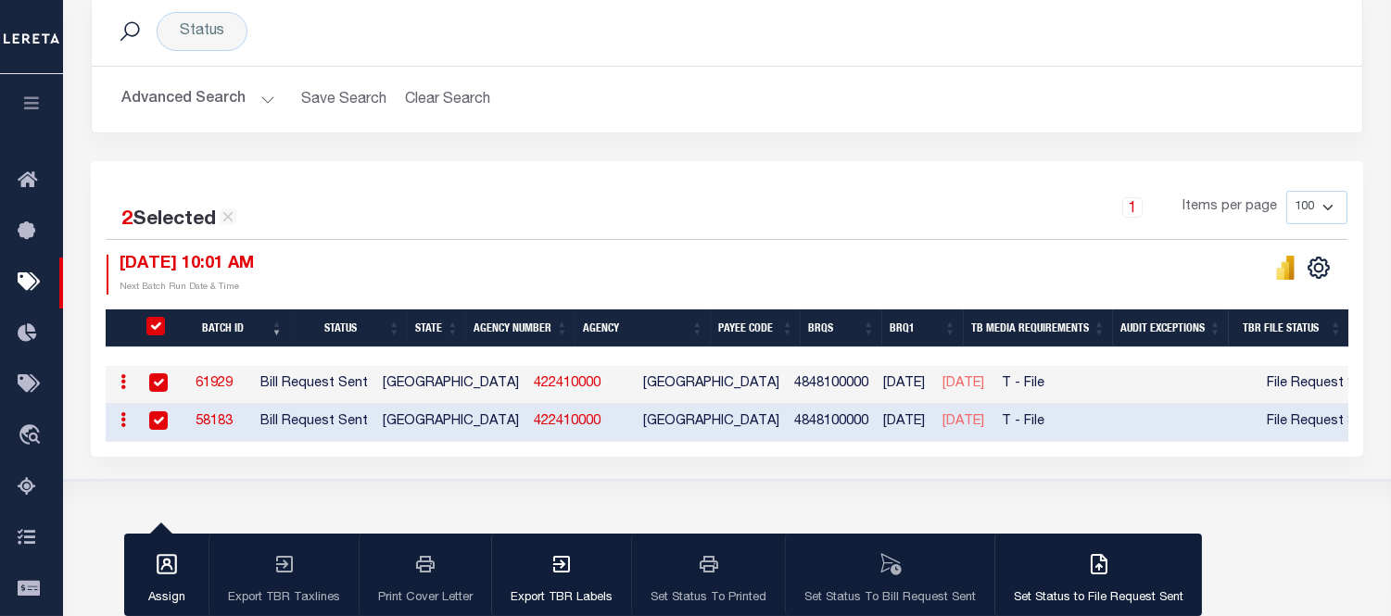
click at [762, 219] on div "1 Items per page 100 200 500 1000" at bounding box center [885, 215] width 924 height 48
click at [534, 381] on link "422410000" at bounding box center [567, 383] width 67 height 13
checkbox input "false"
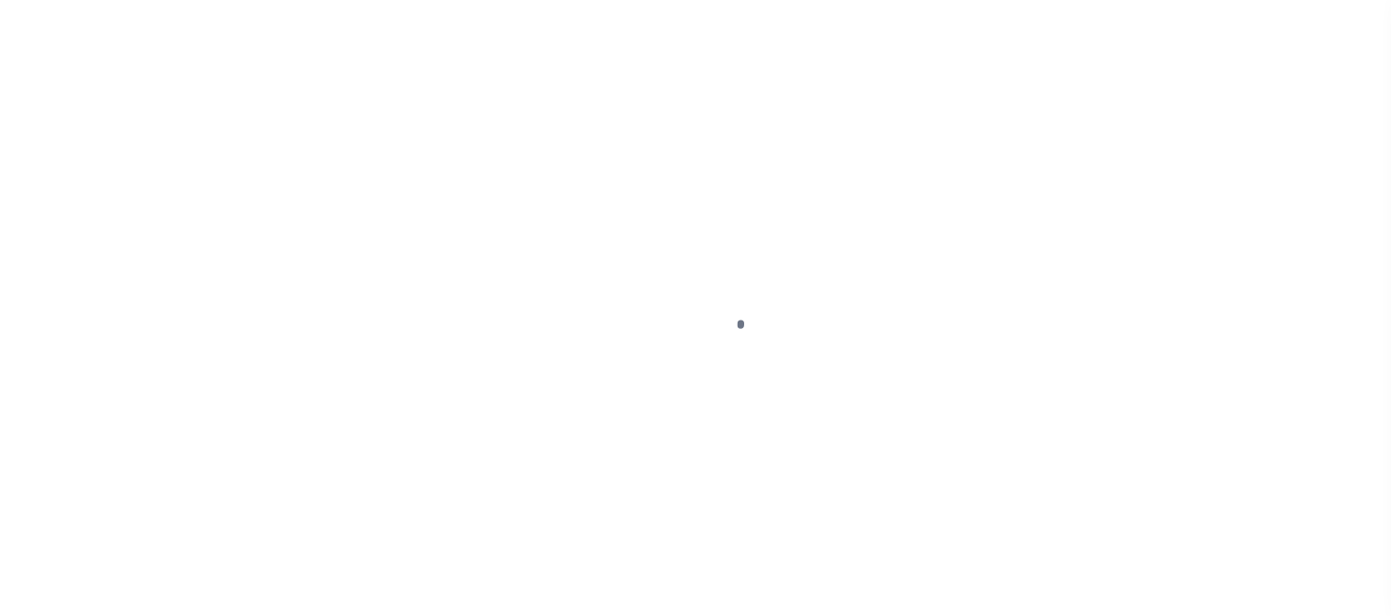
select select "RST"
select select "22"
select select "3"
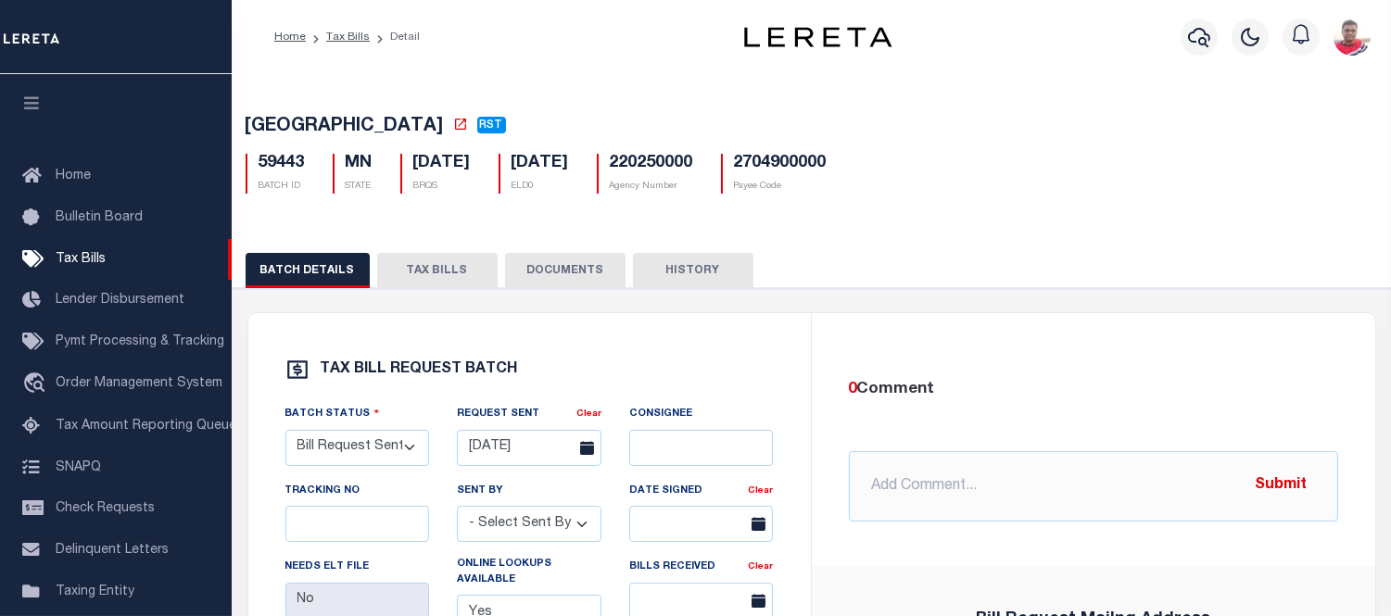
click at [438, 263] on button "TAX BILLS" at bounding box center [437, 270] width 120 height 35
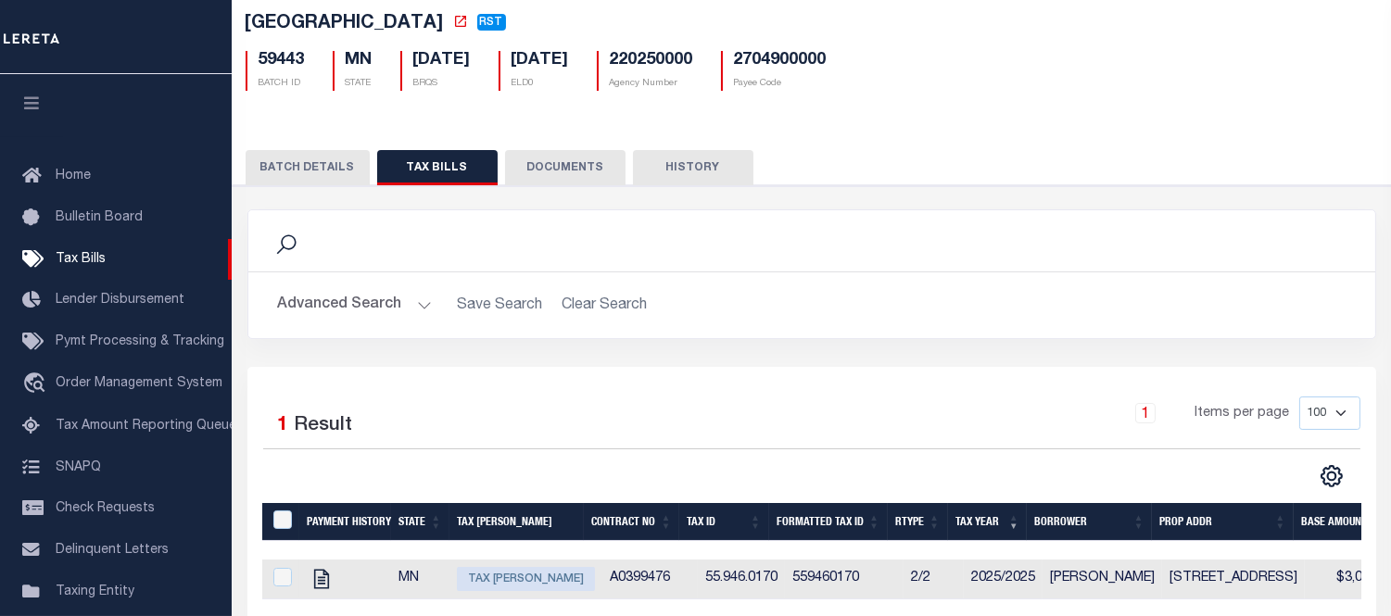
scroll to position [299, 0]
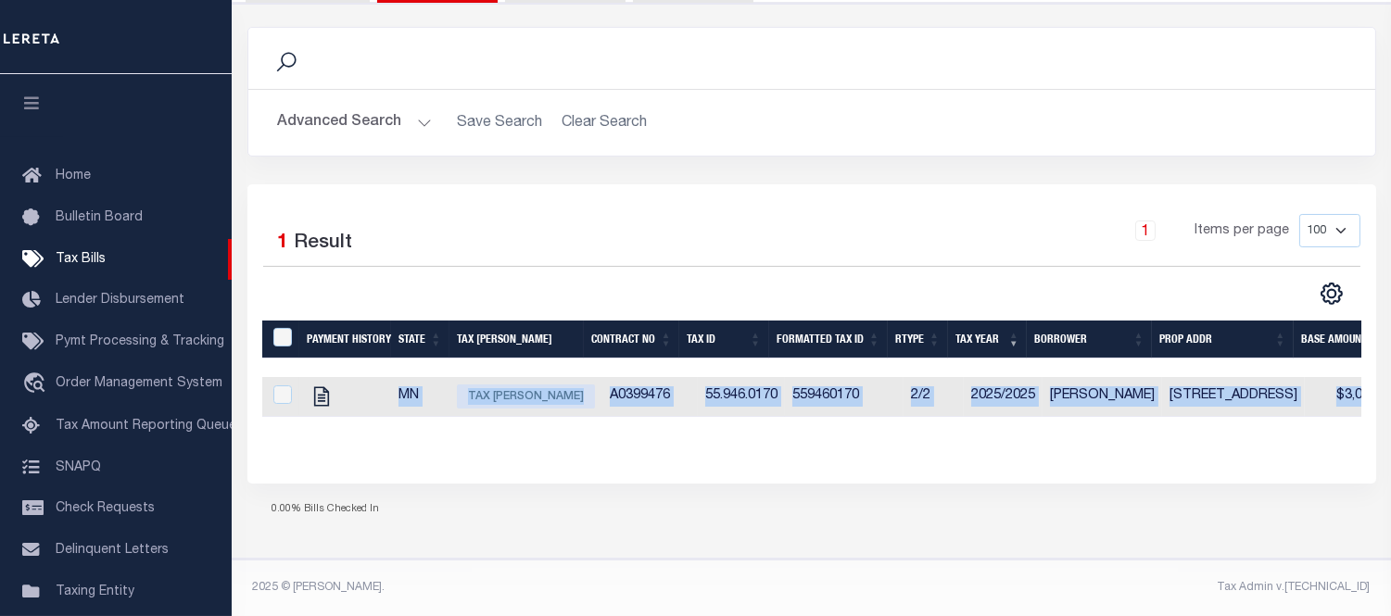
drag, startPoint x: 599, startPoint y: 417, endPoint x: 837, endPoint y: 418, distance: 237.2
click at [837, 418] on div "Payment History State Tax Bill Amount Contract No Tax Id Formatted Tax Id Rtype…" at bounding box center [811, 384] width 1099 height 126
click at [774, 432] on div "Payment History State Tax Bill Amount Contract No Tax Id Formatted Tax Id Rtype…" at bounding box center [811, 384] width 1099 height 126
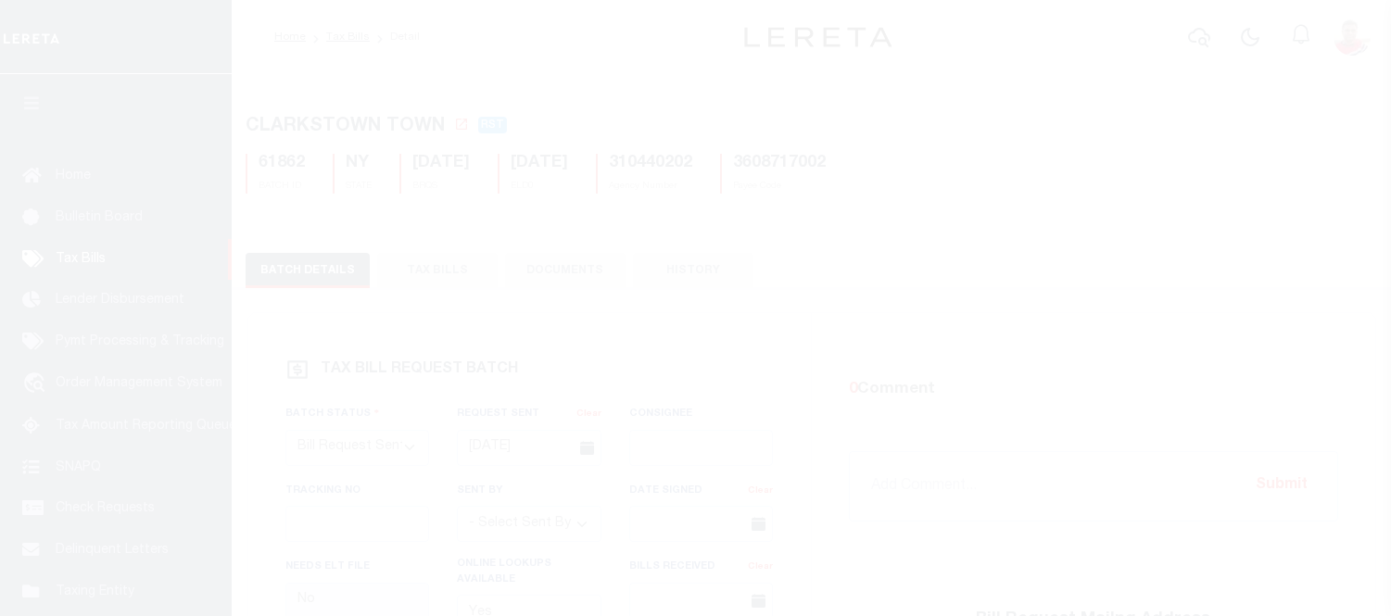
select select "RST"
select select "22"
select select "3"
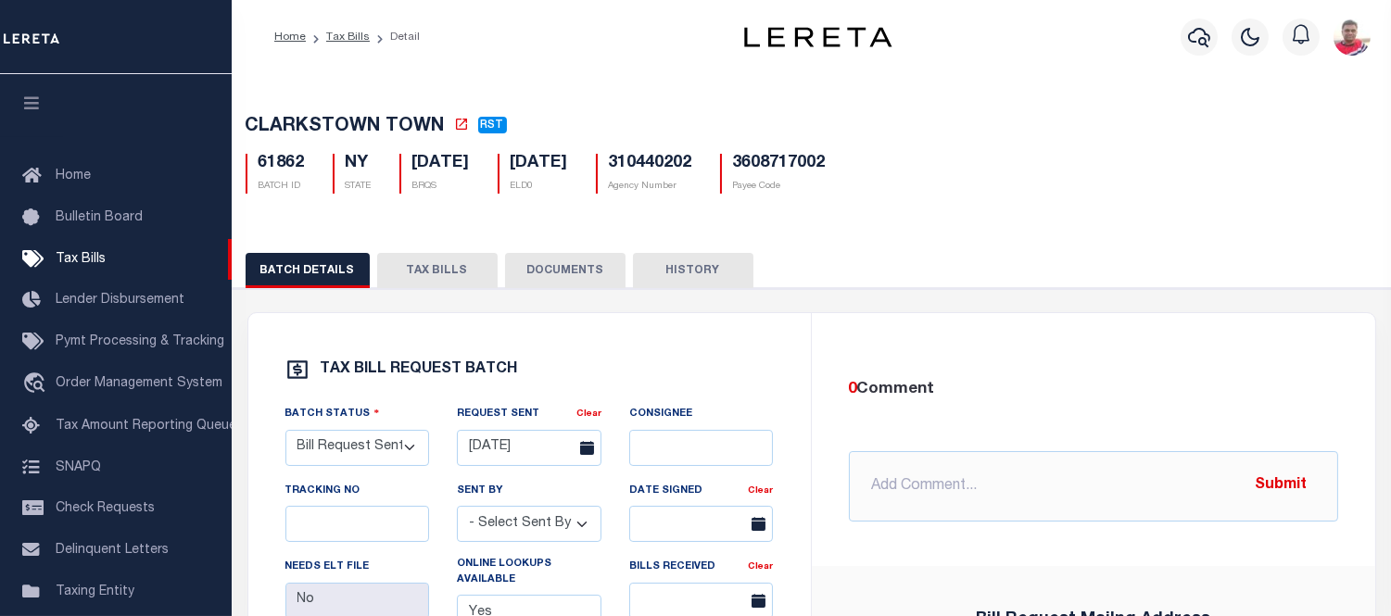
drag, startPoint x: 409, startPoint y: 264, endPoint x: 495, endPoint y: 283, distance: 88.1
click at [409, 264] on button "TAX BILLS" at bounding box center [437, 270] width 120 height 35
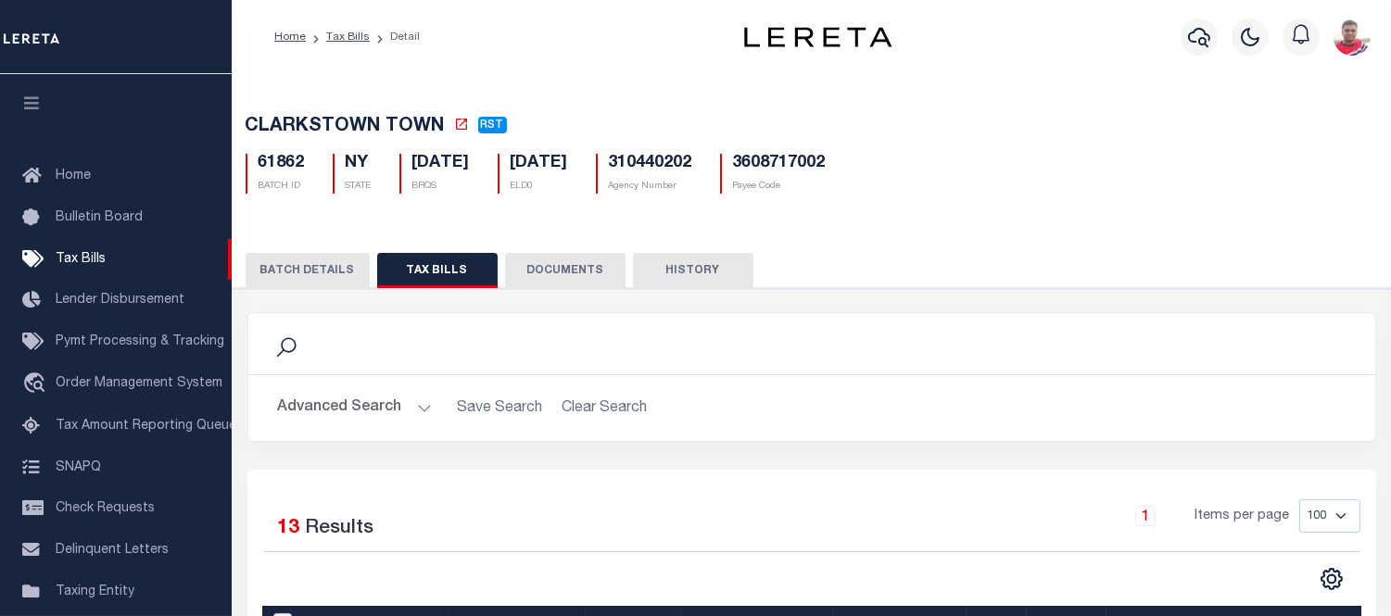
scroll to position [206, 0]
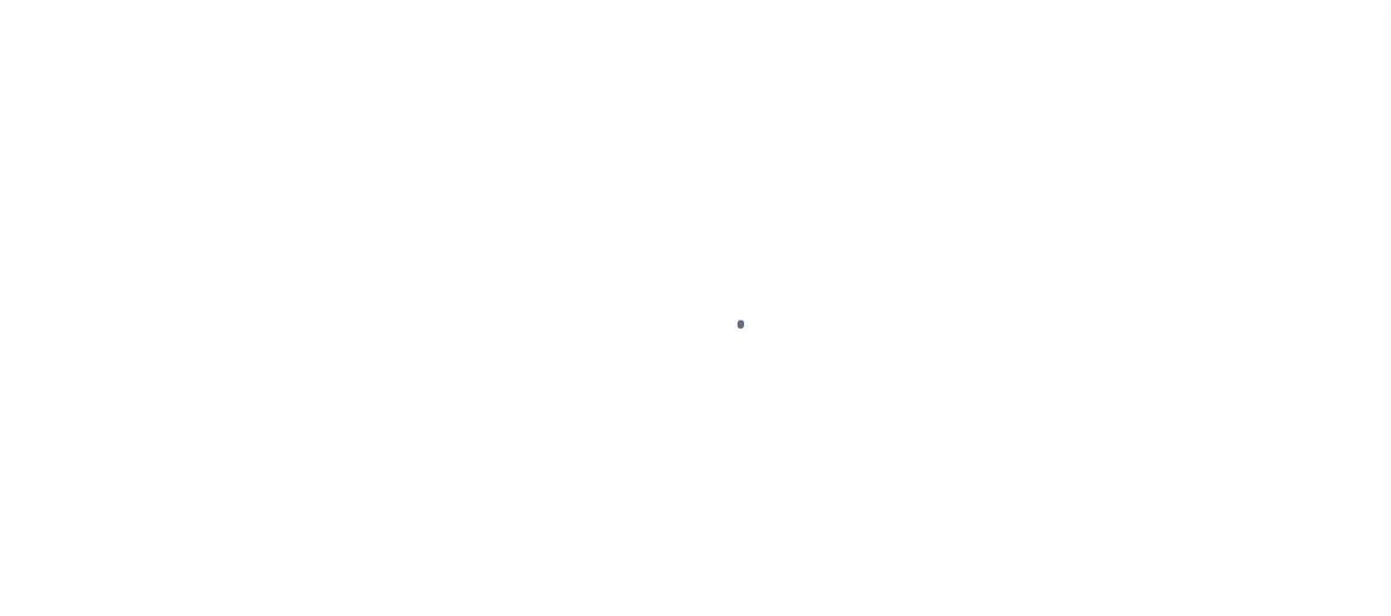
select select "RST"
select select "22"
select select "3"
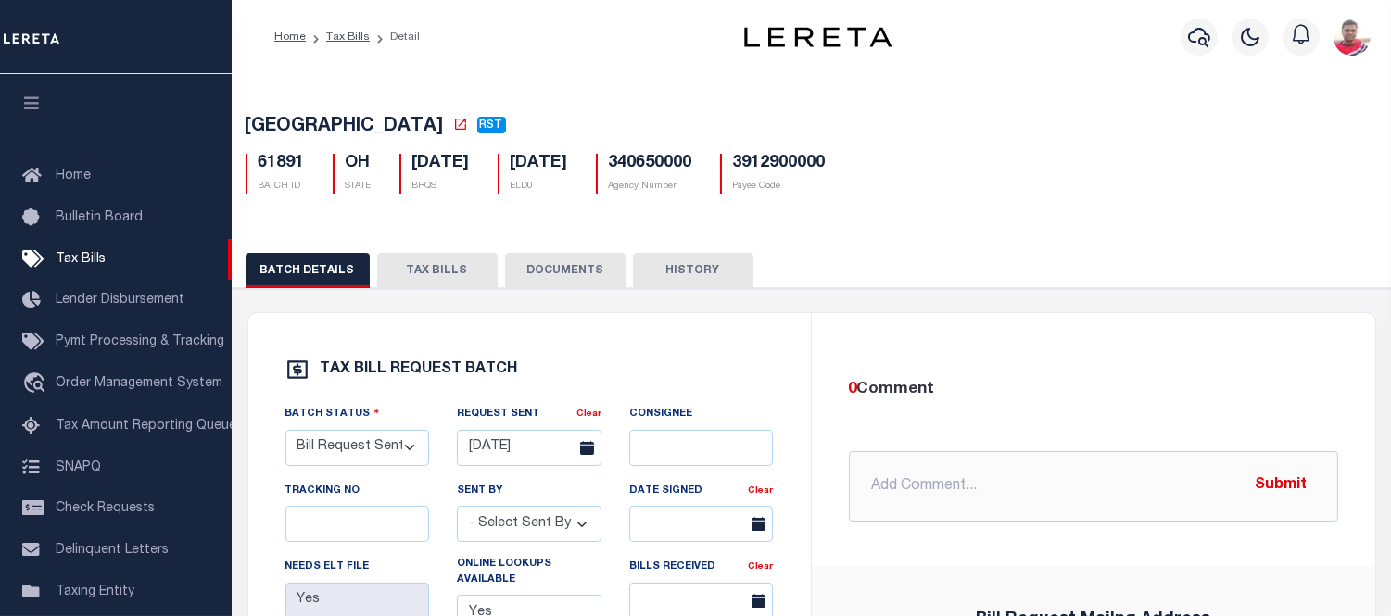
click at [411, 284] on button "TAX BILLS" at bounding box center [437, 270] width 120 height 35
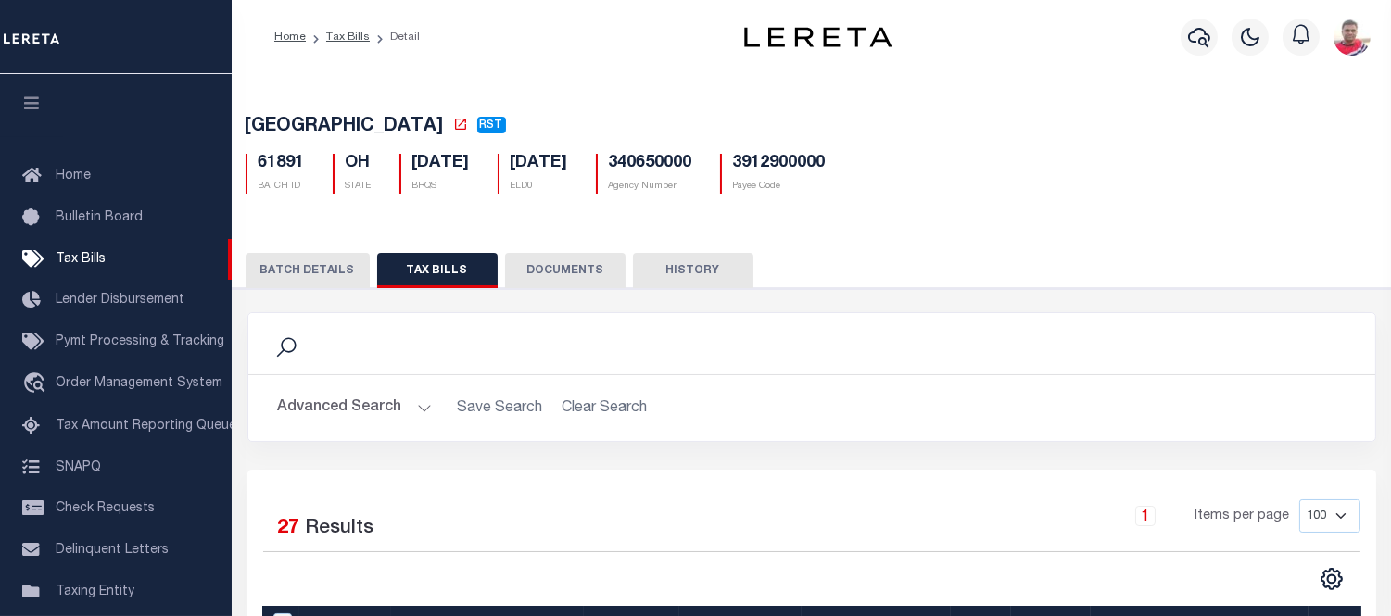
scroll to position [206, 0]
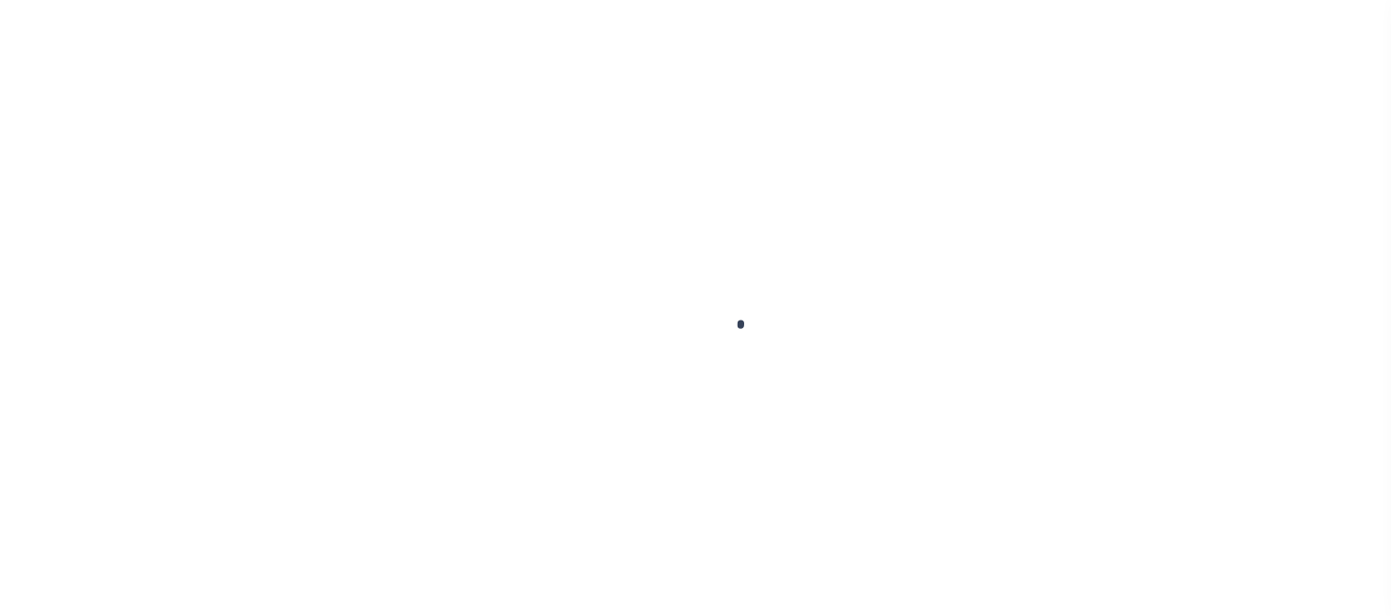
select select "RTA"
select select "27"
select select "22"
select select "1"
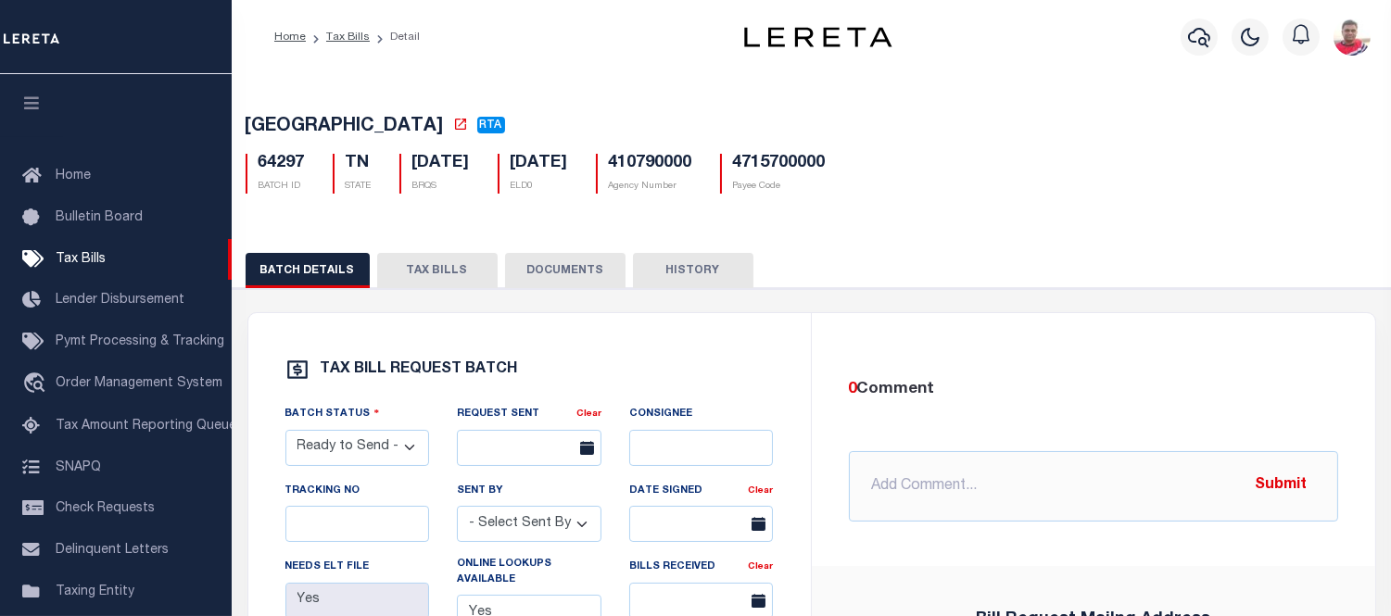
click at [437, 269] on button "TAX BILLS" at bounding box center [437, 270] width 120 height 35
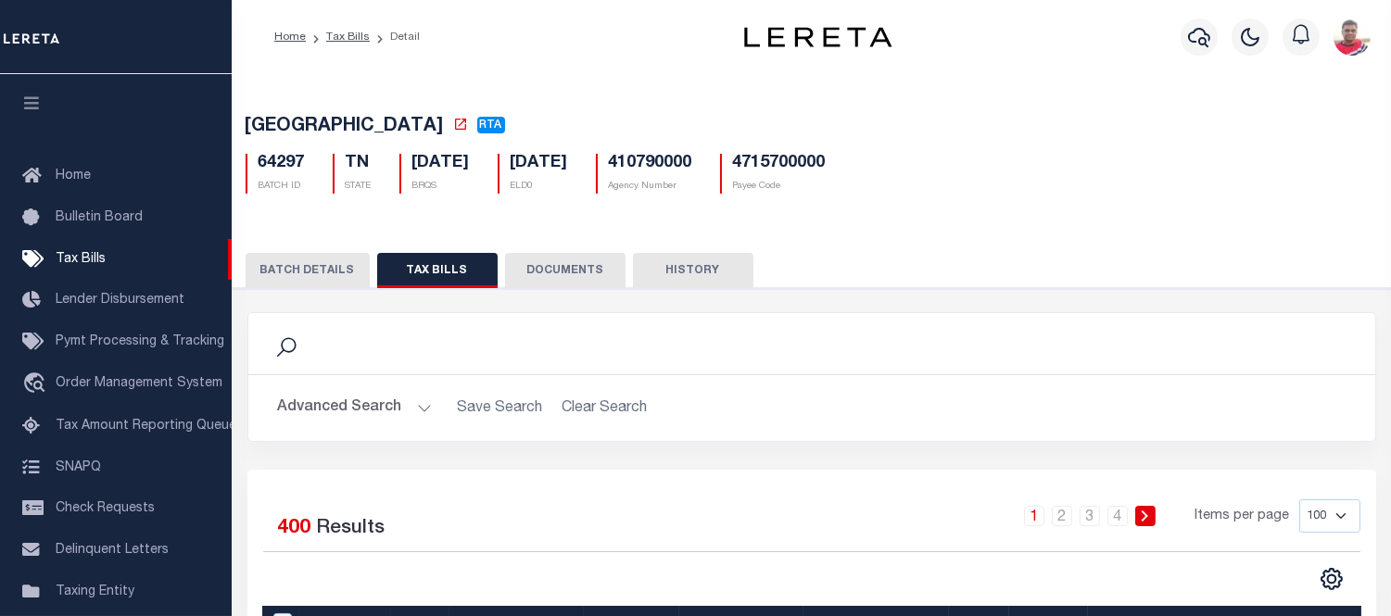
scroll to position [702, 0]
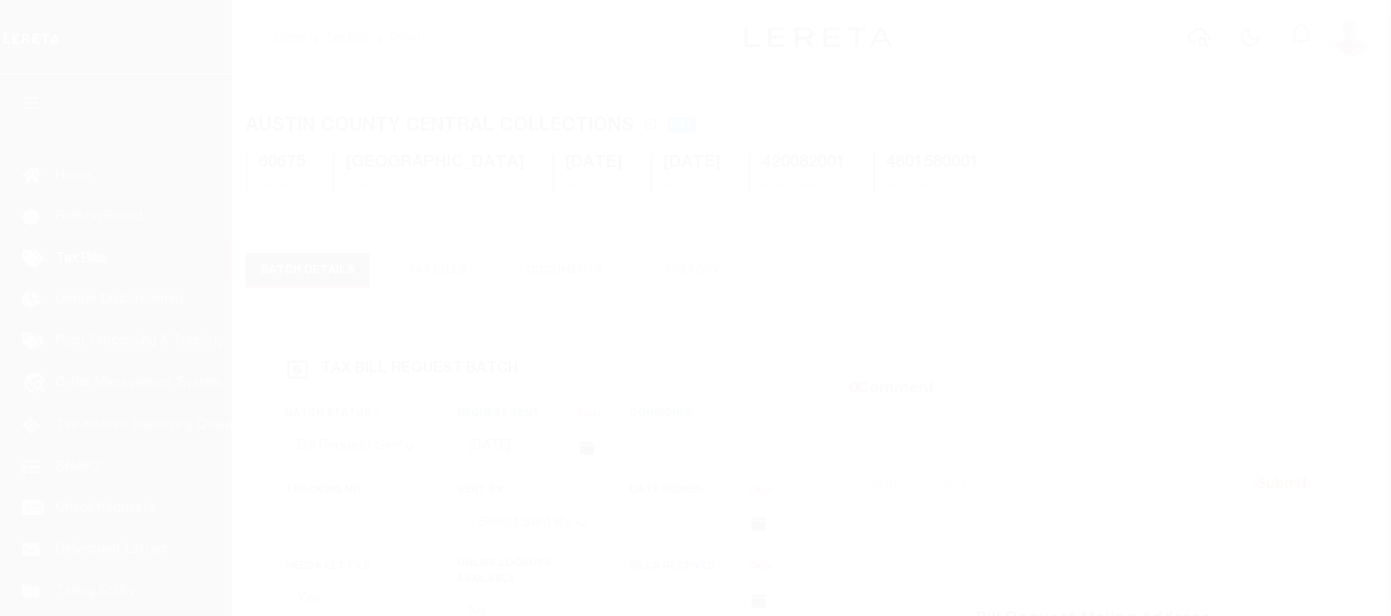
select select "RST"
select select "22"
select select "3"
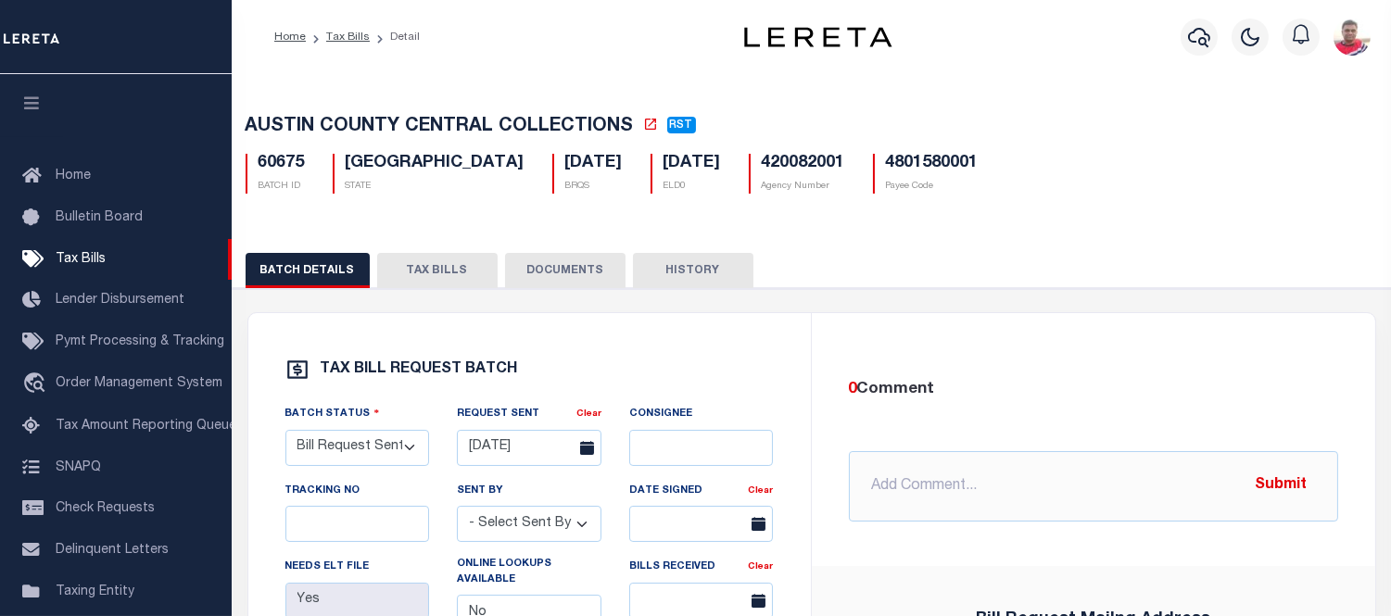
click at [410, 260] on button "TAX BILLS" at bounding box center [437, 270] width 120 height 35
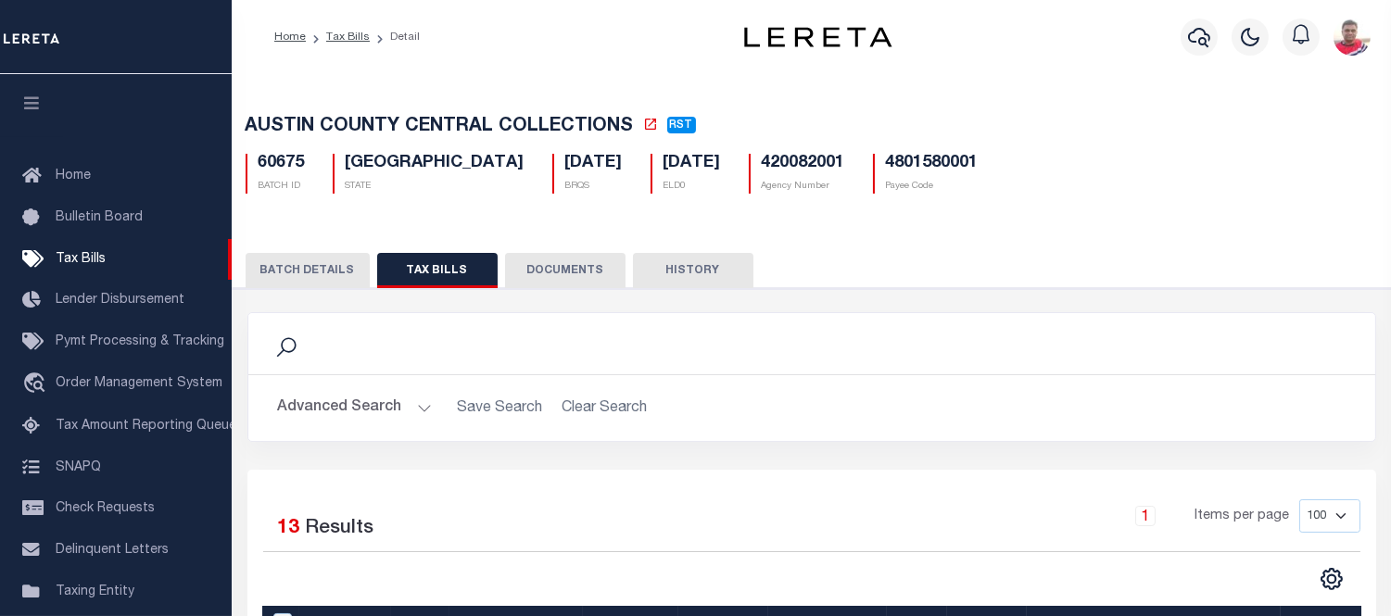
scroll to position [514, 0]
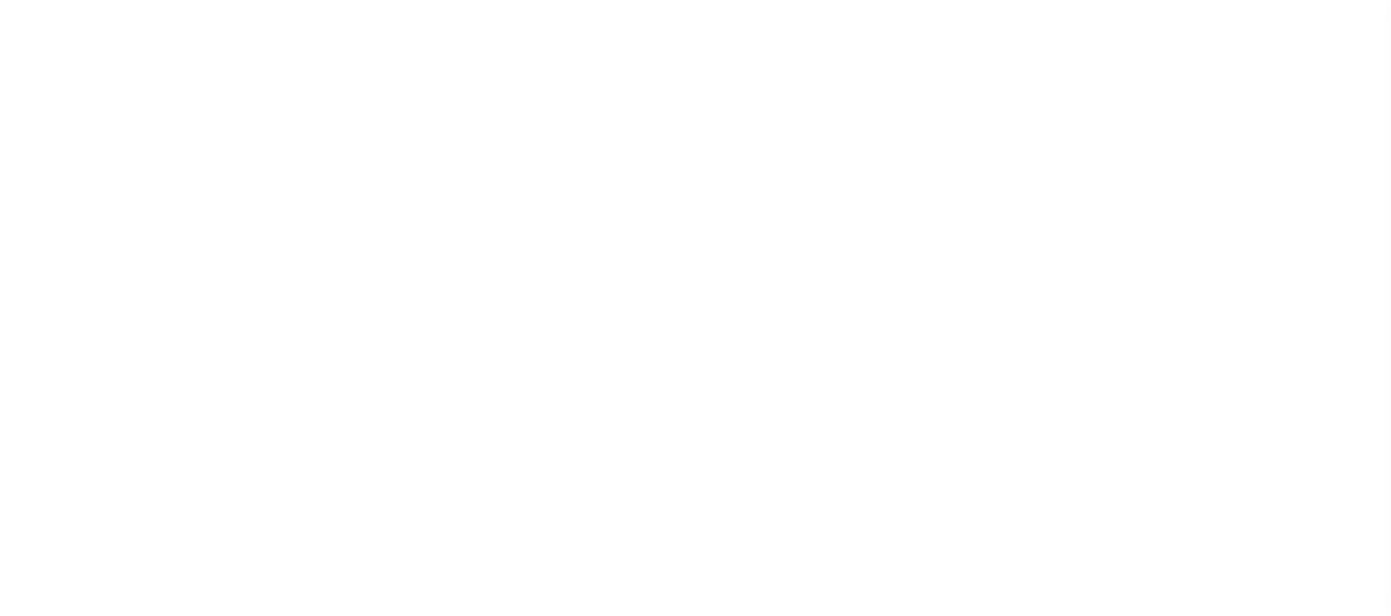
select select "RST"
select select "22"
select select "3"
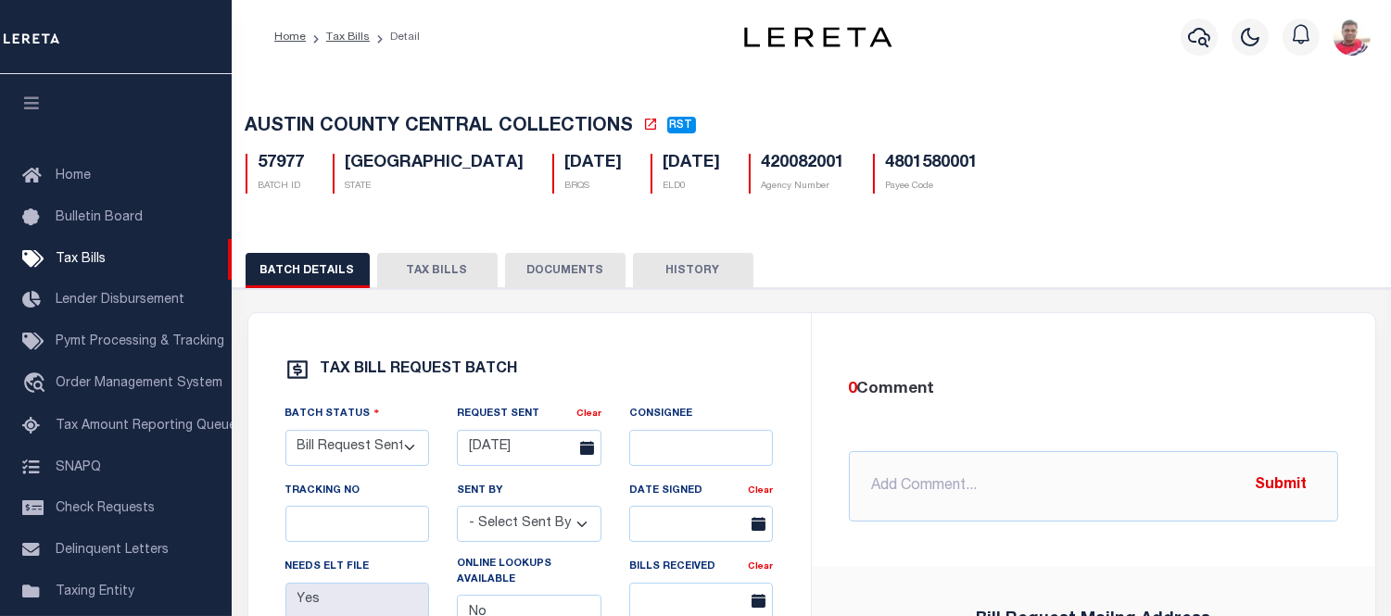
click at [445, 283] on button "TAX BILLS" at bounding box center [437, 270] width 120 height 35
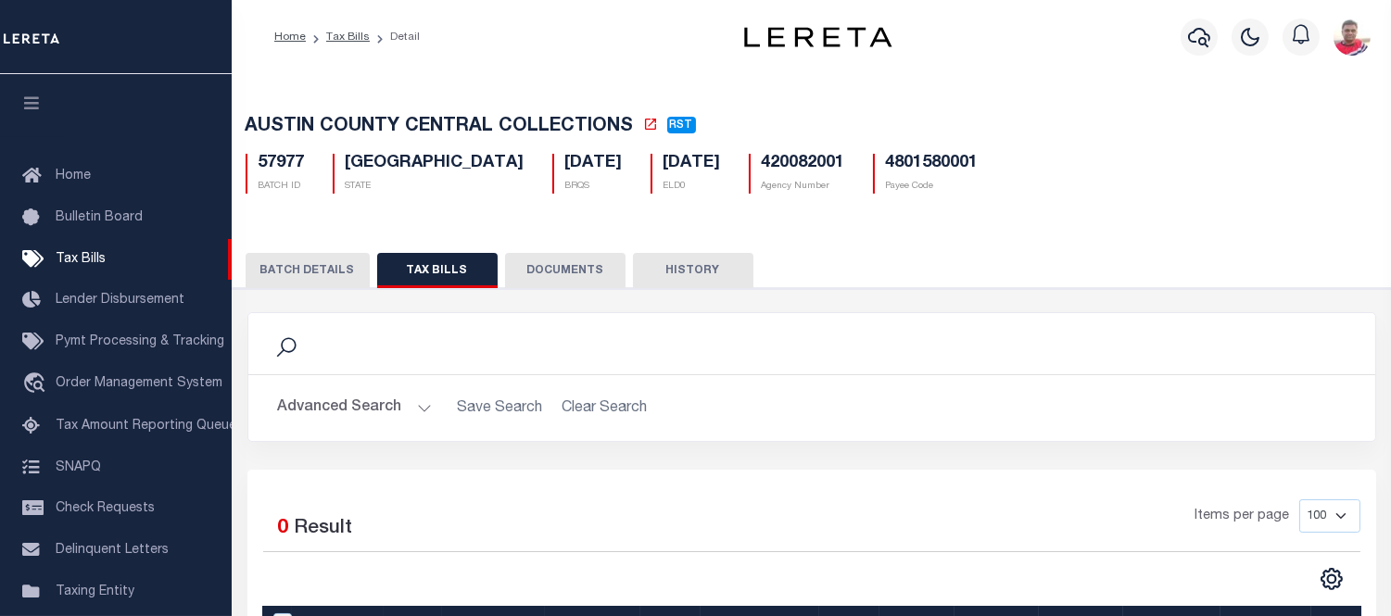
scroll to position [295, 0]
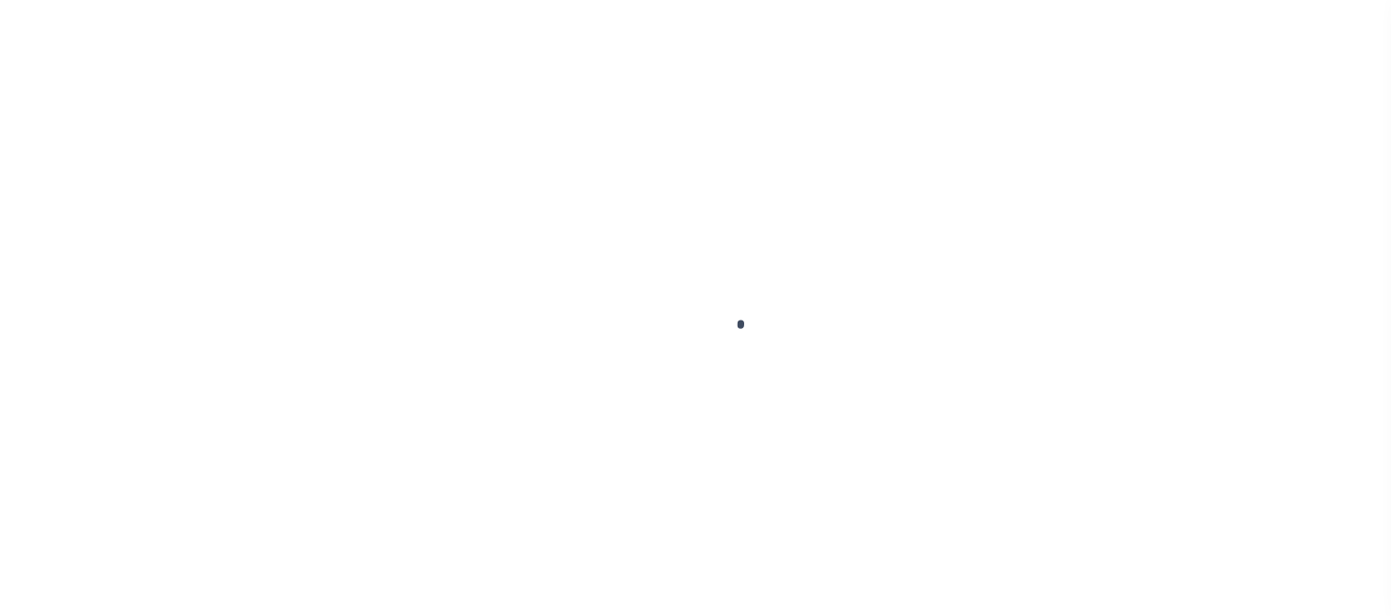
select select "RST"
select select "29"
select select "22"
select select "3"
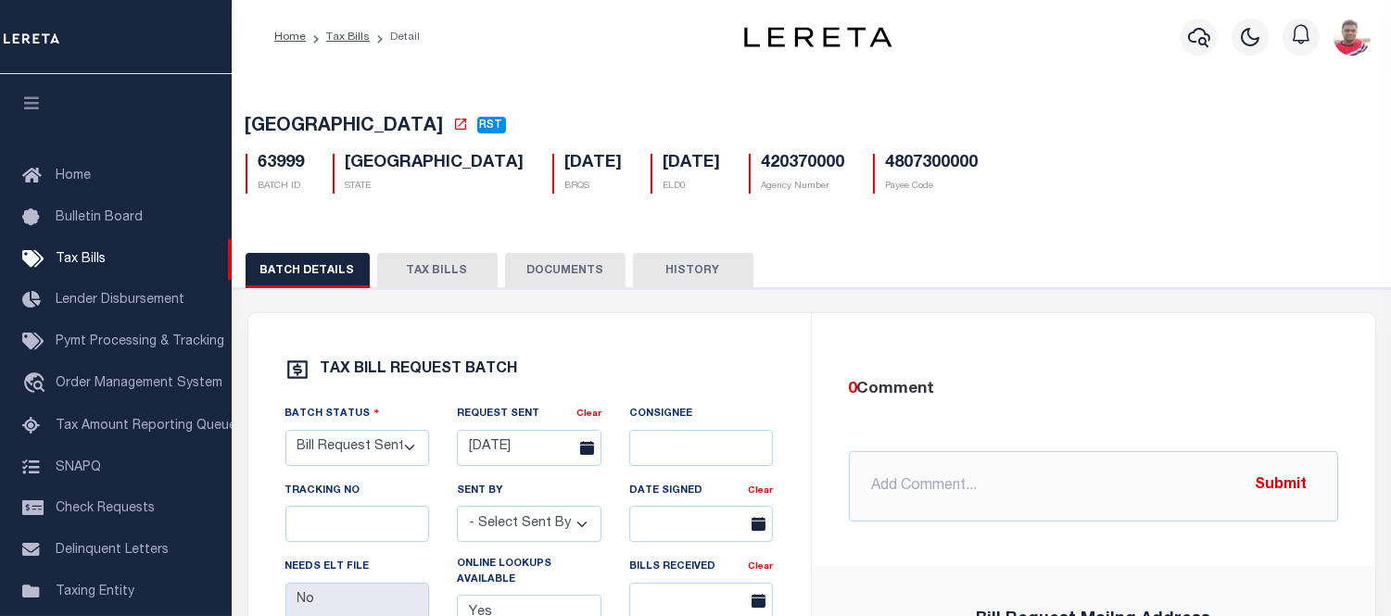
click at [447, 278] on button "TAX BILLS" at bounding box center [437, 270] width 120 height 35
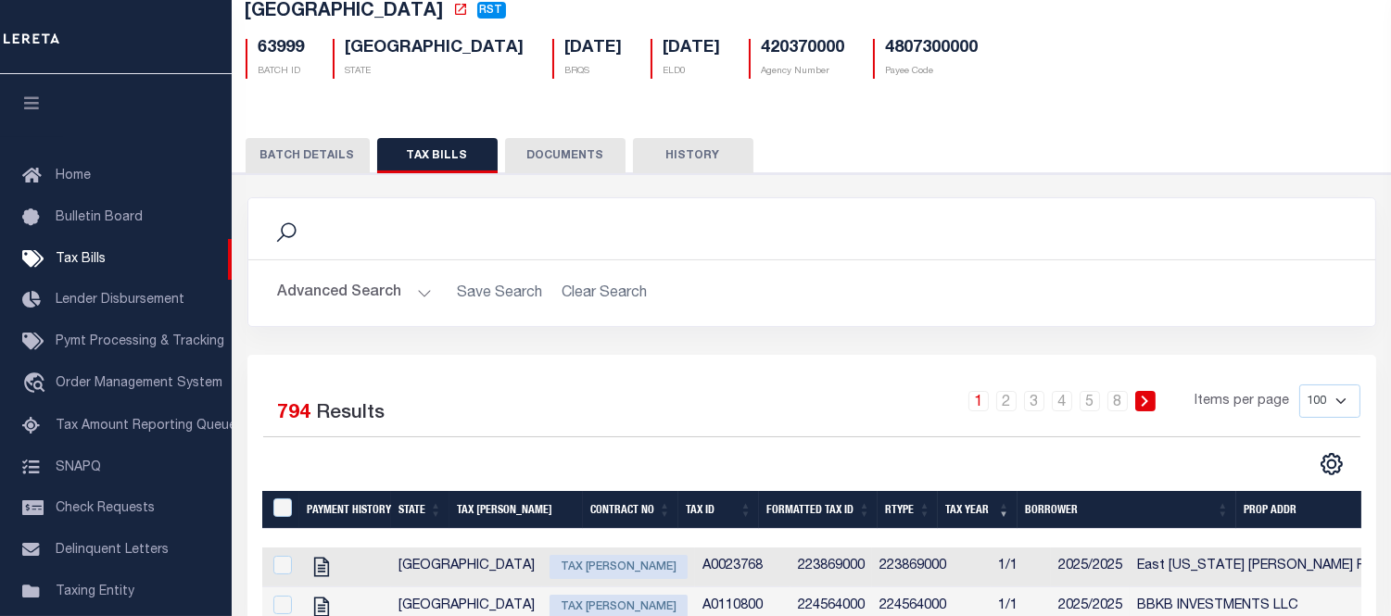
scroll to position [12, 0]
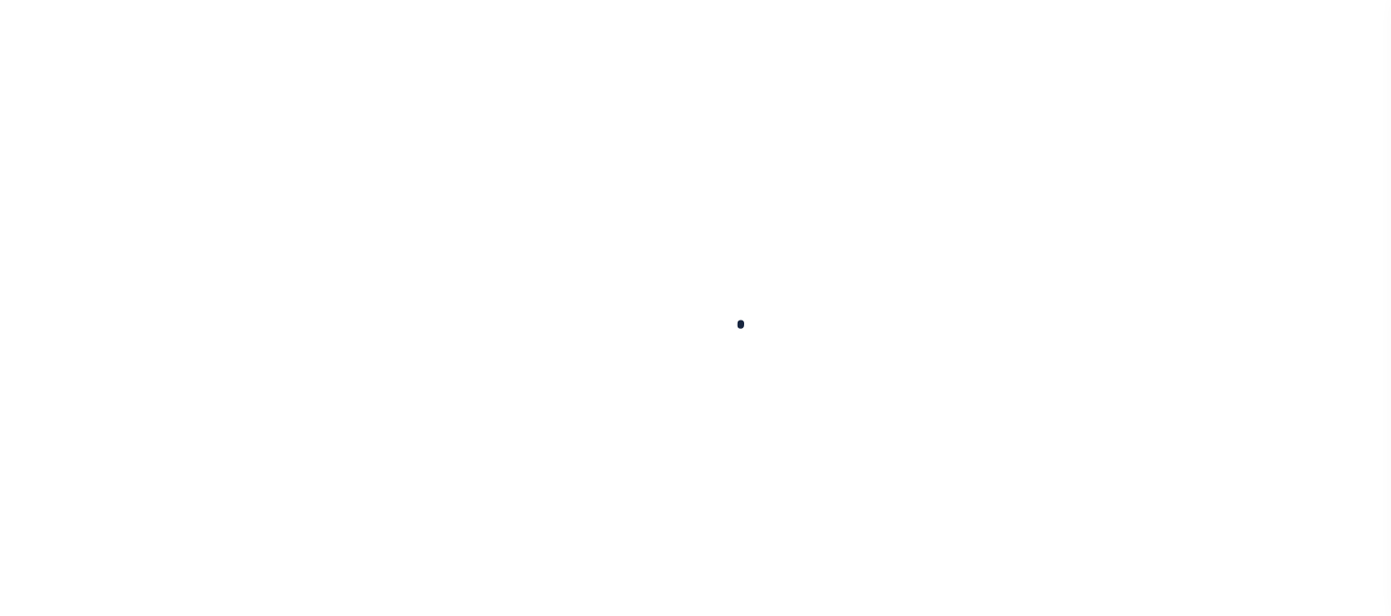
select select
checkbox input "false"
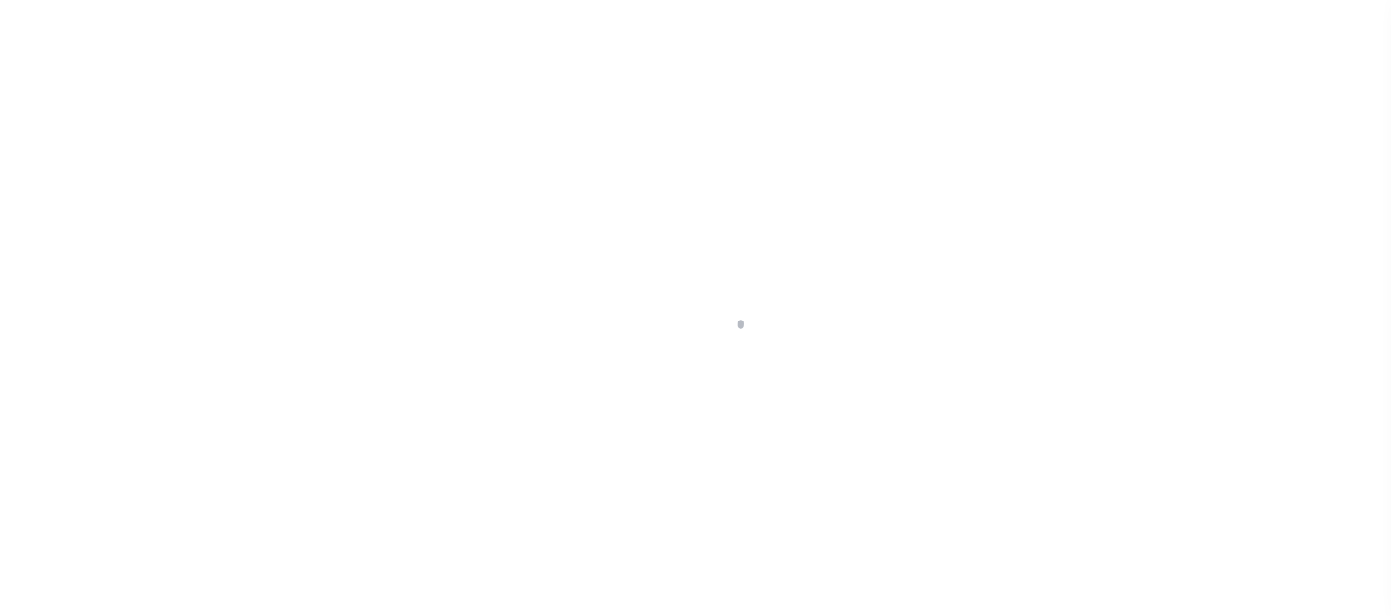
checkbox input "false"
type input "4807380001"
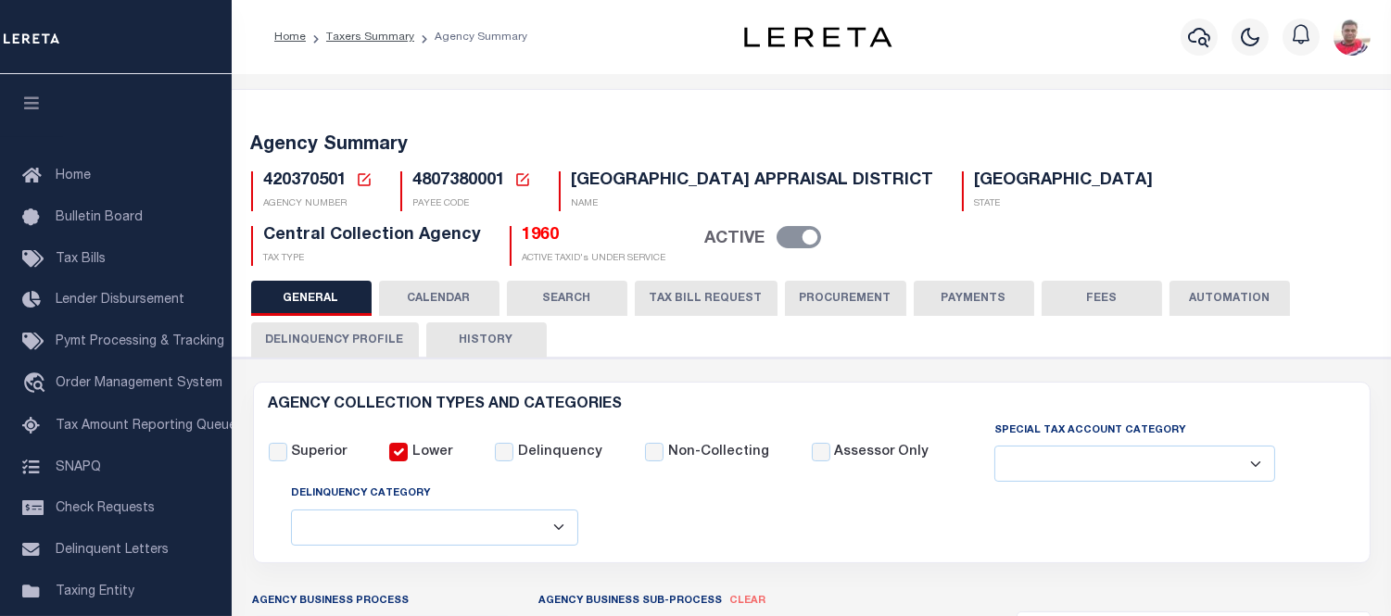
click at [420, 290] on button "CALENDAR" at bounding box center [439, 298] width 120 height 35
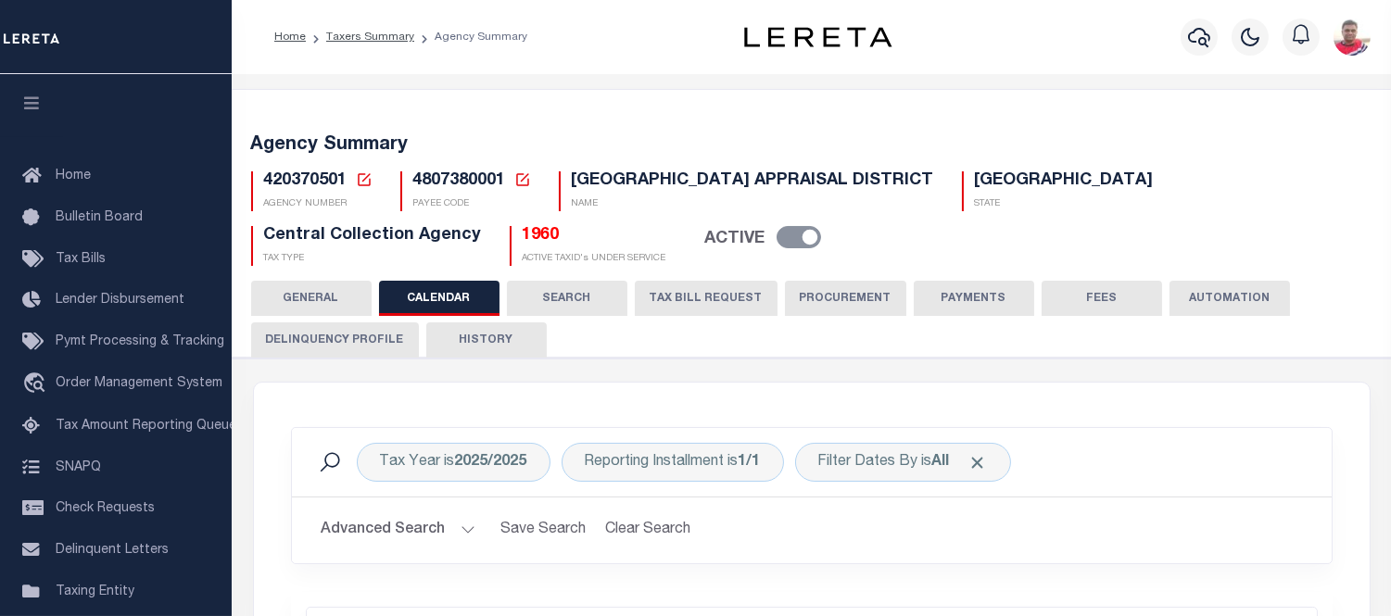
checkbox input "false"
type input "1"
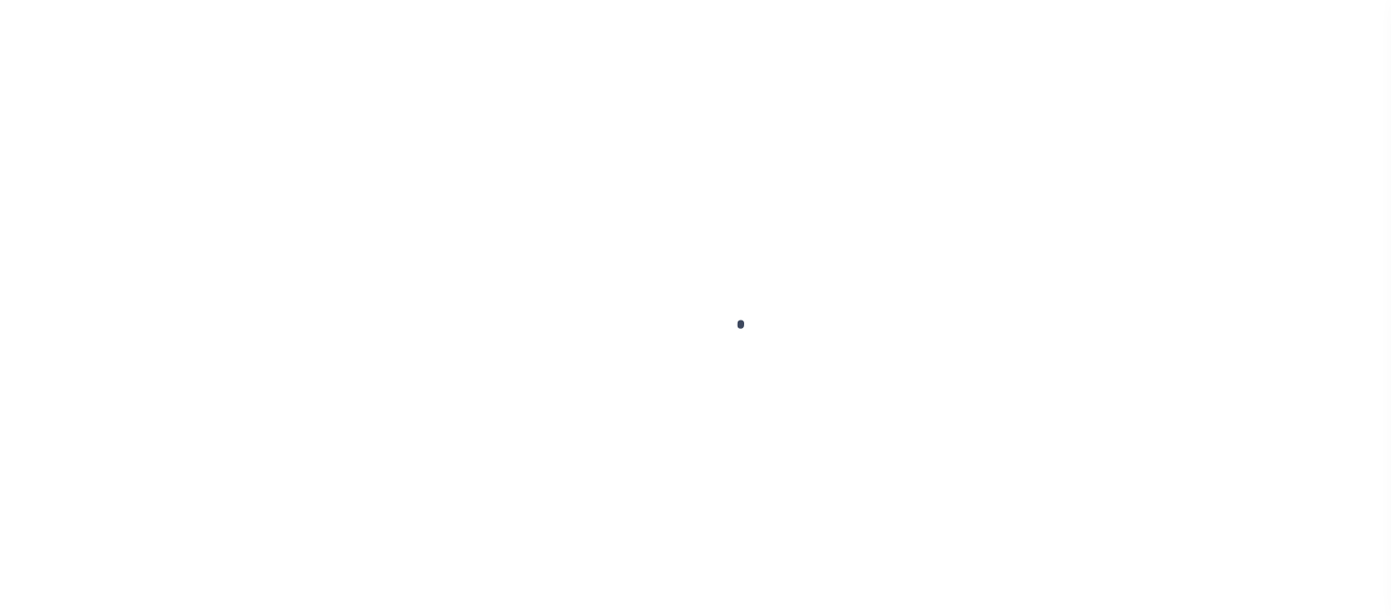
select select "RTA"
select select "26"
select select "22"
select select "2"
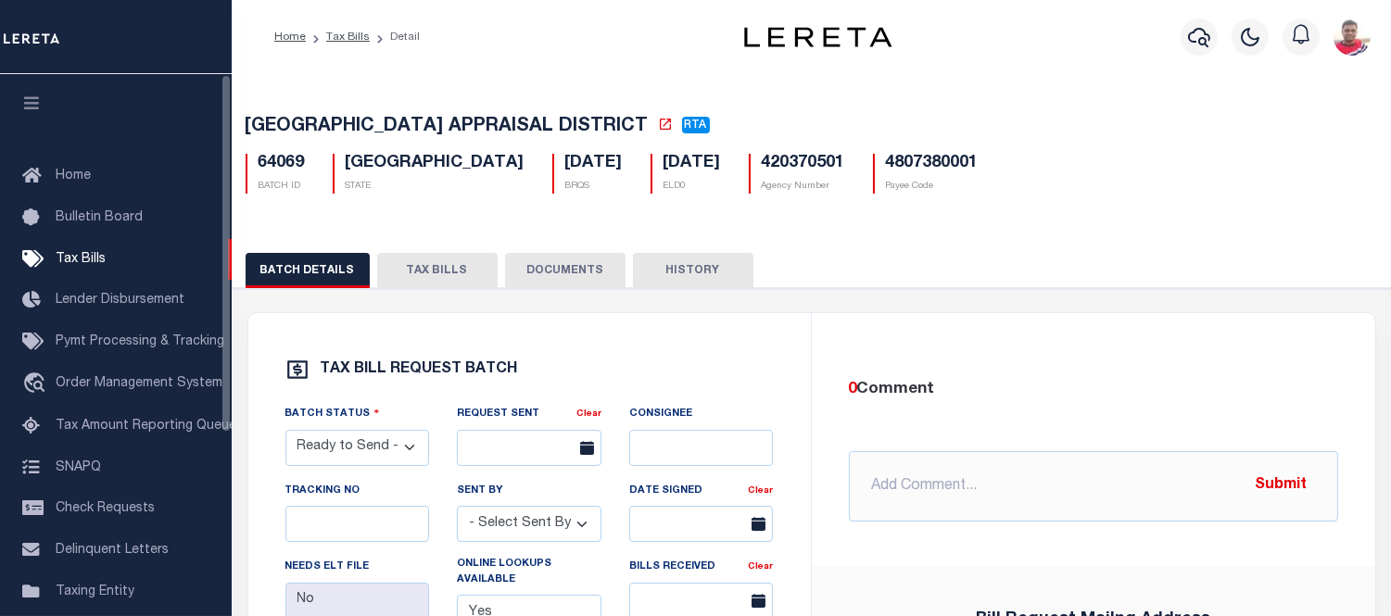
drag, startPoint x: 473, startPoint y: 284, endPoint x: 457, endPoint y: 297, distance: 21.1
click at [473, 284] on button "TAX BILLS" at bounding box center [437, 270] width 120 height 35
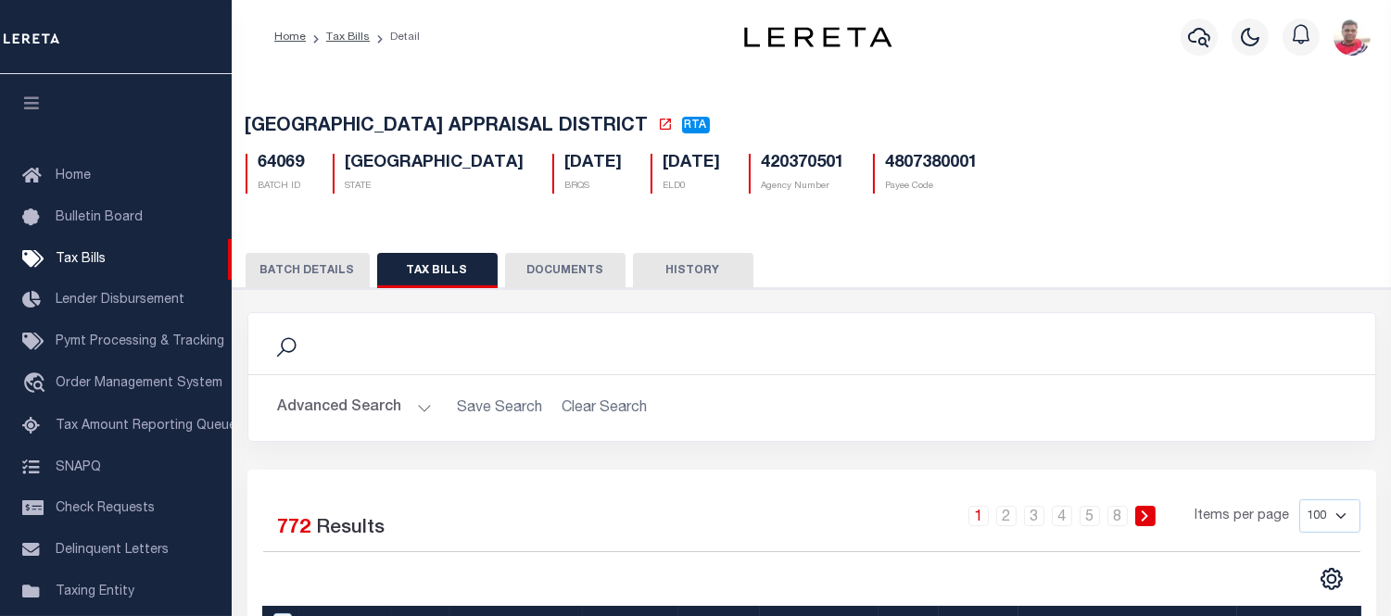
scroll to position [206, 0]
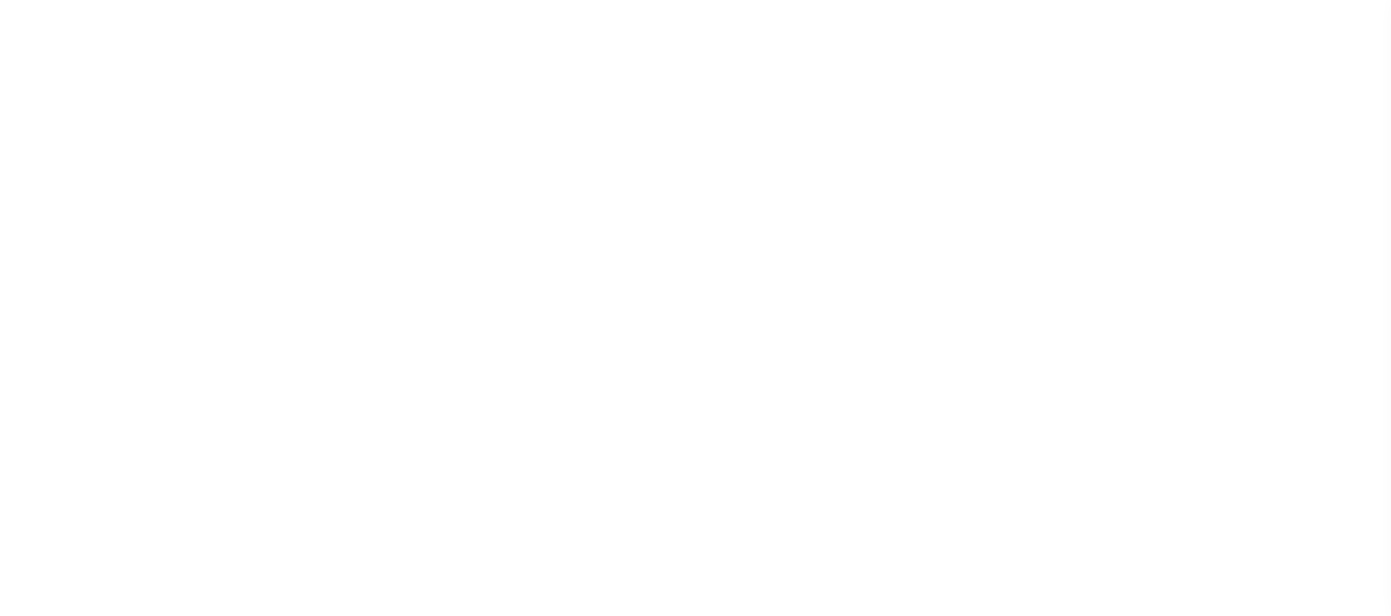
select select "RST"
select select "22"
select select "3"
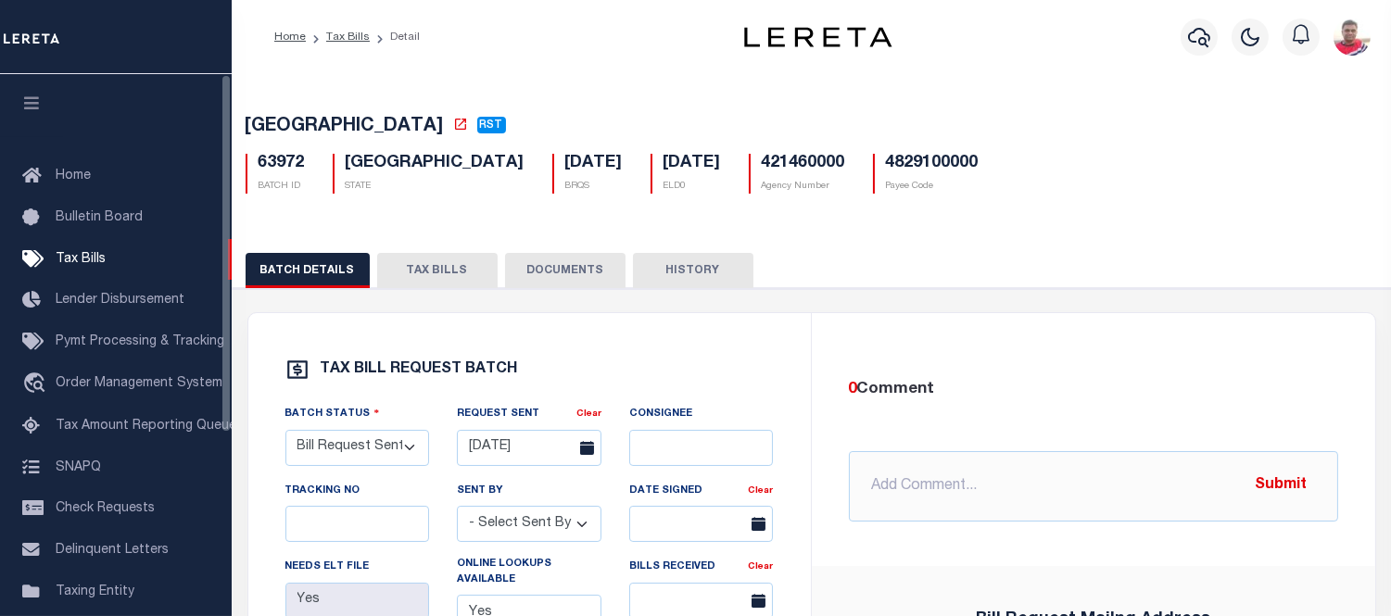
click at [426, 267] on button "TAX BILLS" at bounding box center [437, 270] width 120 height 35
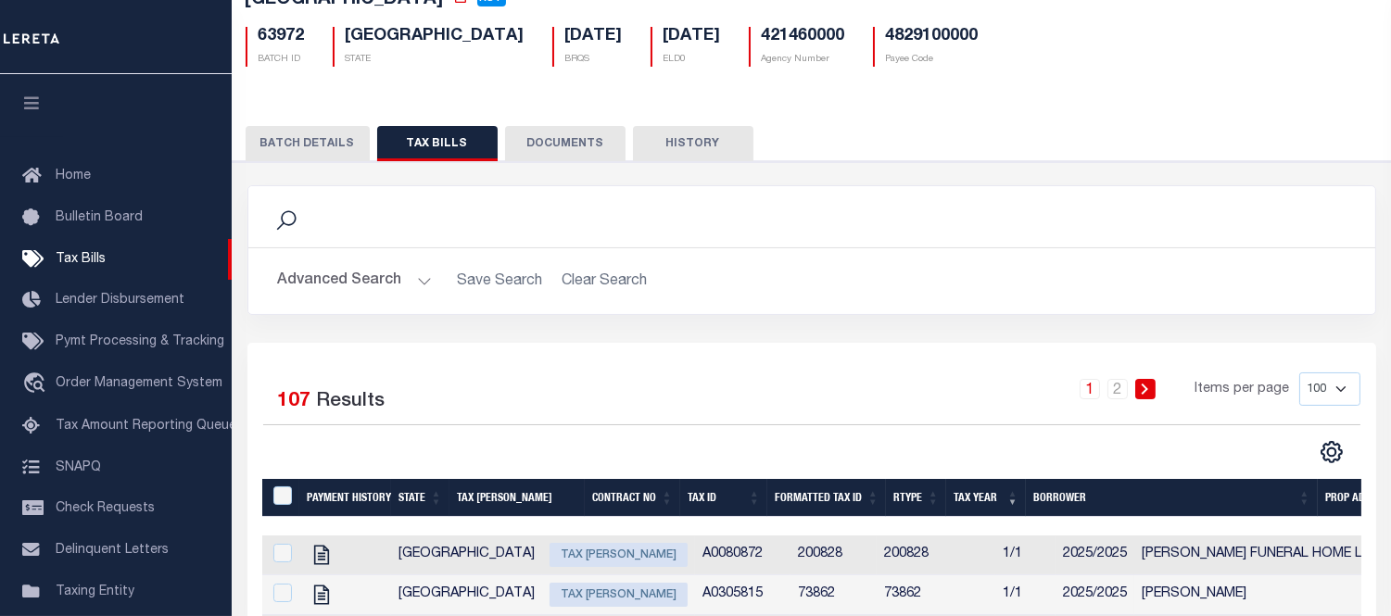
scroll to position [436, 0]
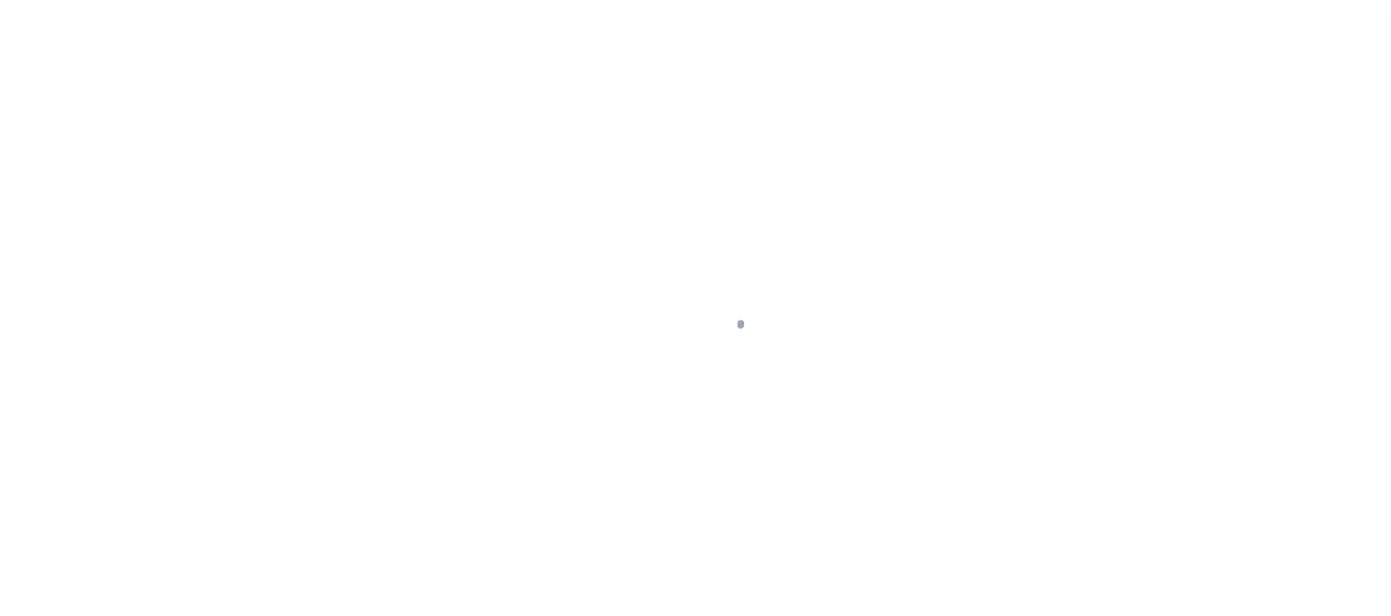
select select "RST"
select select "29"
select select "16"
select select "3"
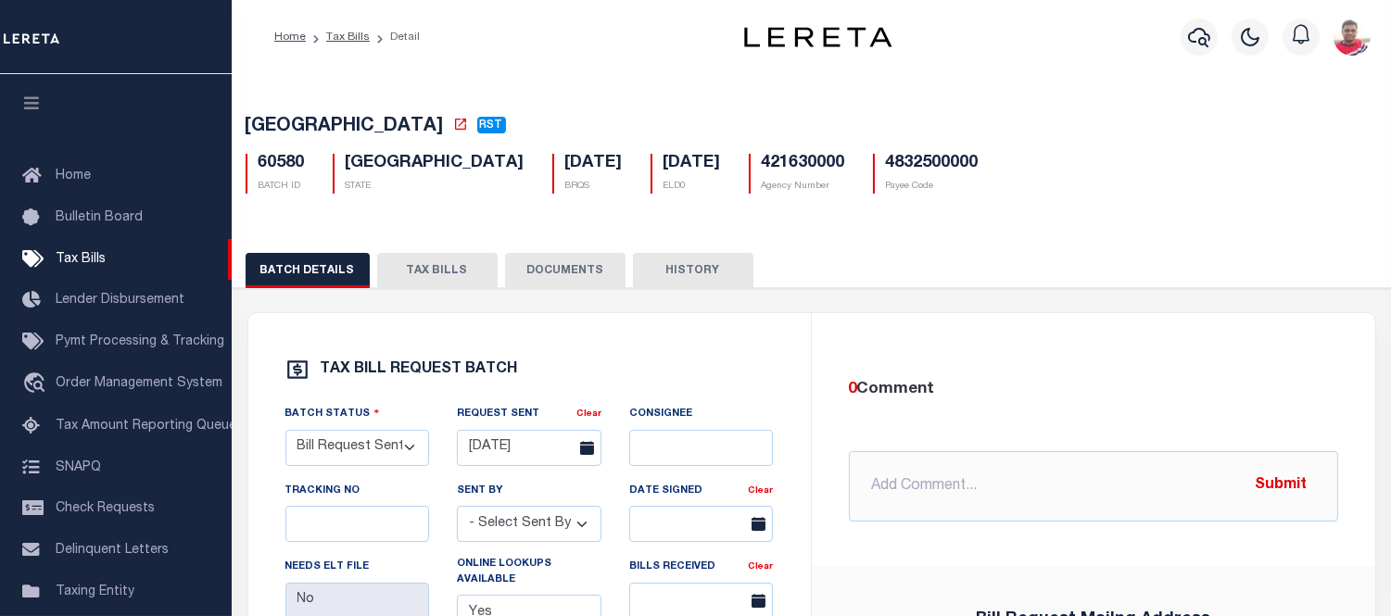
click at [427, 270] on button "TAX BILLS" at bounding box center [437, 270] width 120 height 35
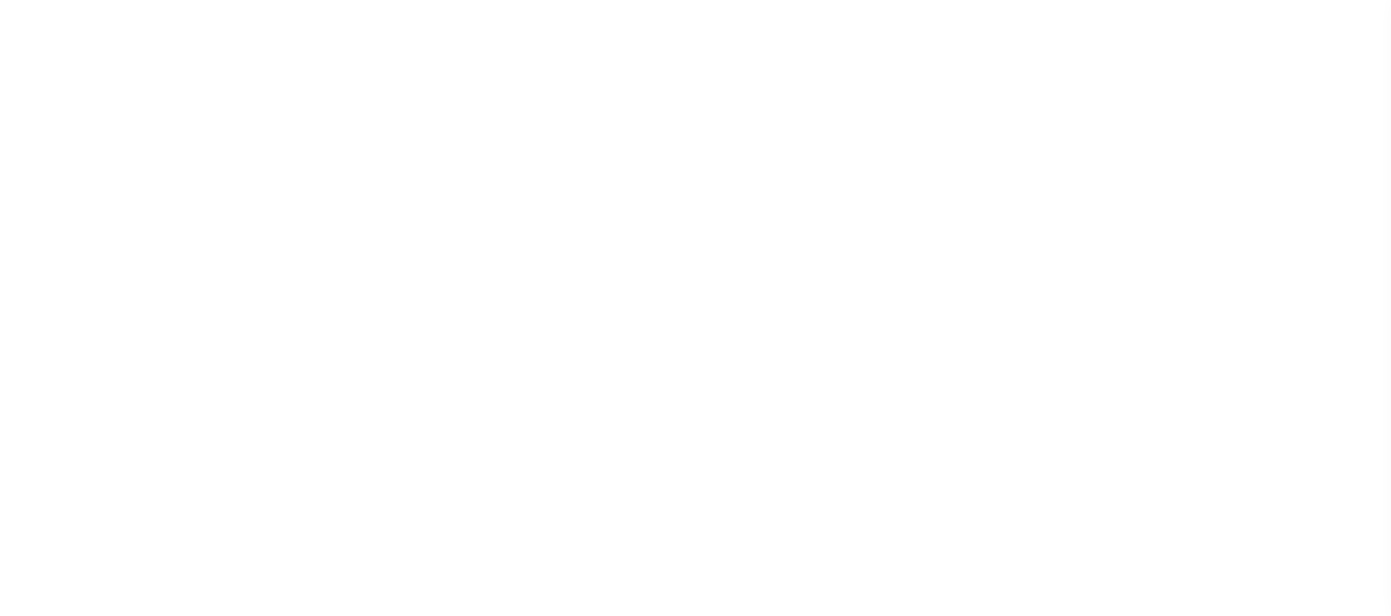
select select "RST"
select select "22"
select select "3"
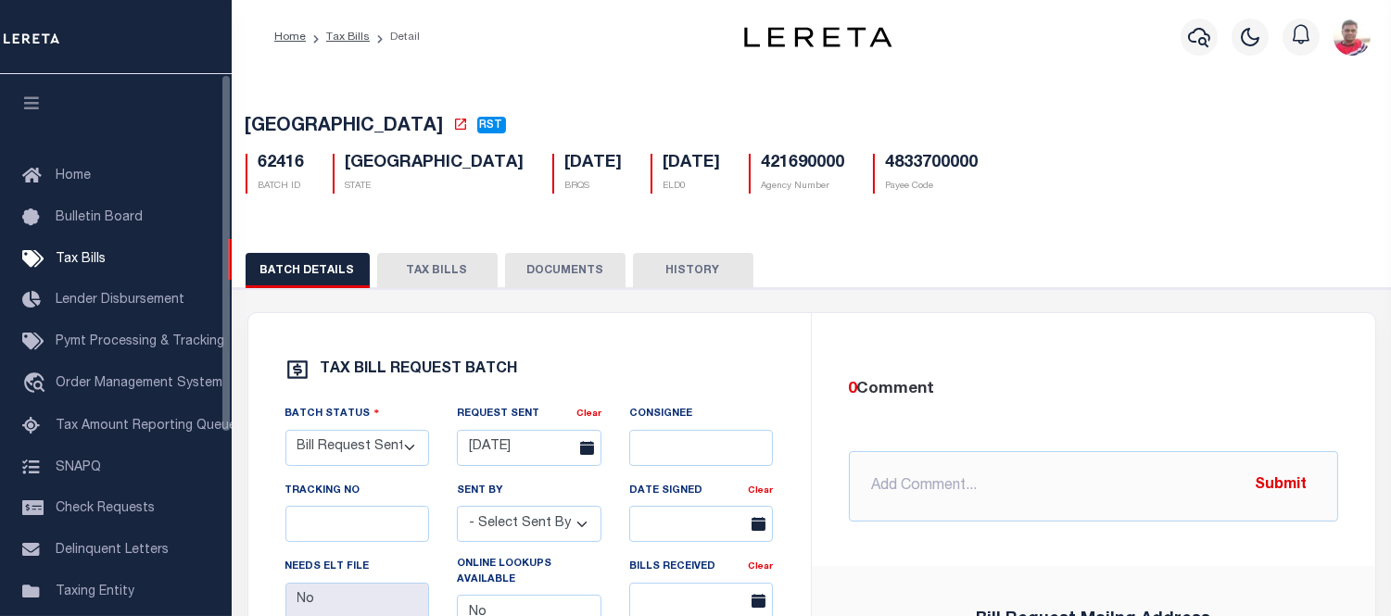
drag, startPoint x: 410, startPoint y: 274, endPoint x: 377, endPoint y: 283, distance: 33.5
click at [410, 274] on button "TAX BILLS" at bounding box center [437, 270] width 120 height 35
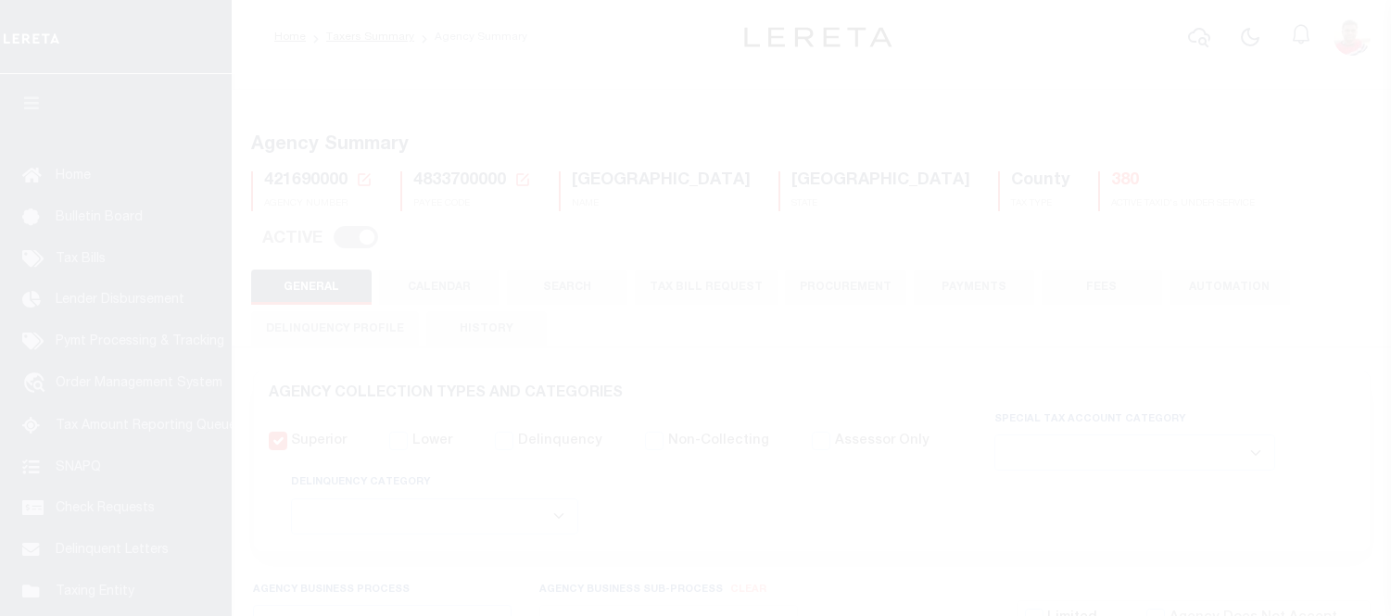
select select
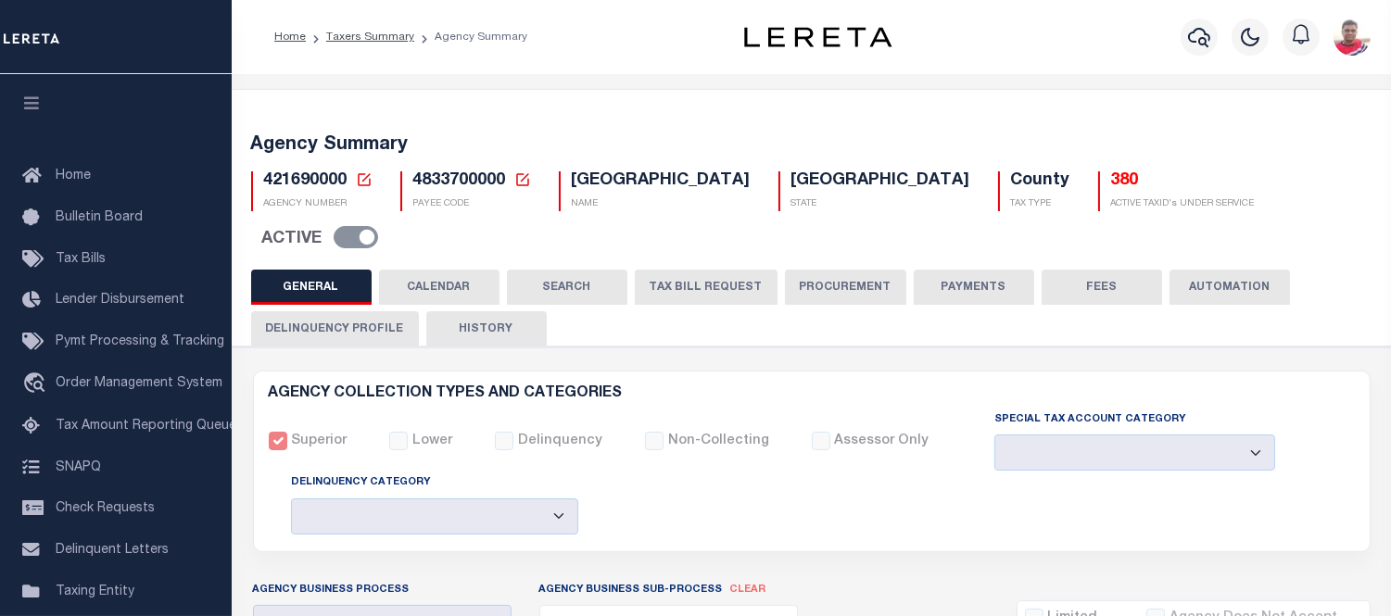
click at [450, 270] on button "CALENDAR" at bounding box center [439, 287] width 120 height 35
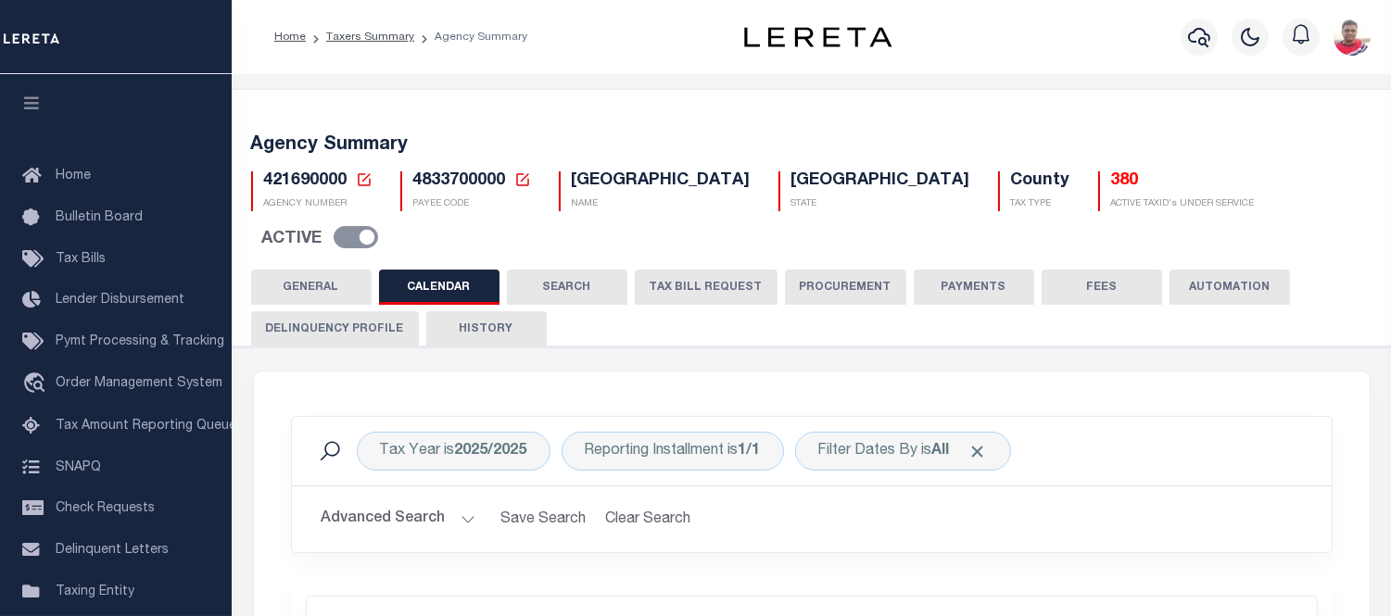
checkbox input "false"
type input "1"
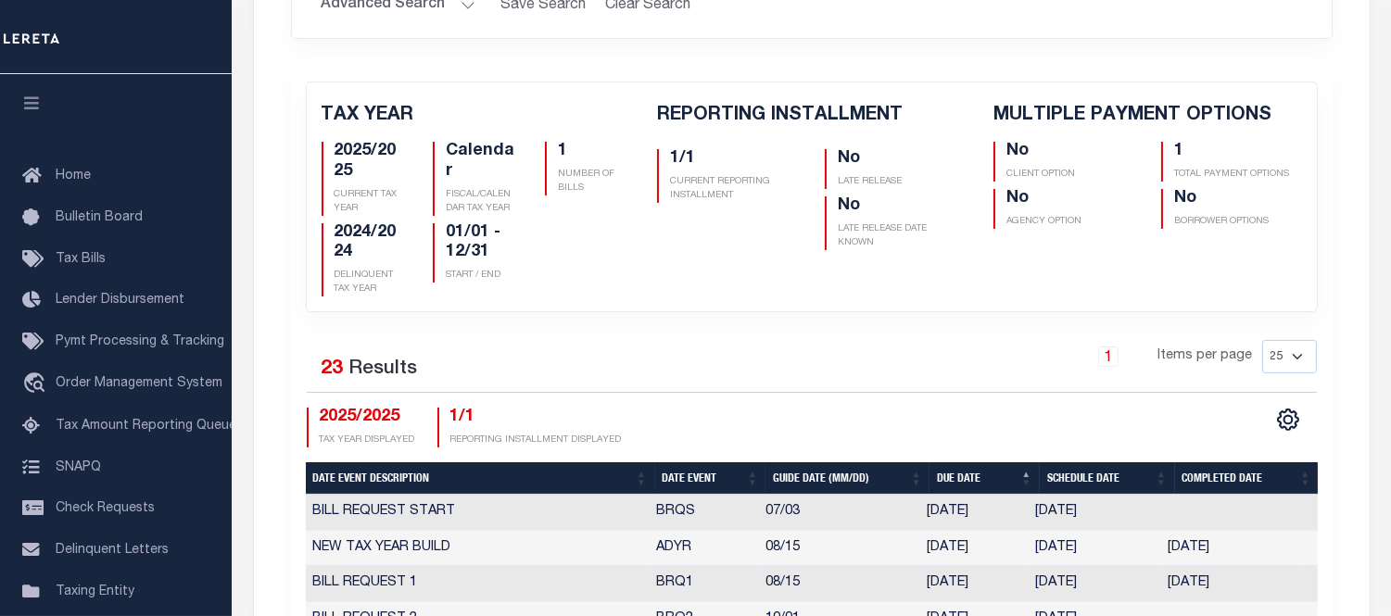
scroll to position [617, 0]
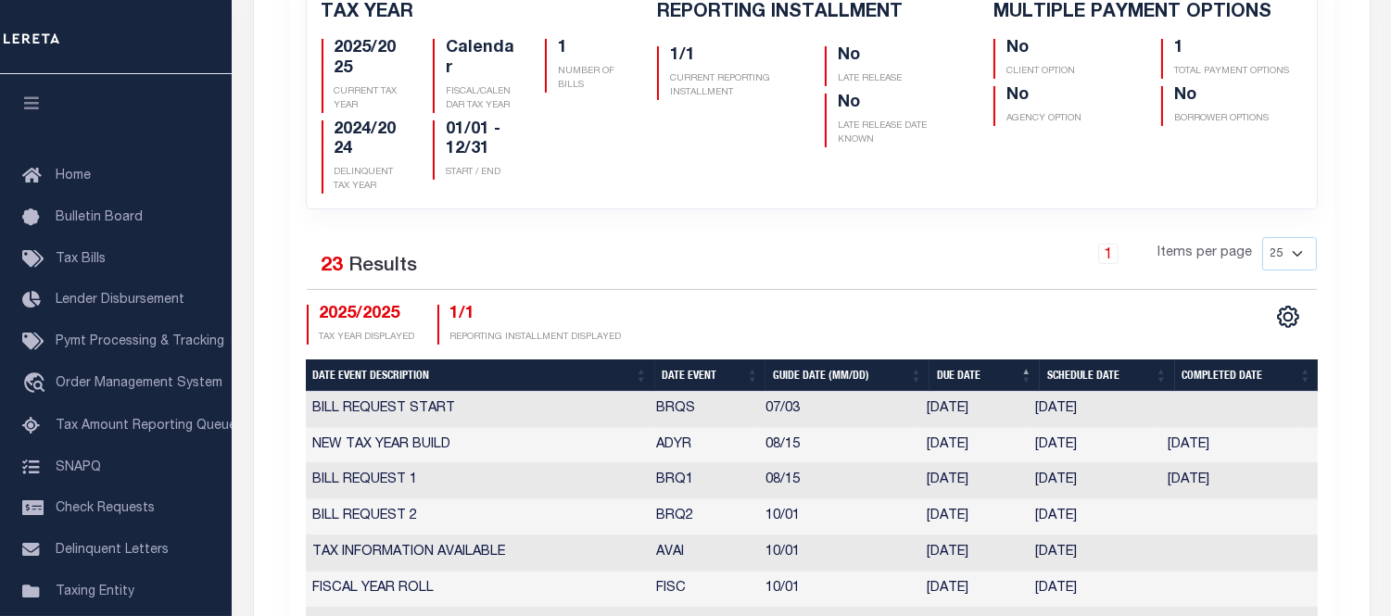
click at [676, 360] on th "Date Event" at bounding box center [710, 376] width 111 height 32
checkbox input "false"
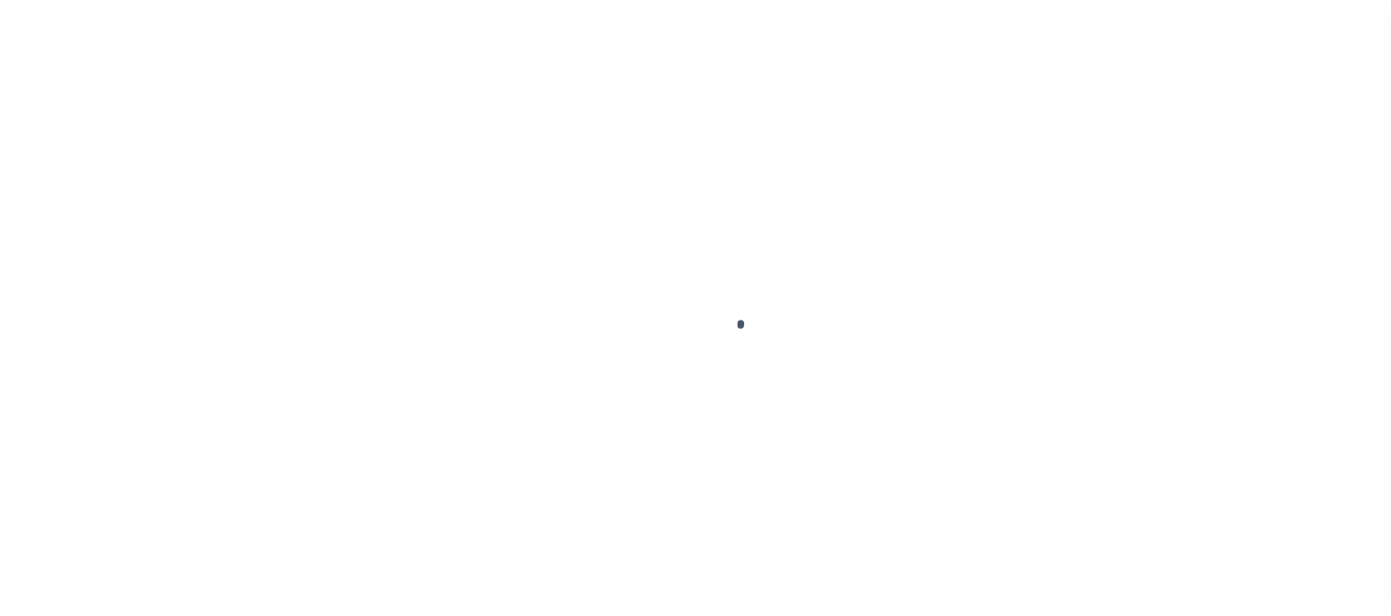
select select "RST"
select select "22"
select select "3"
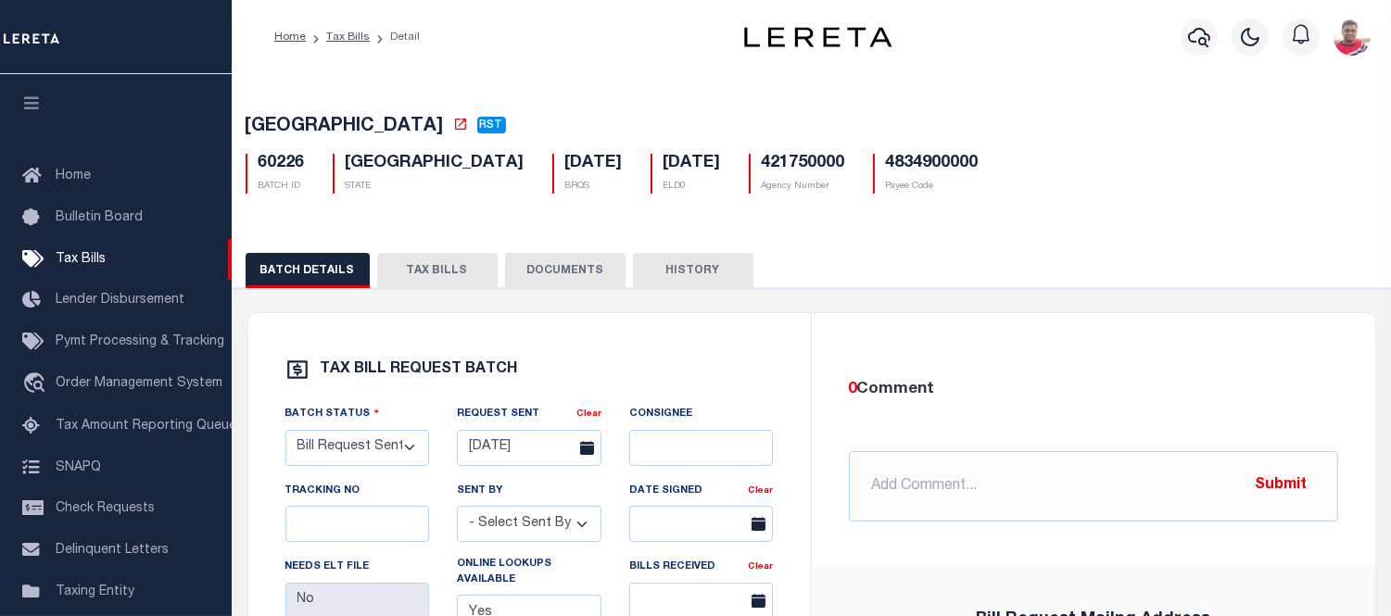
click at [412, 270] on button "TAX BILLS" at bounding box center [437, 270] width 120 height 35
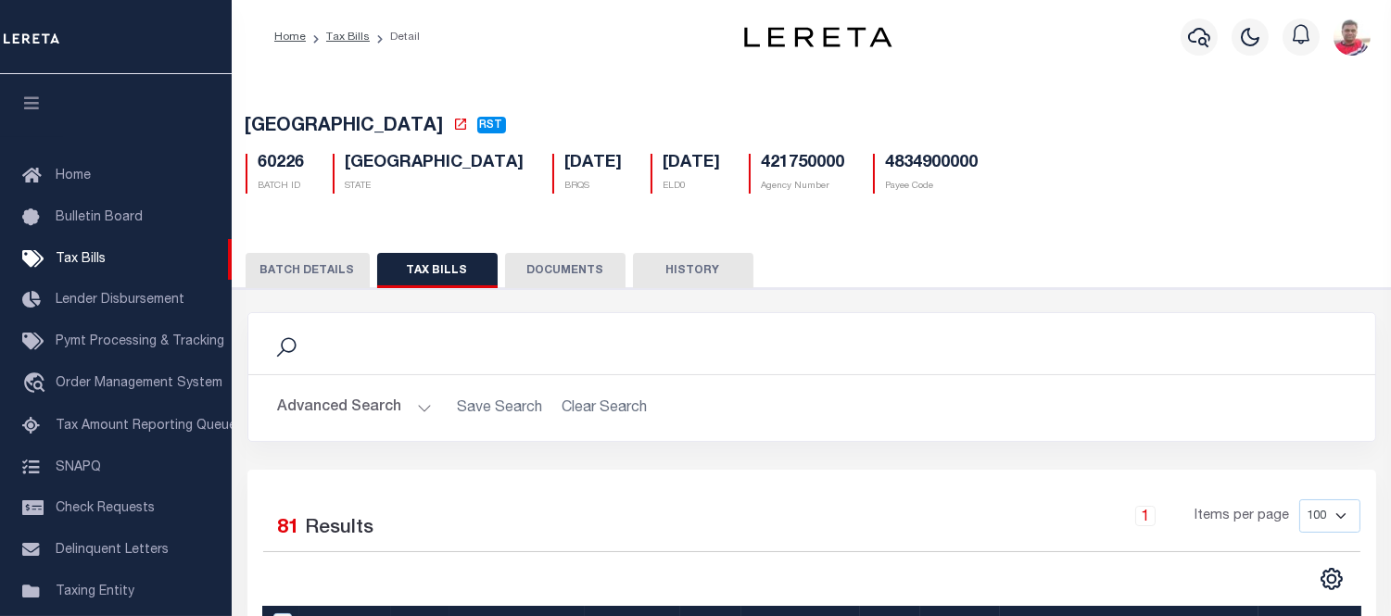
scroll to position [230, 0]
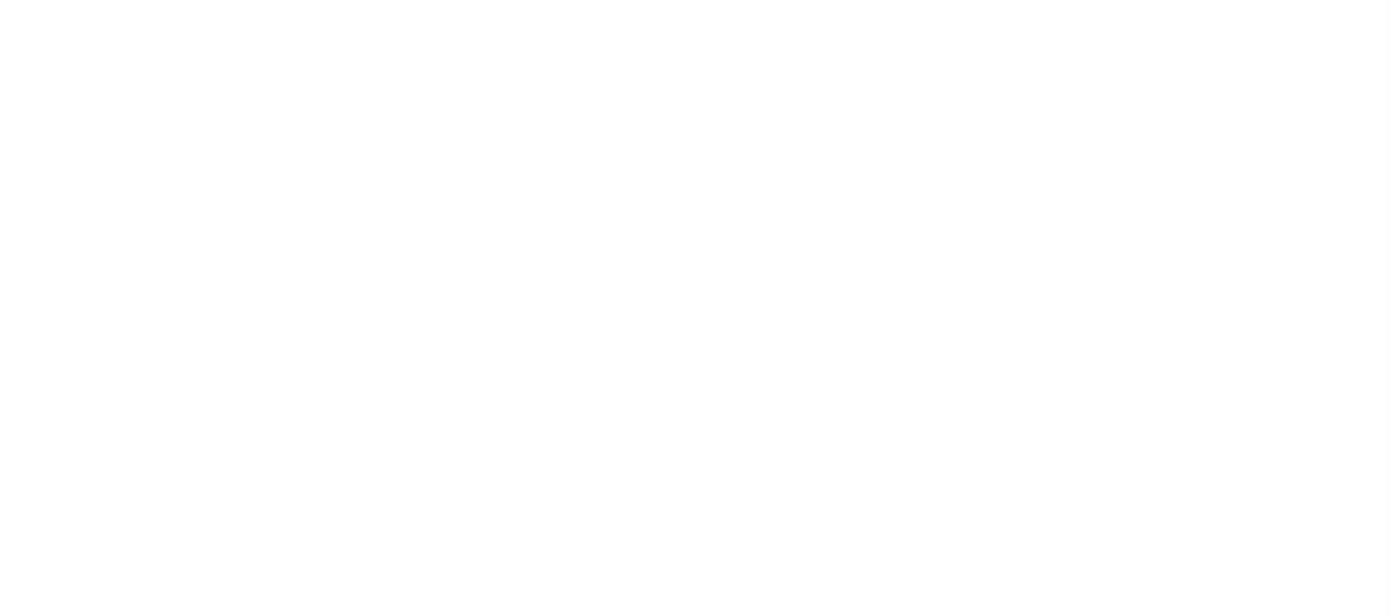
select select "RST"
select select "22"
select select "3"
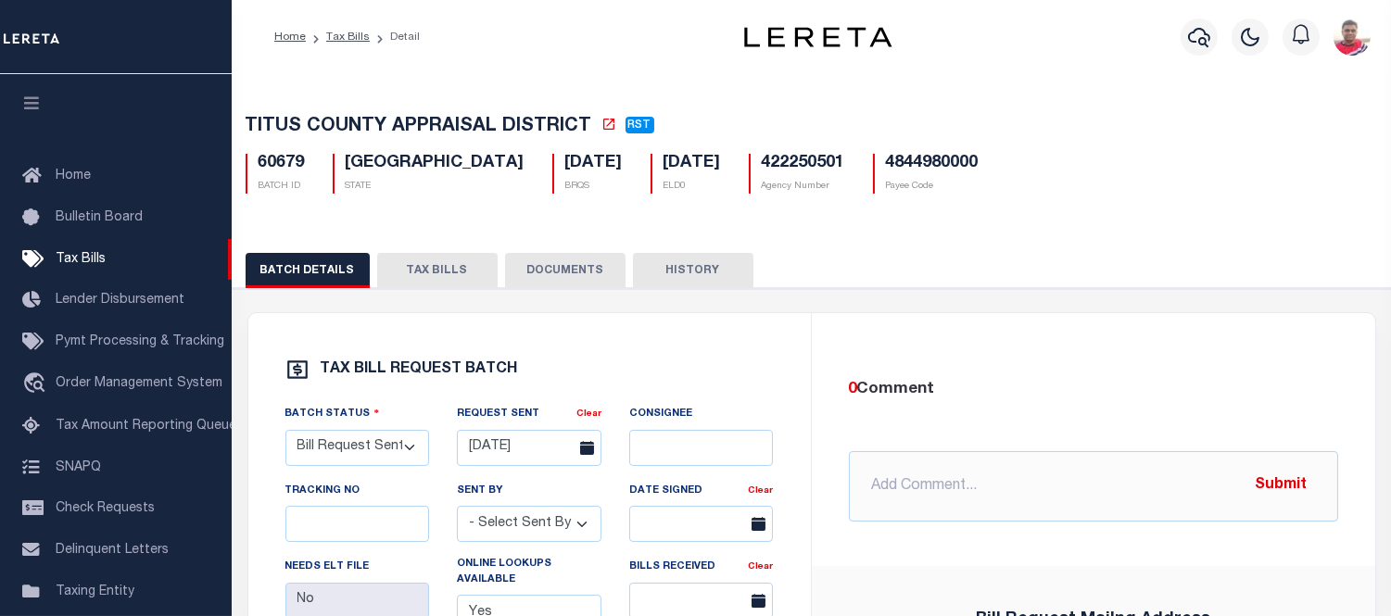
click at [443, 271] on button "TAX BILLS" at bounding box center [437, 270] width 120 height 35
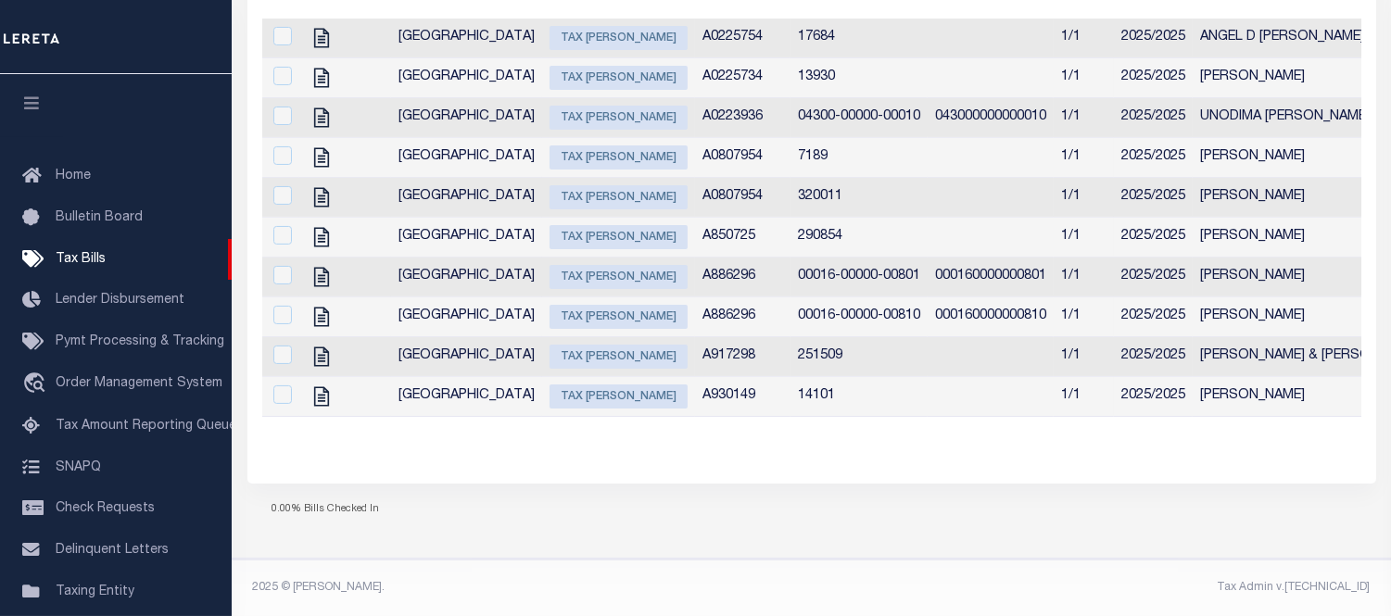
scroll to position [47, 0]
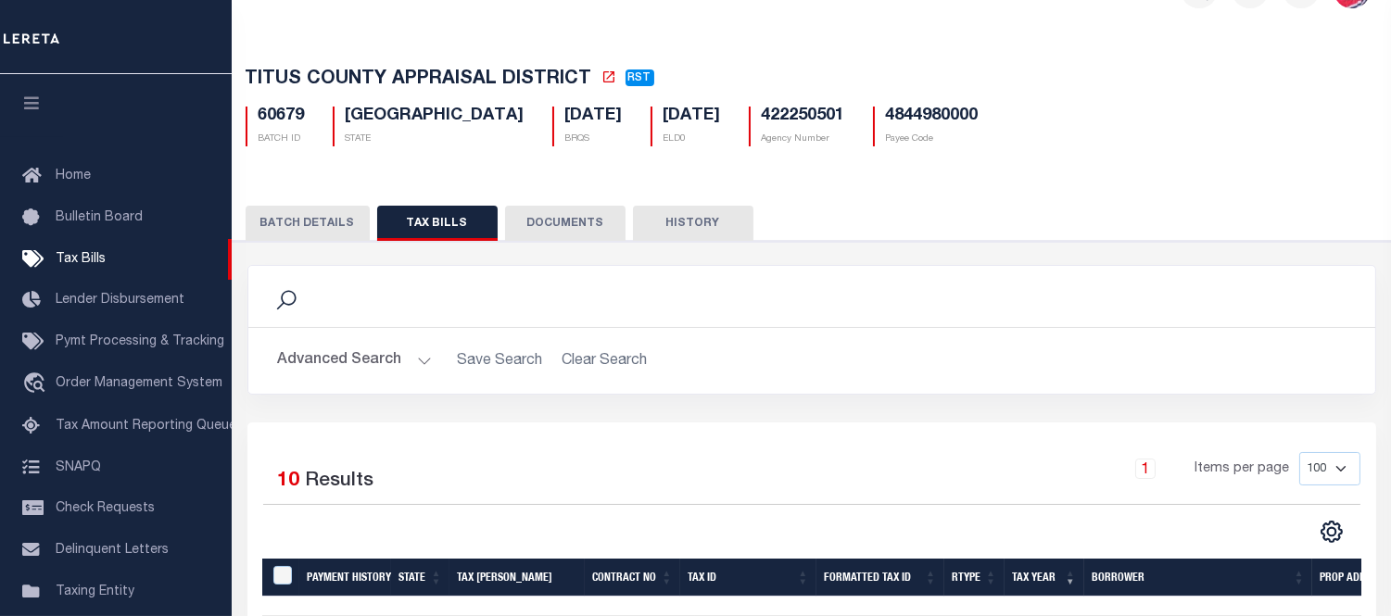
click at [865, 372] on h2 "Advanced Search Save Search Clear Search" at bounding box center [811, 361] width 1097 height 36
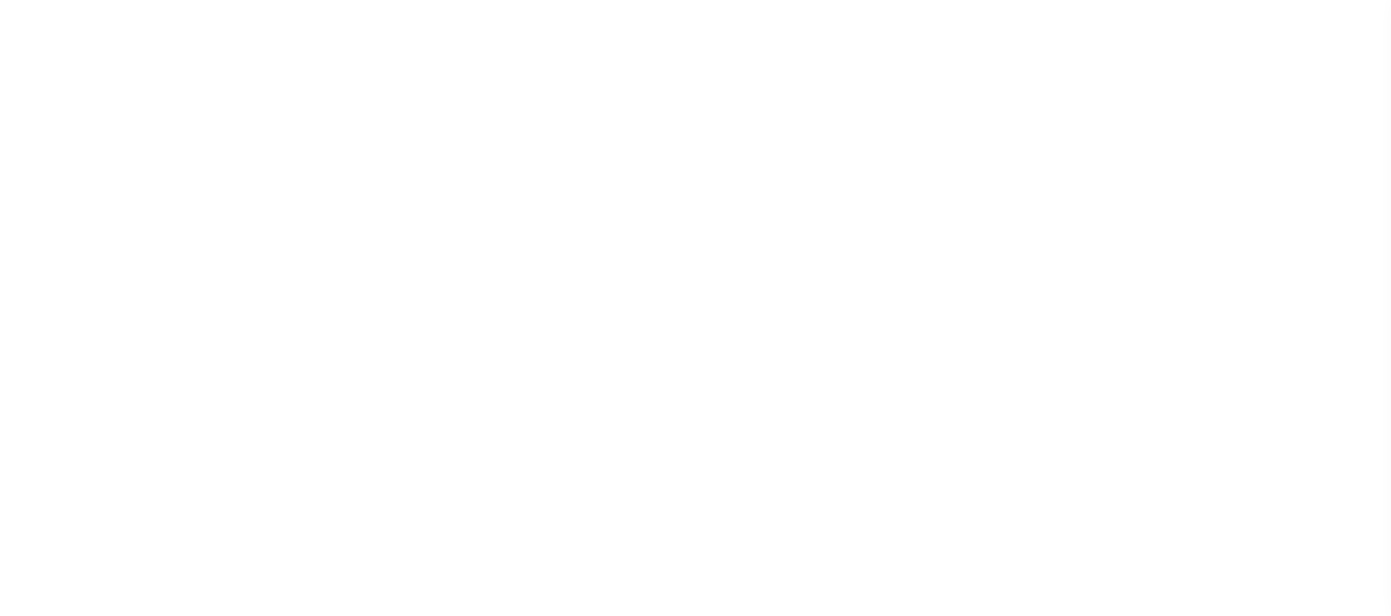
select select "RST"
select select "22"
select select "3"
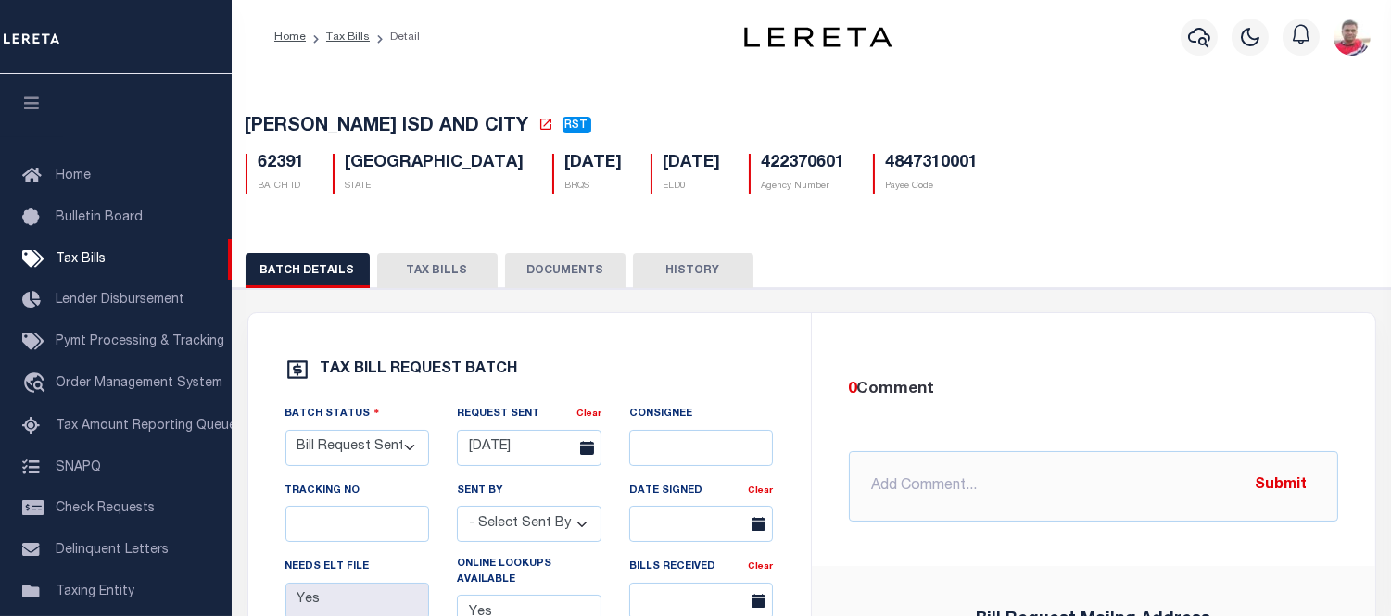
click at [440, 258] on button "TAX BILLS" at bounding box center [437, 270] width 120 height 35
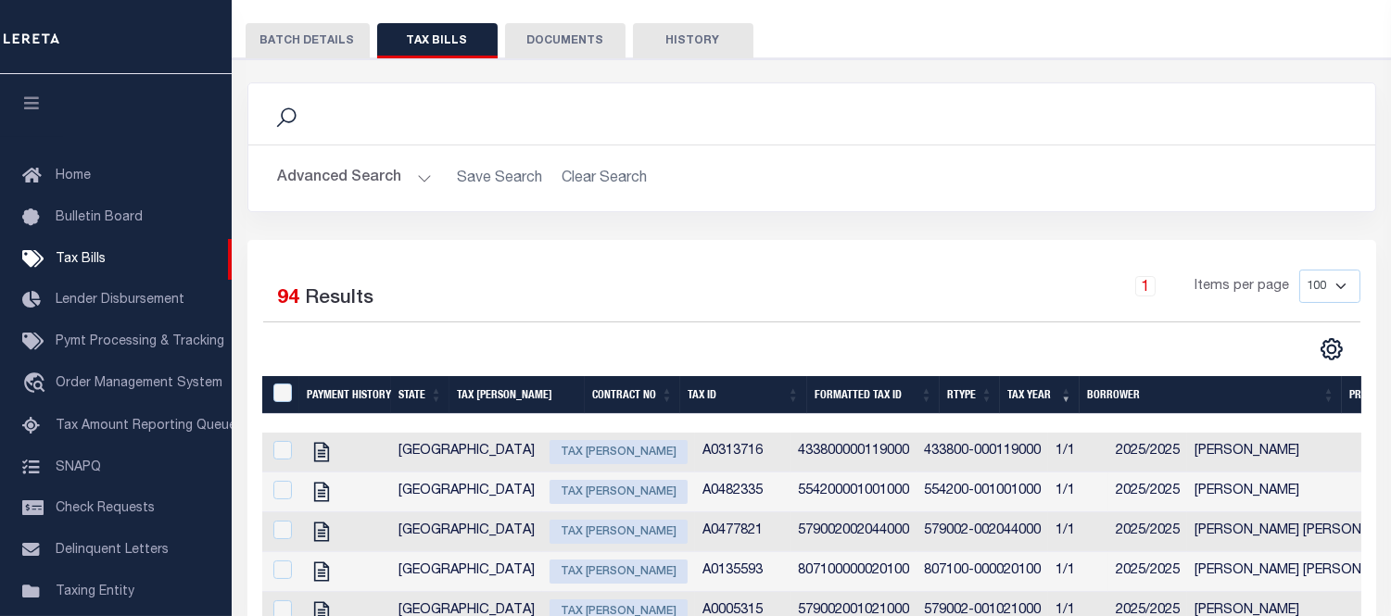
scroll to position [436, 0]
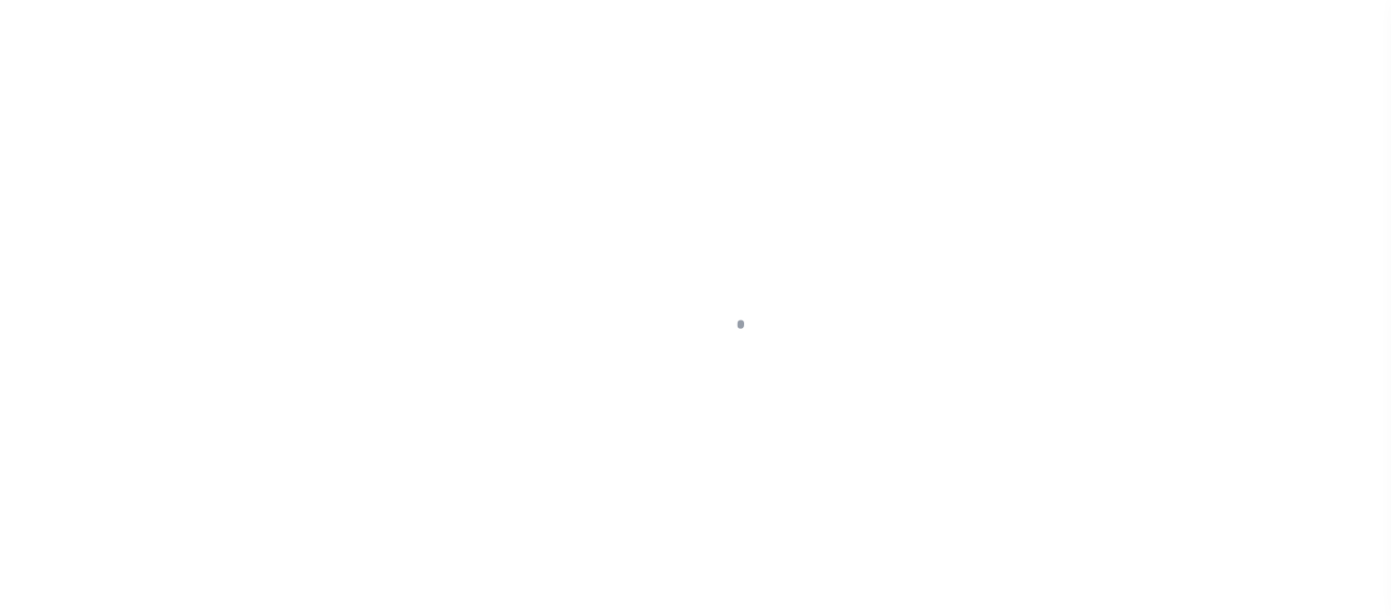
select select "RST"
select select "22"
select select "3"
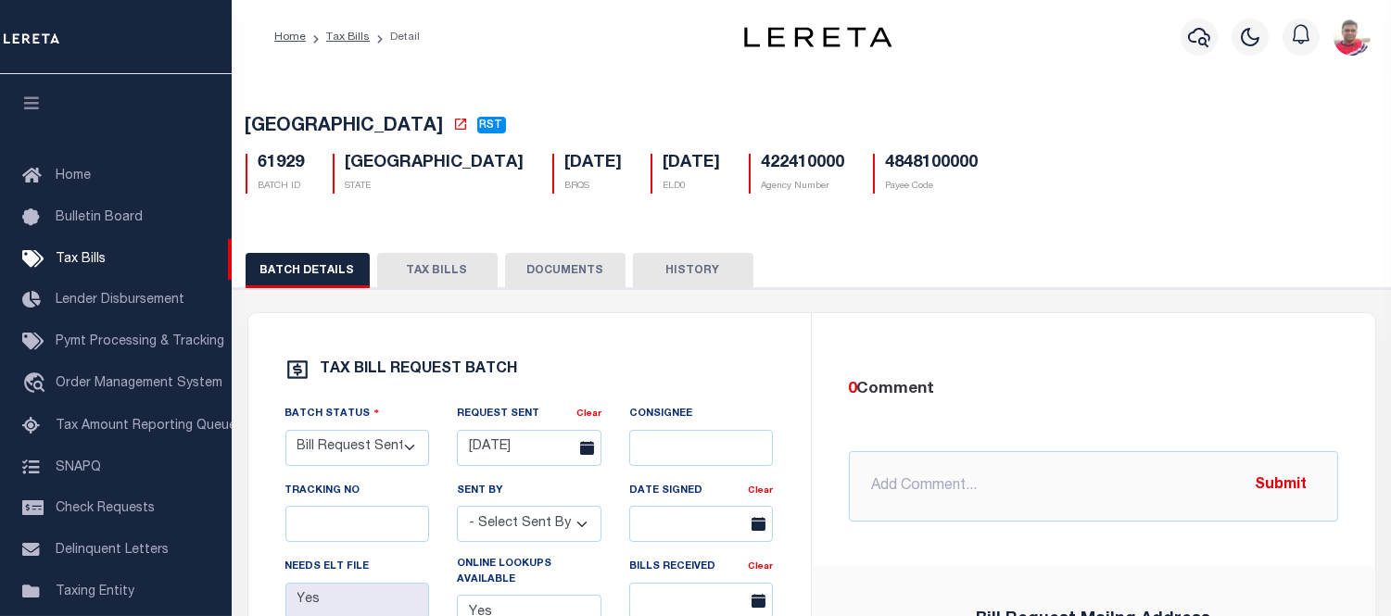
scroll to position [103, 0]
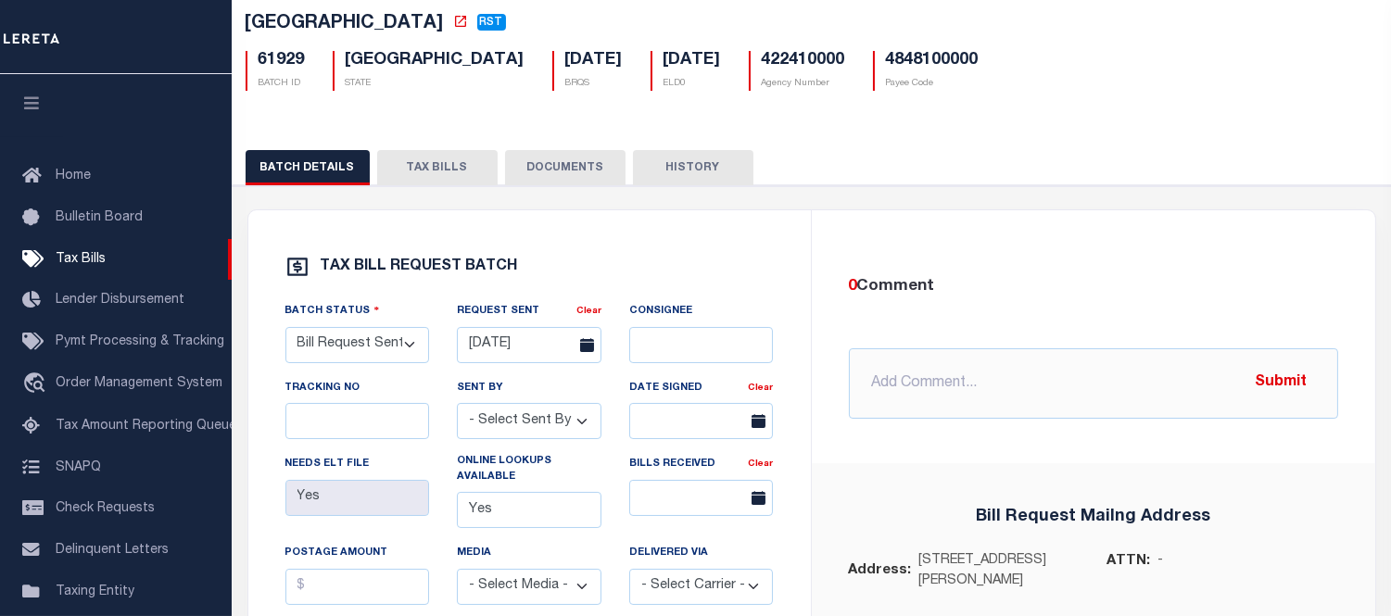
drag, startPoint x: 442, startPoint y: 196, endPoint x: 445, endPoint y: 183, distance: 14.2
click at [445, 187] on div "BATCH DETAILS TAX BILLS DOCUMENTS HISTORY" at bounding box center [811, 593] width 1177 height 930
click at [445, 180] on button "TAX BILLS" at bounding box center [437, 167] width 120 height 35
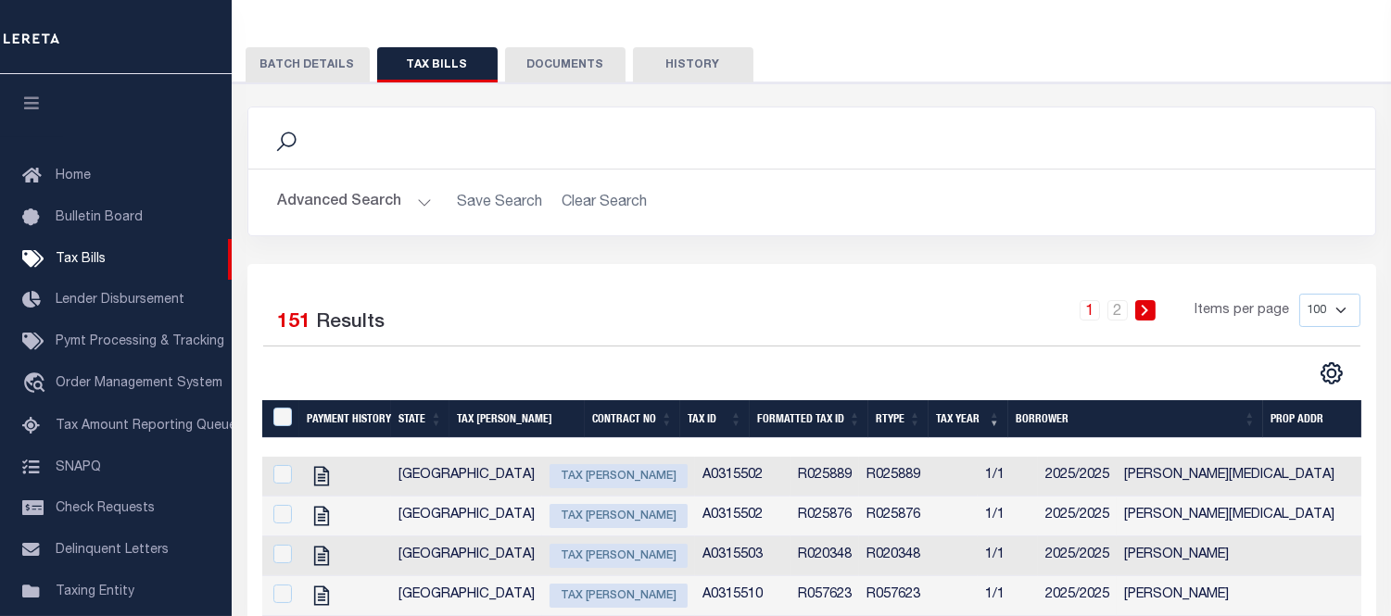
scroll to position [90, 0]
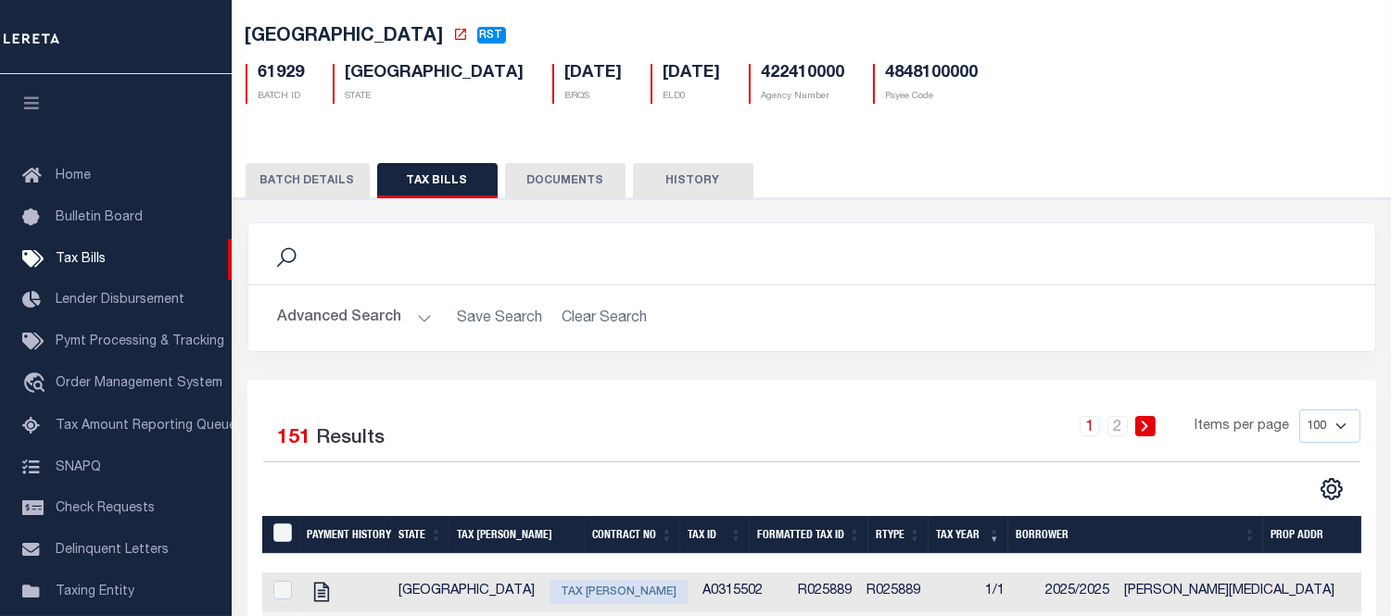
drag, startPoint x: 696, startPoint y: 358, endPoint x: 709, endPoint y: 382, distance: 27.4
click at [700, 358] on div "Search Advanced Search Save Search Clear Search Is Is" at bounding box center [811, 301] width 1156 height 158
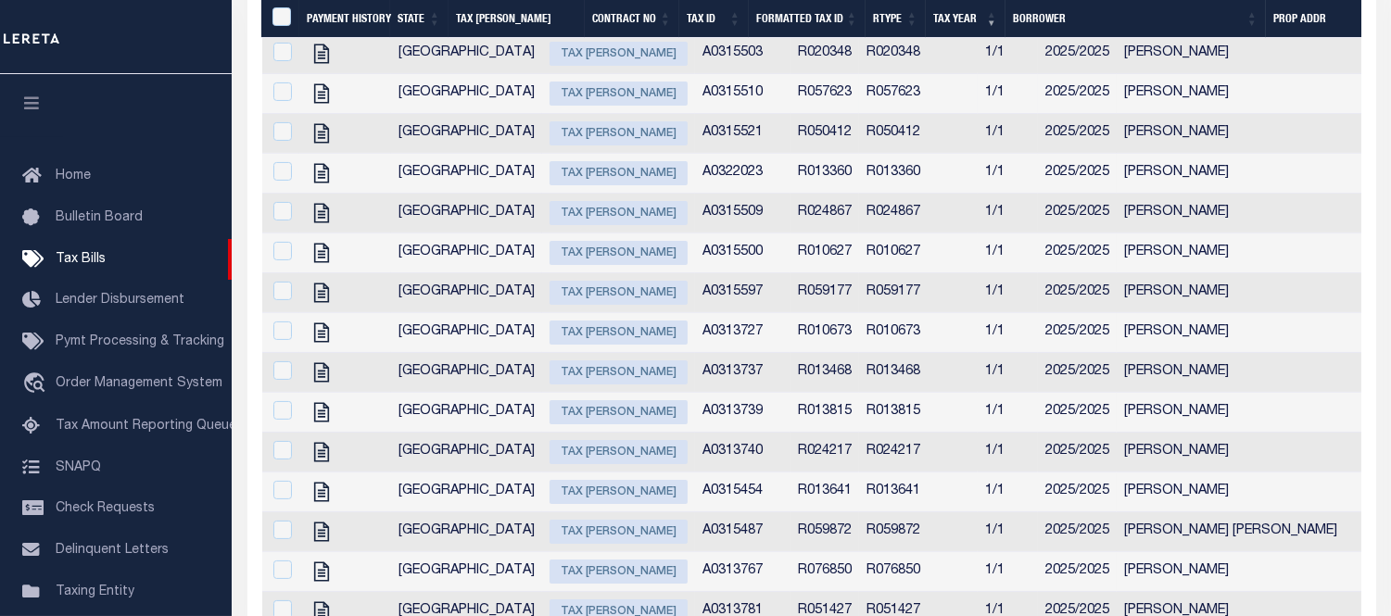
scroll to position [399, 0]
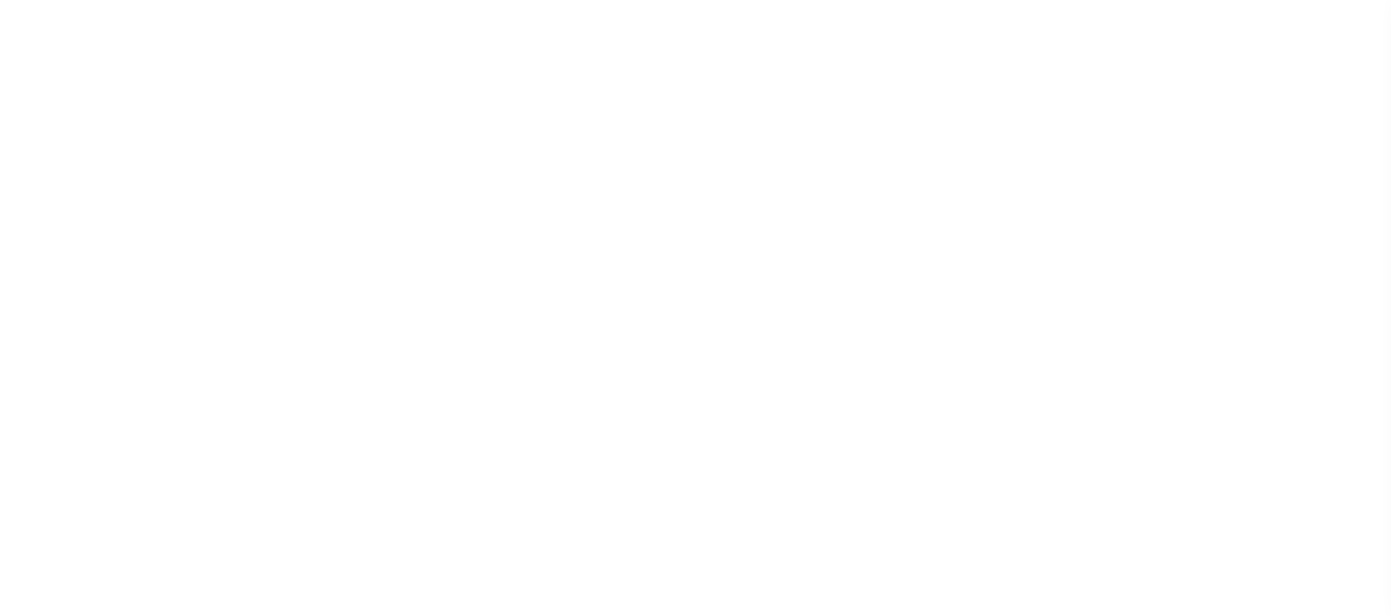
select select "RST"
select select "22"
select select "3"
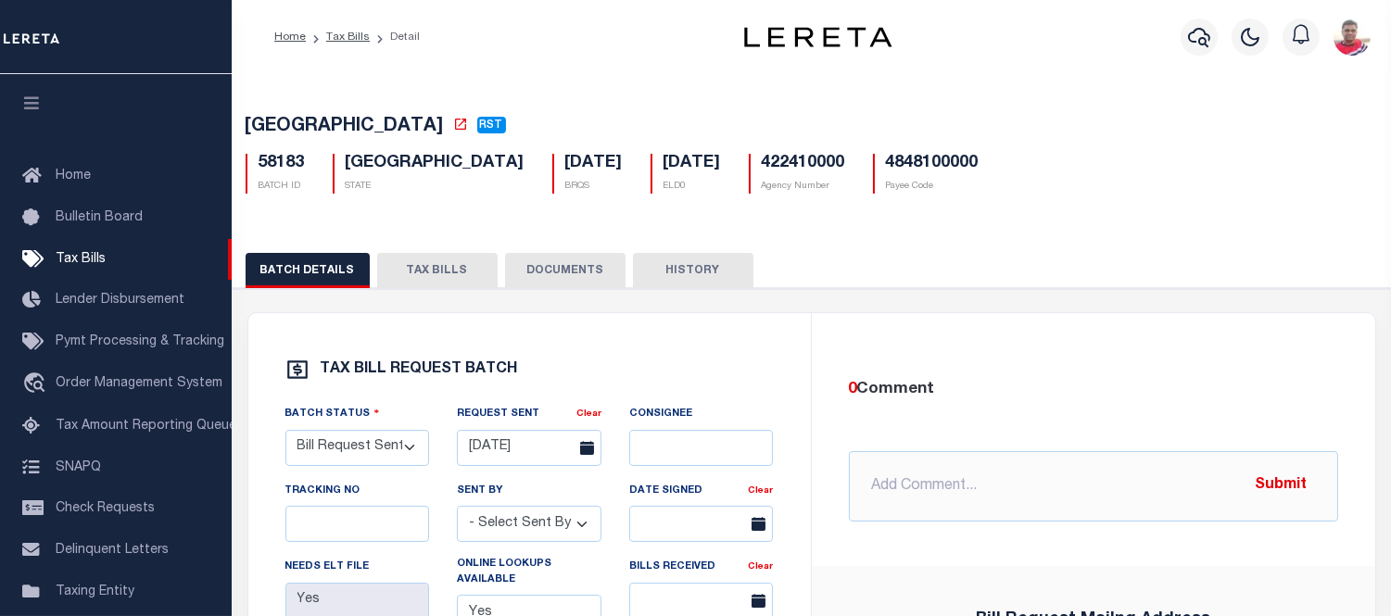
click at [450, 276] on button "TAX BILLS" at bounding box center [437, 270] width 120 height 35
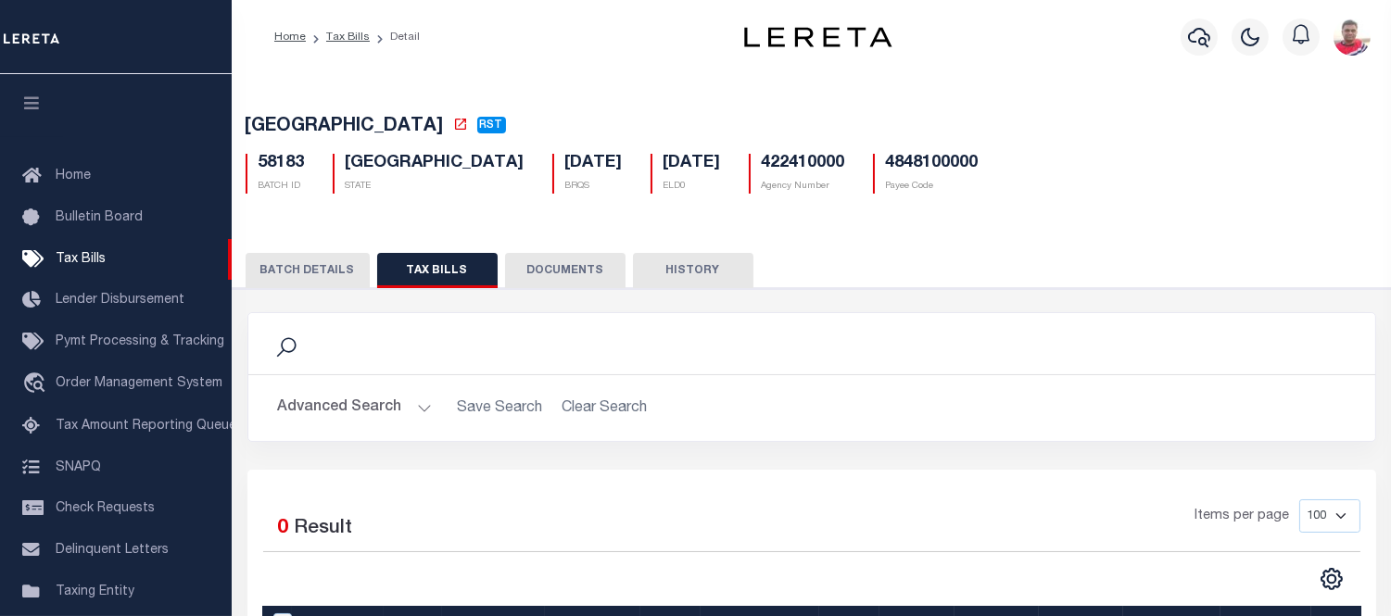
scroll to position [206, 0]
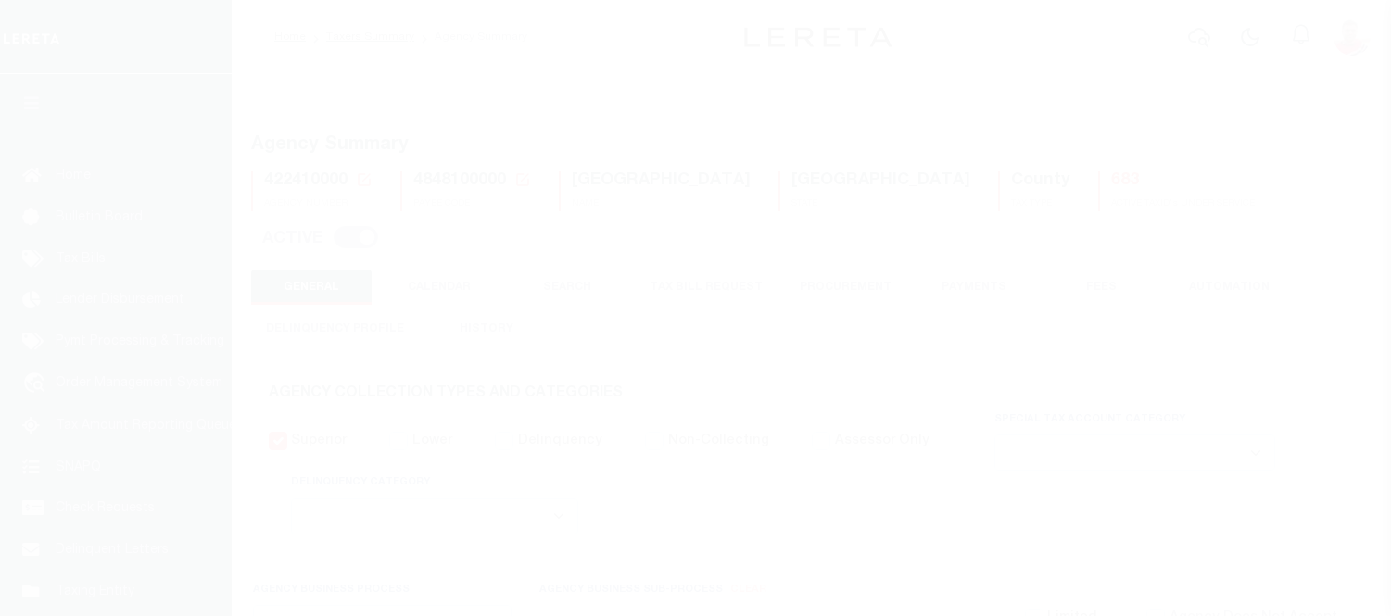
select select
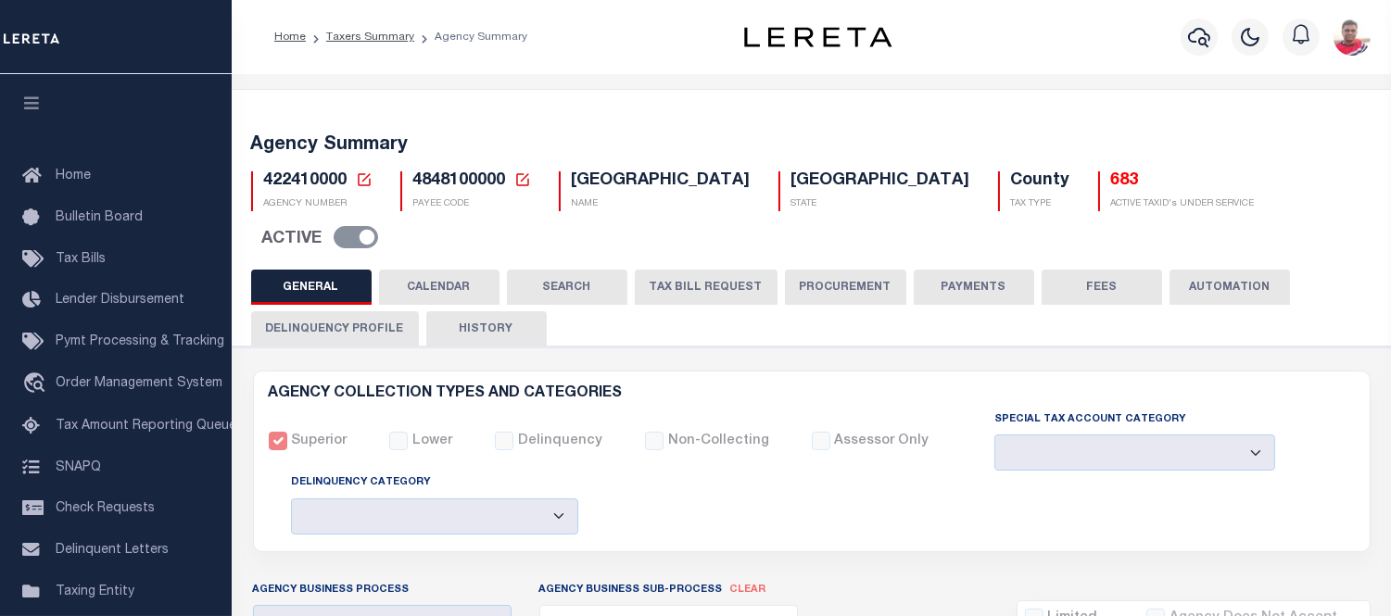
click at [414, 270] on button "CALENDAR" at bounding box center [439, 287] width 120 height 35
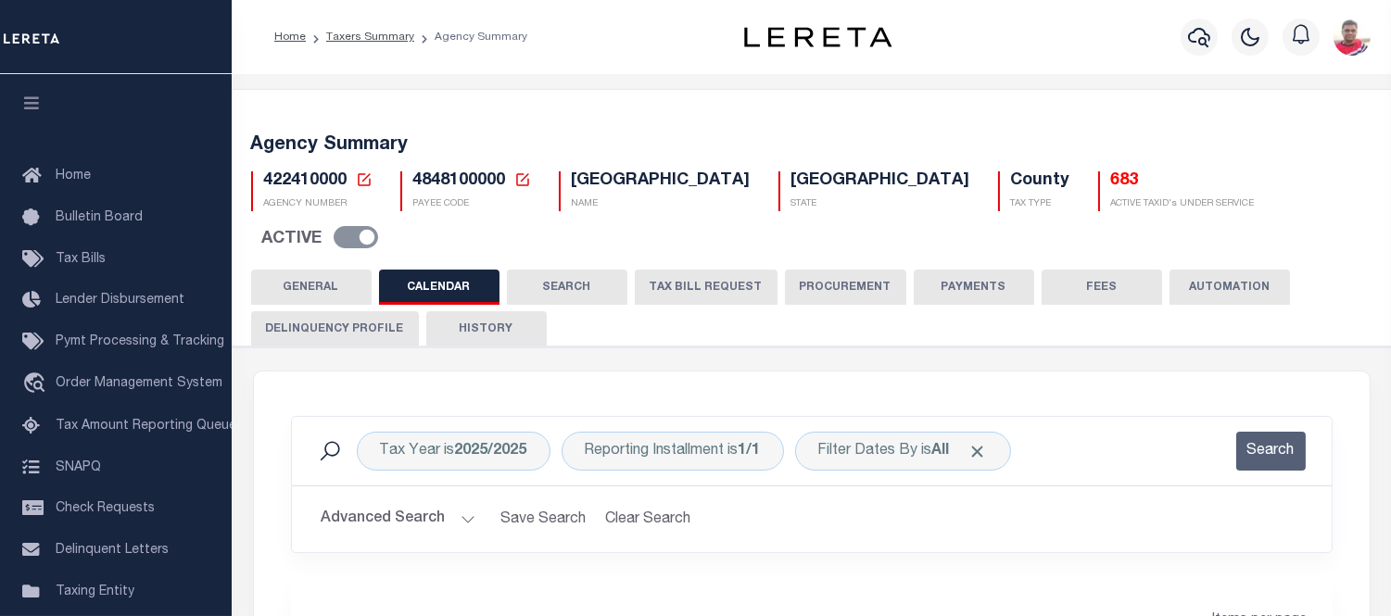
checkbox input "false"
type input "1"
click at [708, 270] on button "TAX BILL REQUEST" at bounding box center [706, 287] width 143 height 35
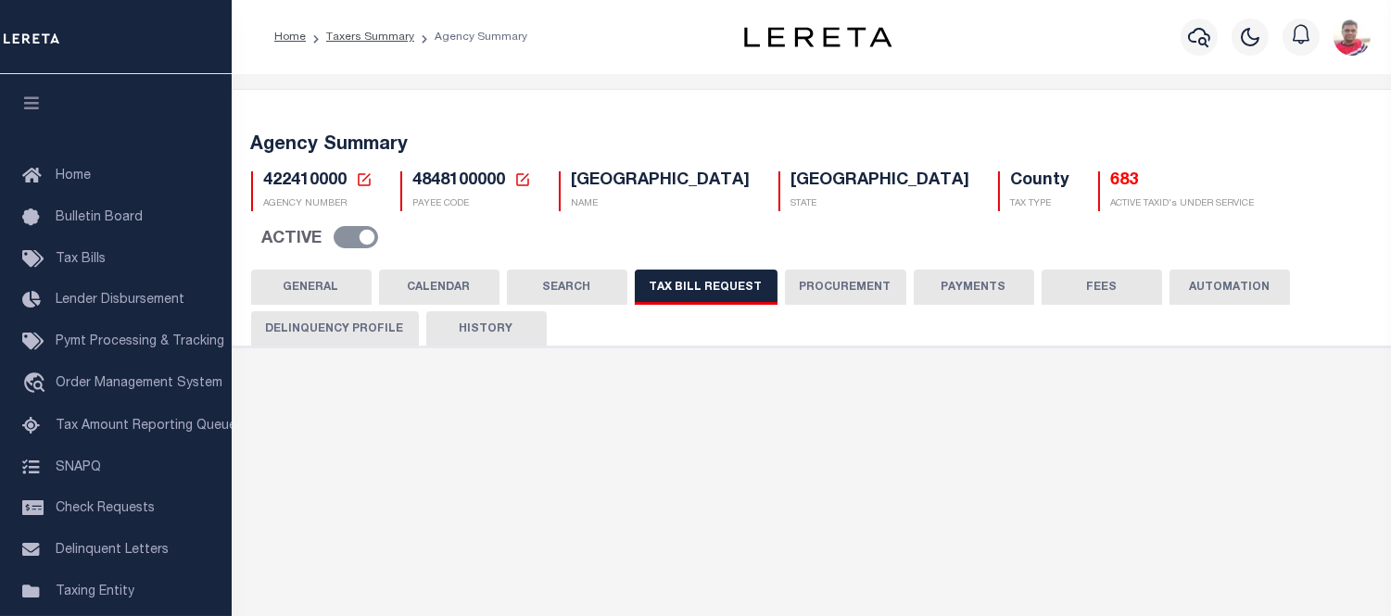
select select "22"
select select "true"
select select "13"
select select "1"
type input "129"
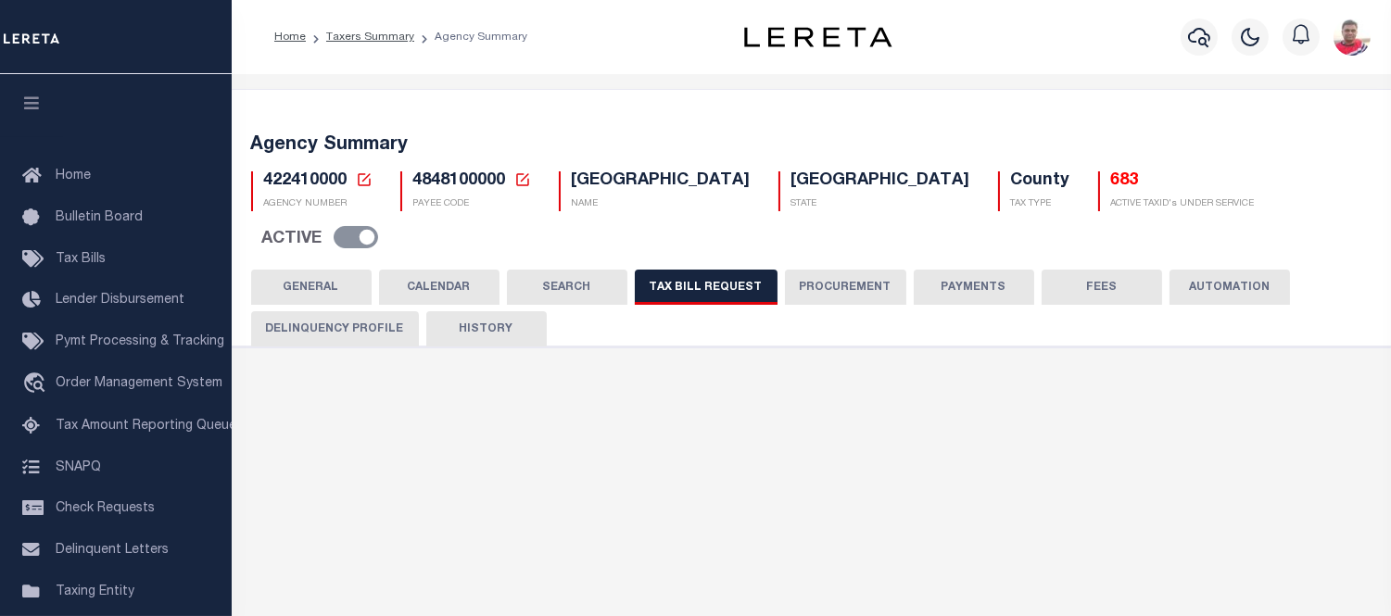
select select
select select "7803021001"
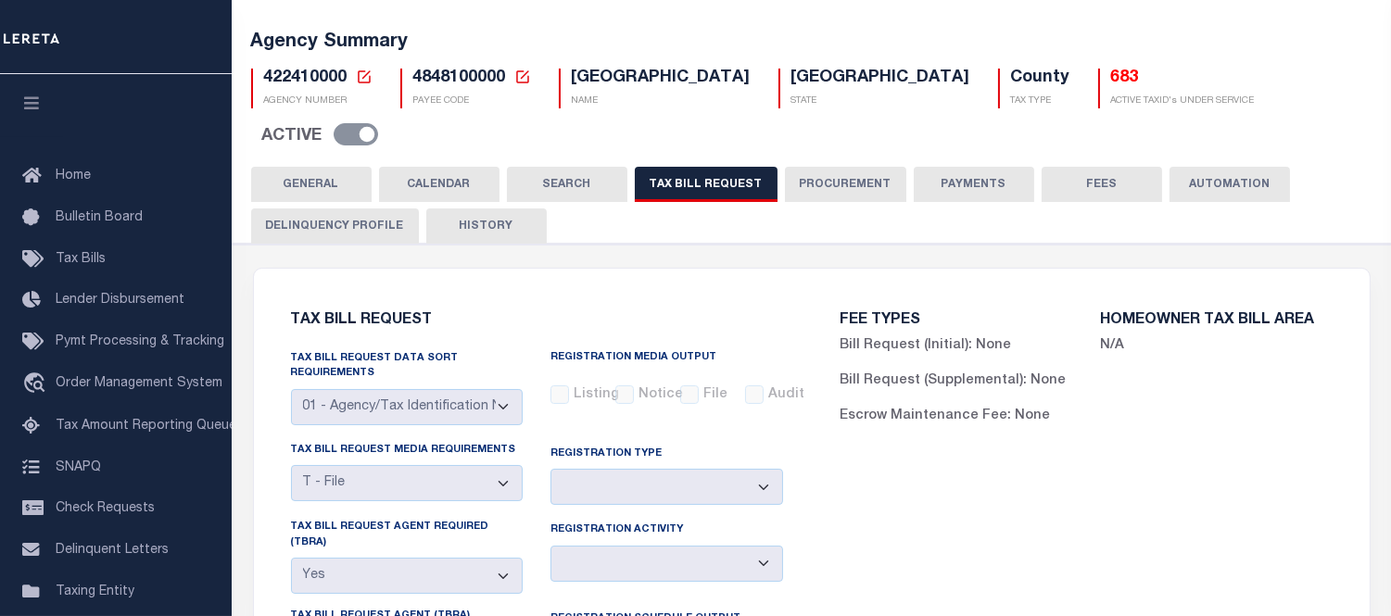
scroll to position [206, 0]
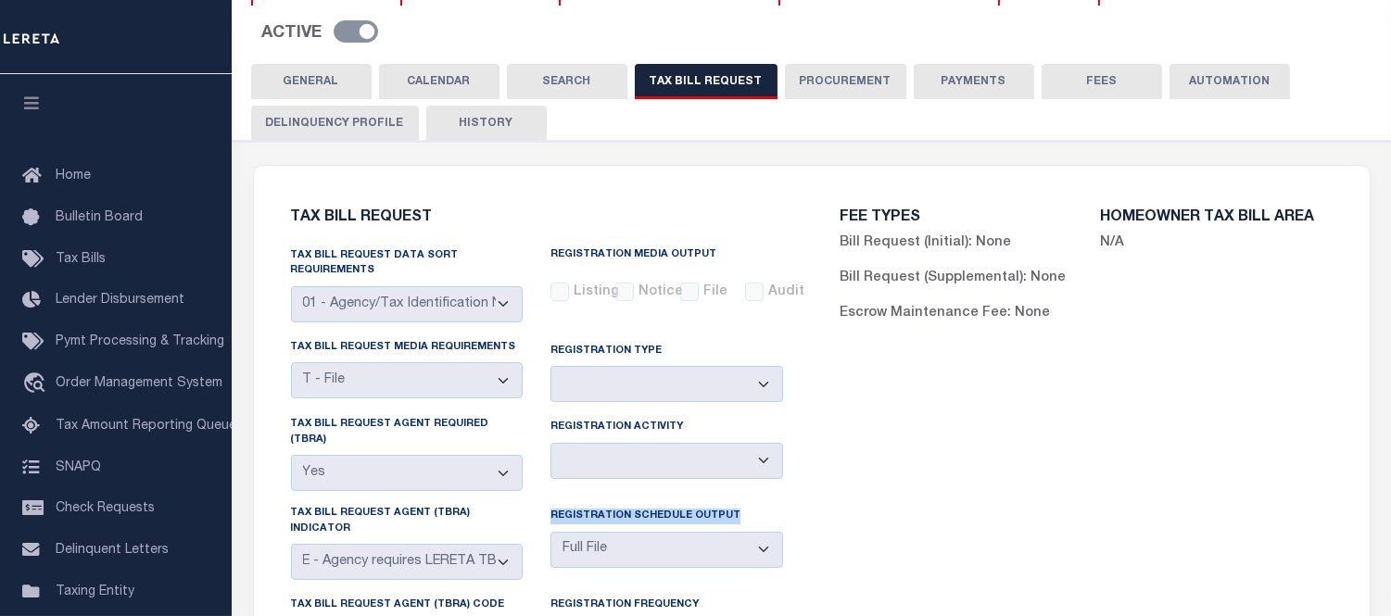
drag, startPoint x: 549, startPoint y: 461, endPoint x: 734, endPoint y: 463, distance: 184.4
click at [734, 506] on div "Registration Schedule Output Delta File Full File" at bounding box center [666, 536] width 233 height 61
copy label "Registration Schedule Output"
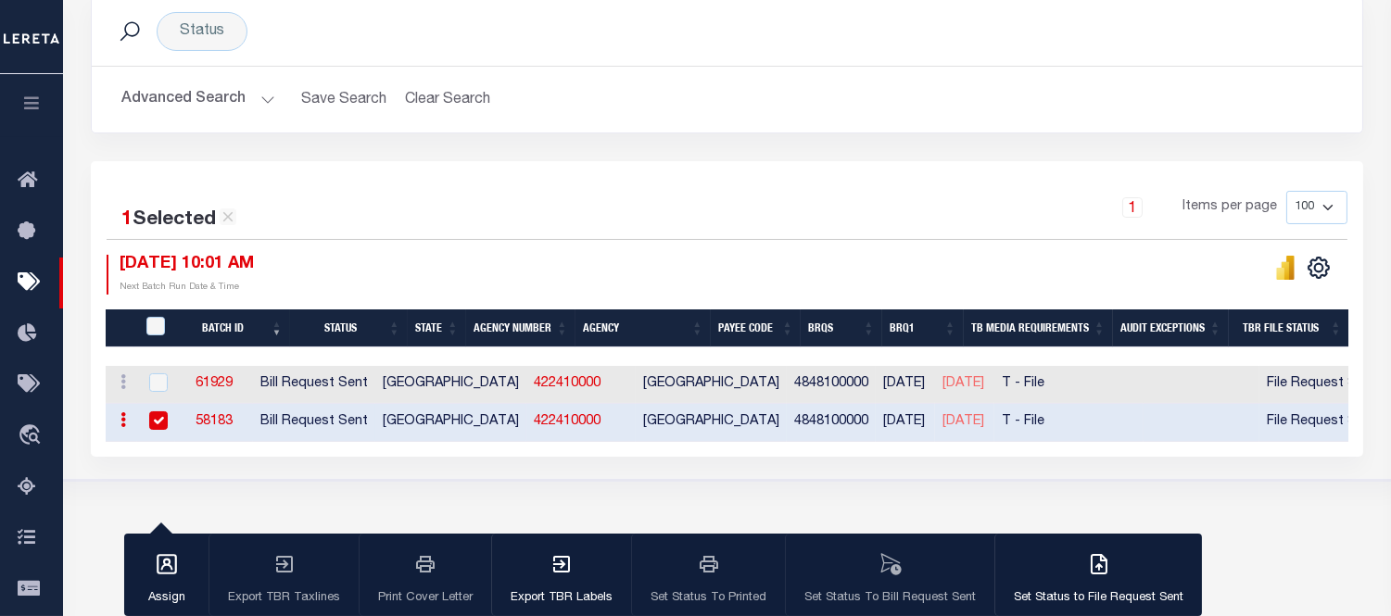
scroll to position [262, 0]
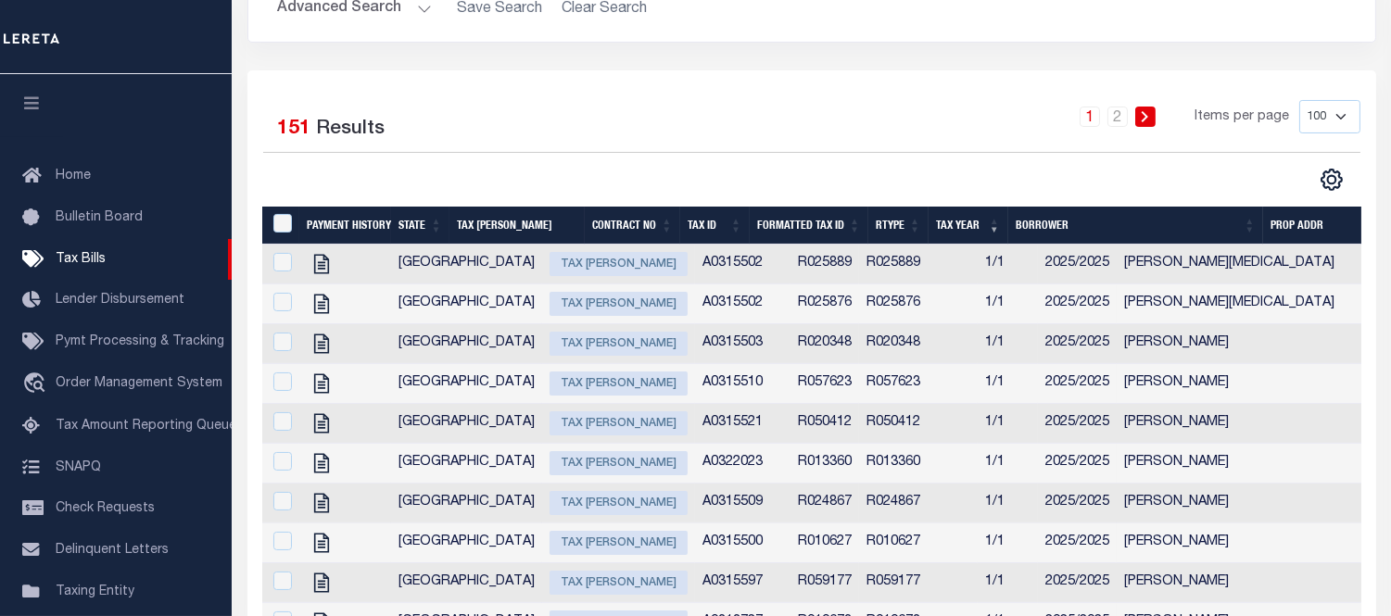
scroll to position [399, 0]
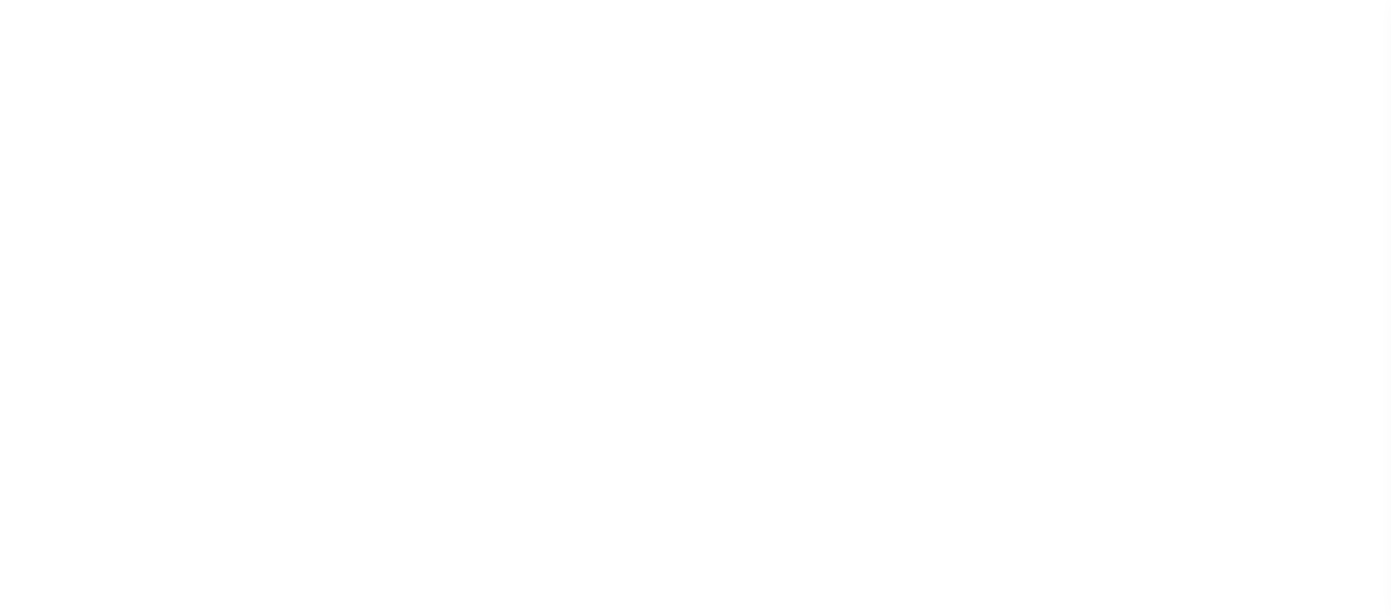
select select "RST"
select select "22"
select select "3"
